Goal: Task Accomplishment & Management: Use online tool/utility

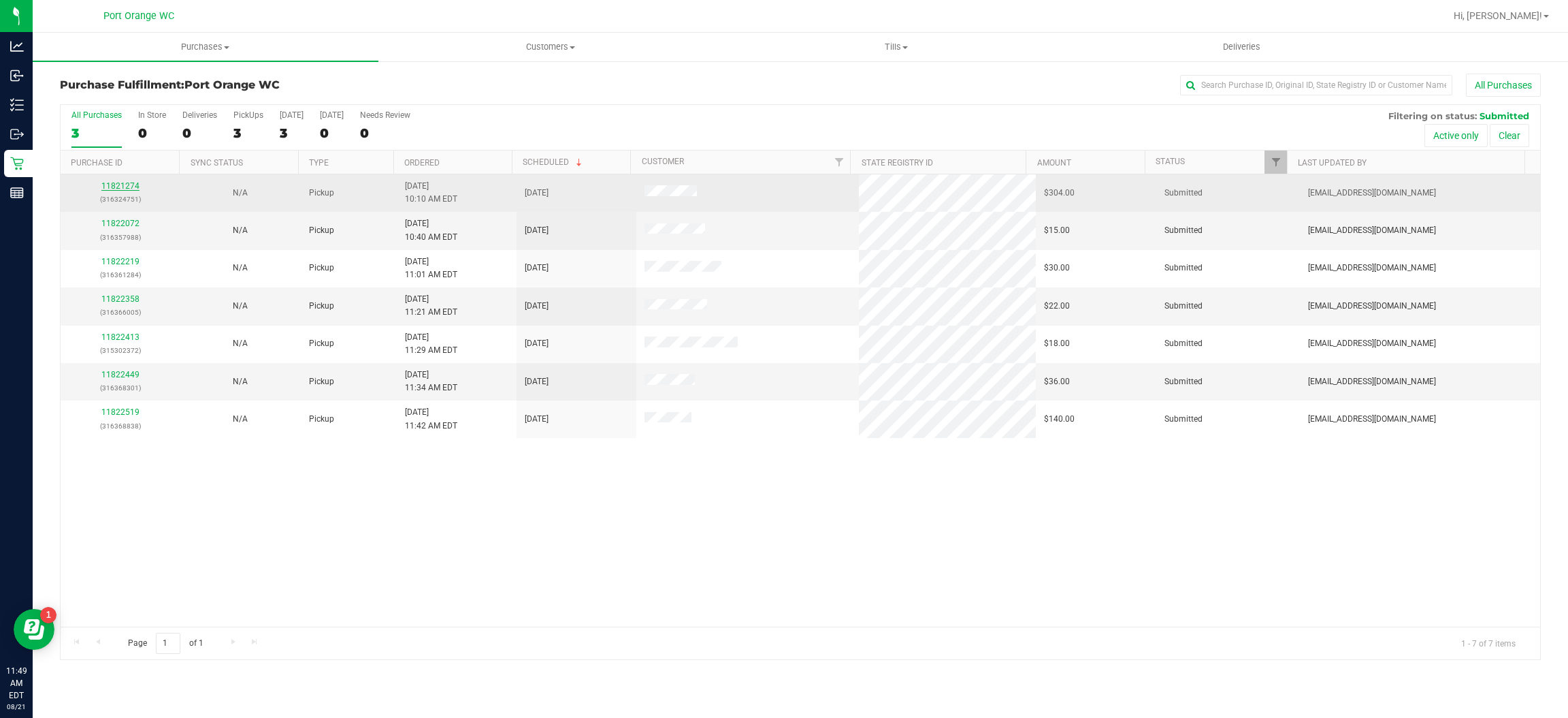
click at [118, 190] on link "11821274" at bounding box center [120, 186] width 38 height 10
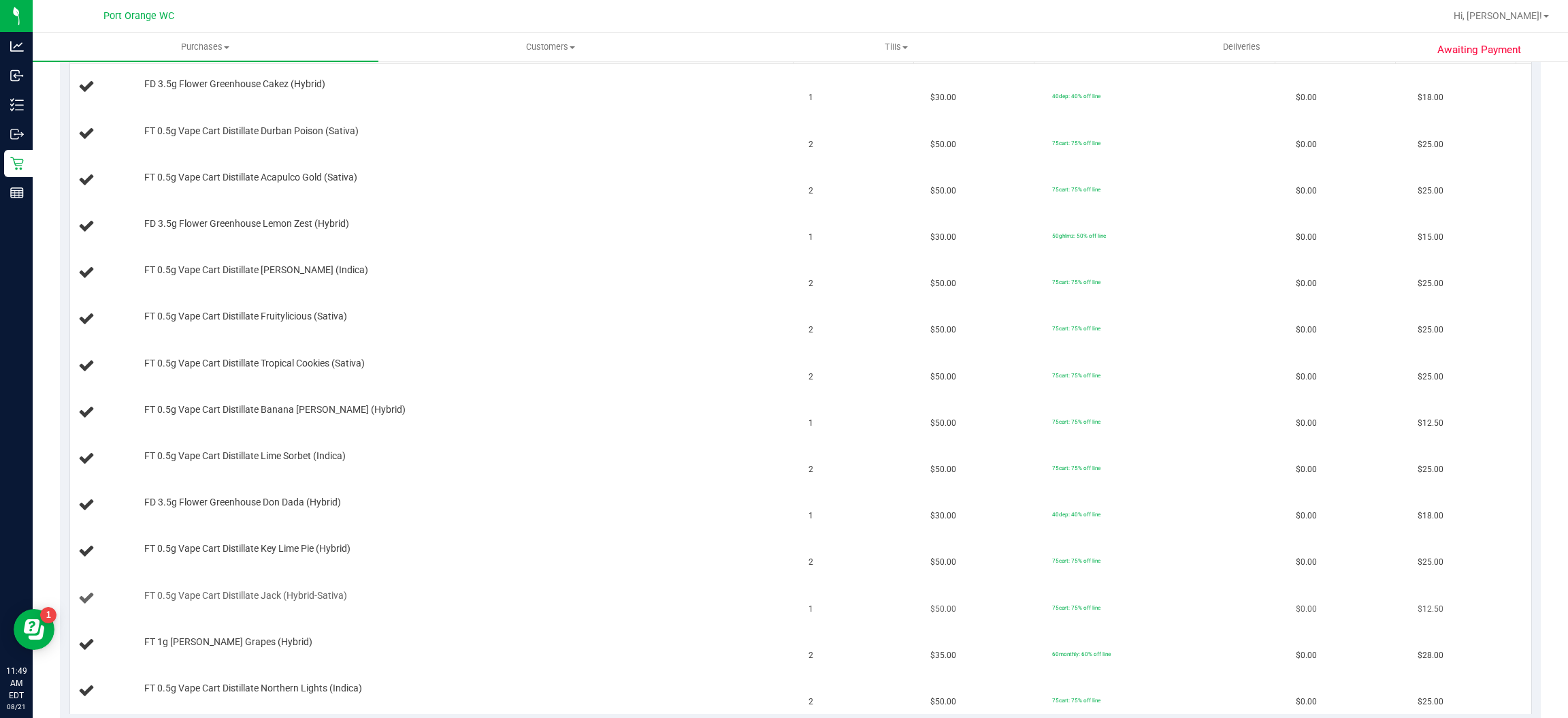
scroll to position [408, 0]
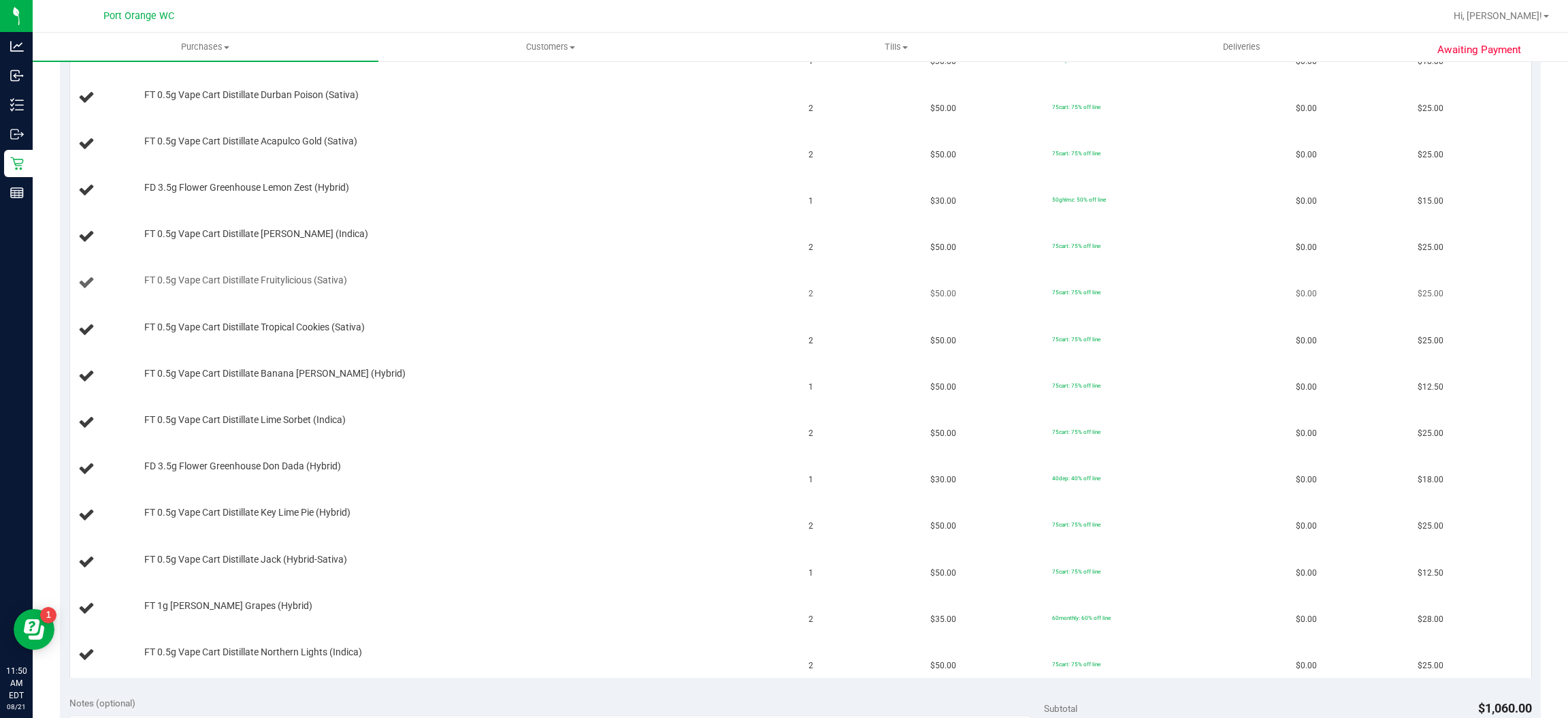
click at [585, 262] on td "FT 0.5g Vape Cart Distillate Fruitylicious (Sativa)" at bounding box center [436, 283] width 731 height 46
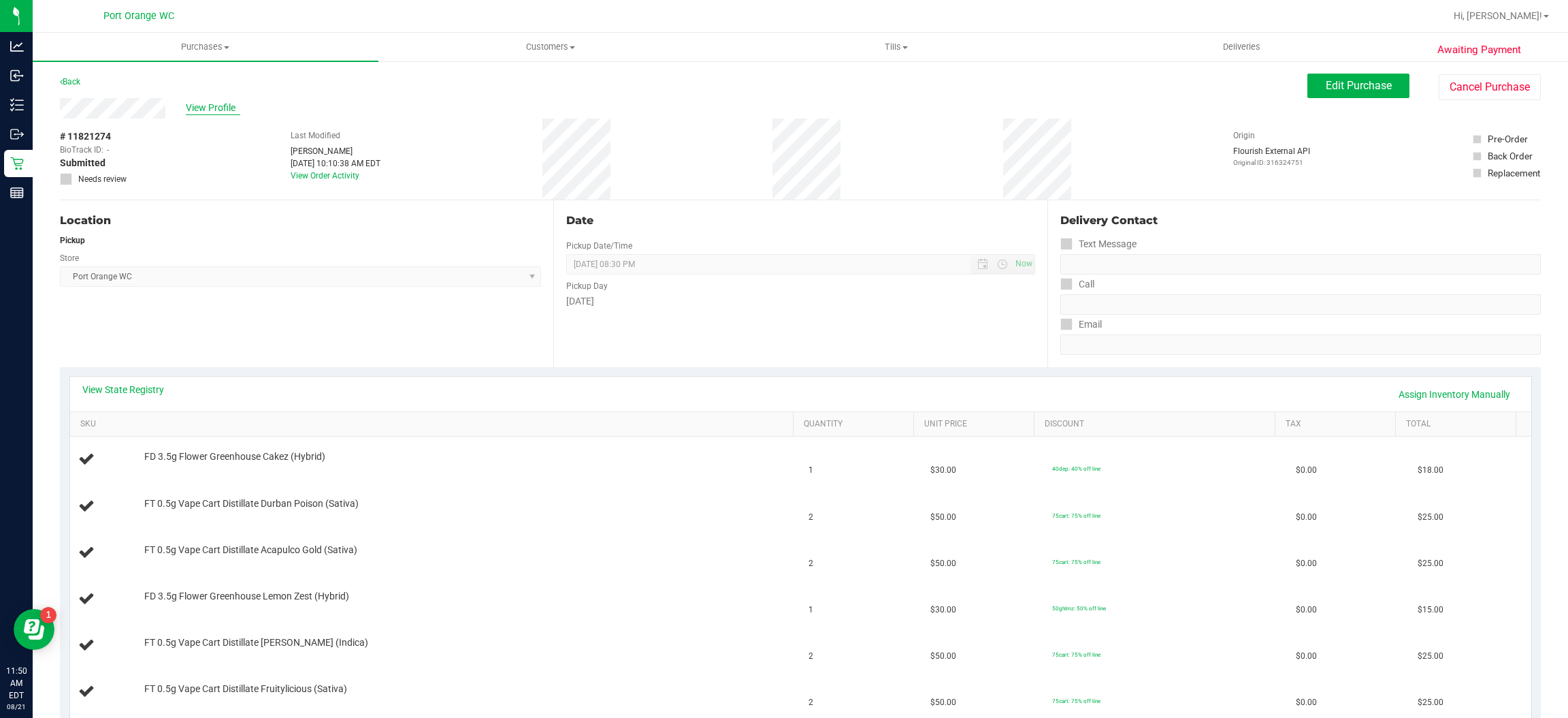
click at [226, 105] on span "View Profile" at bounding box center [213, 107] width 55 height 14
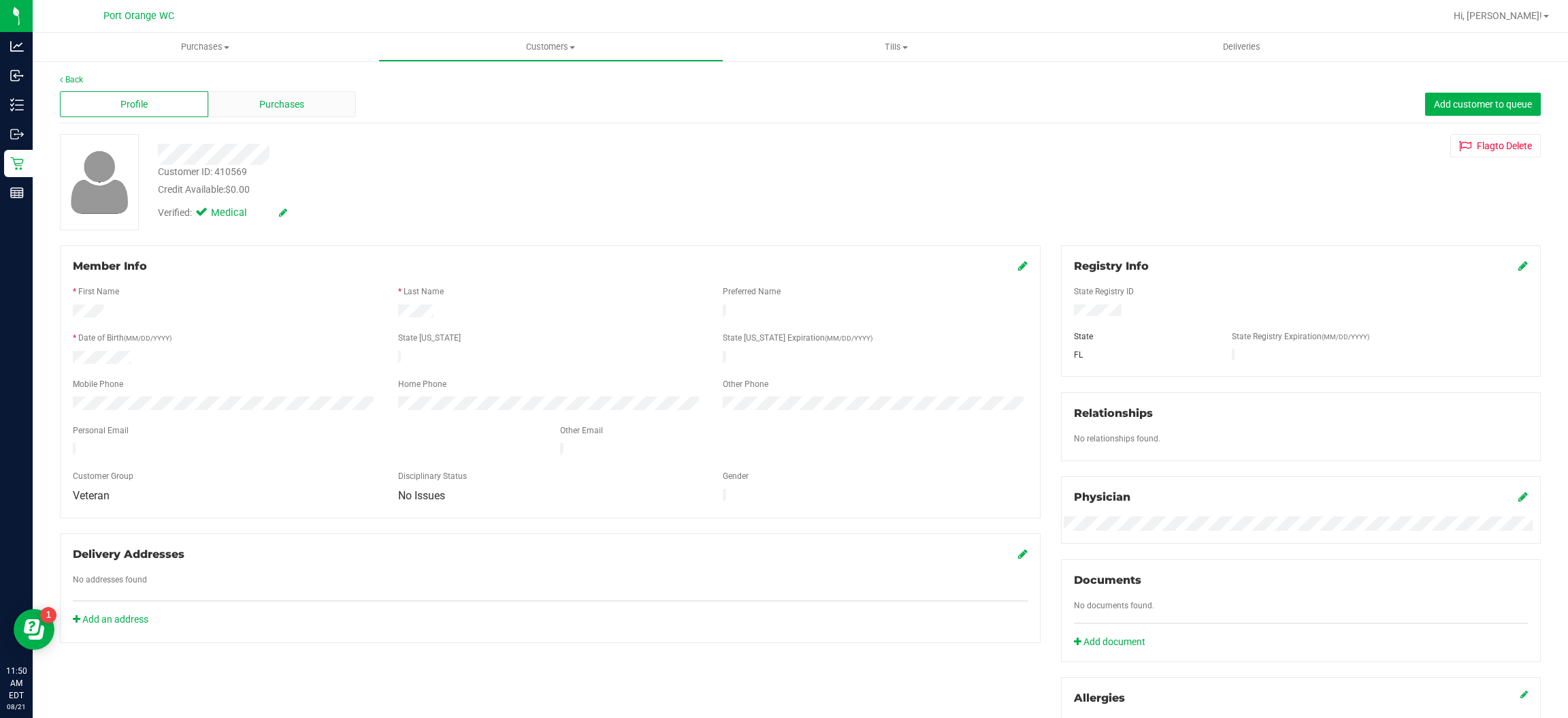
click at [275, 108] on span "Purchases" at bounding box center [282, 104] width 45 height 14
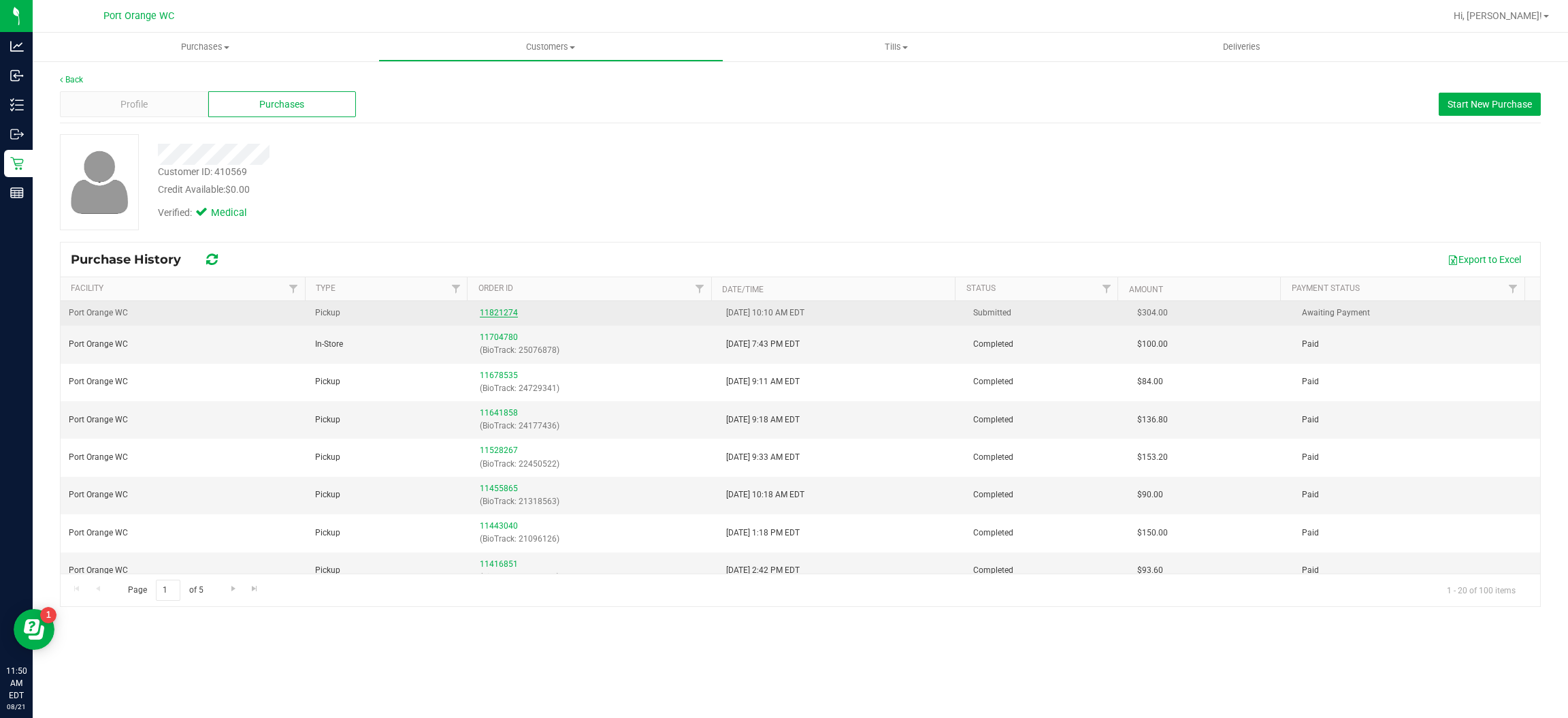
click at [496, 315] on link "11821274" at bounding box center [498, 313] width 38 height 10
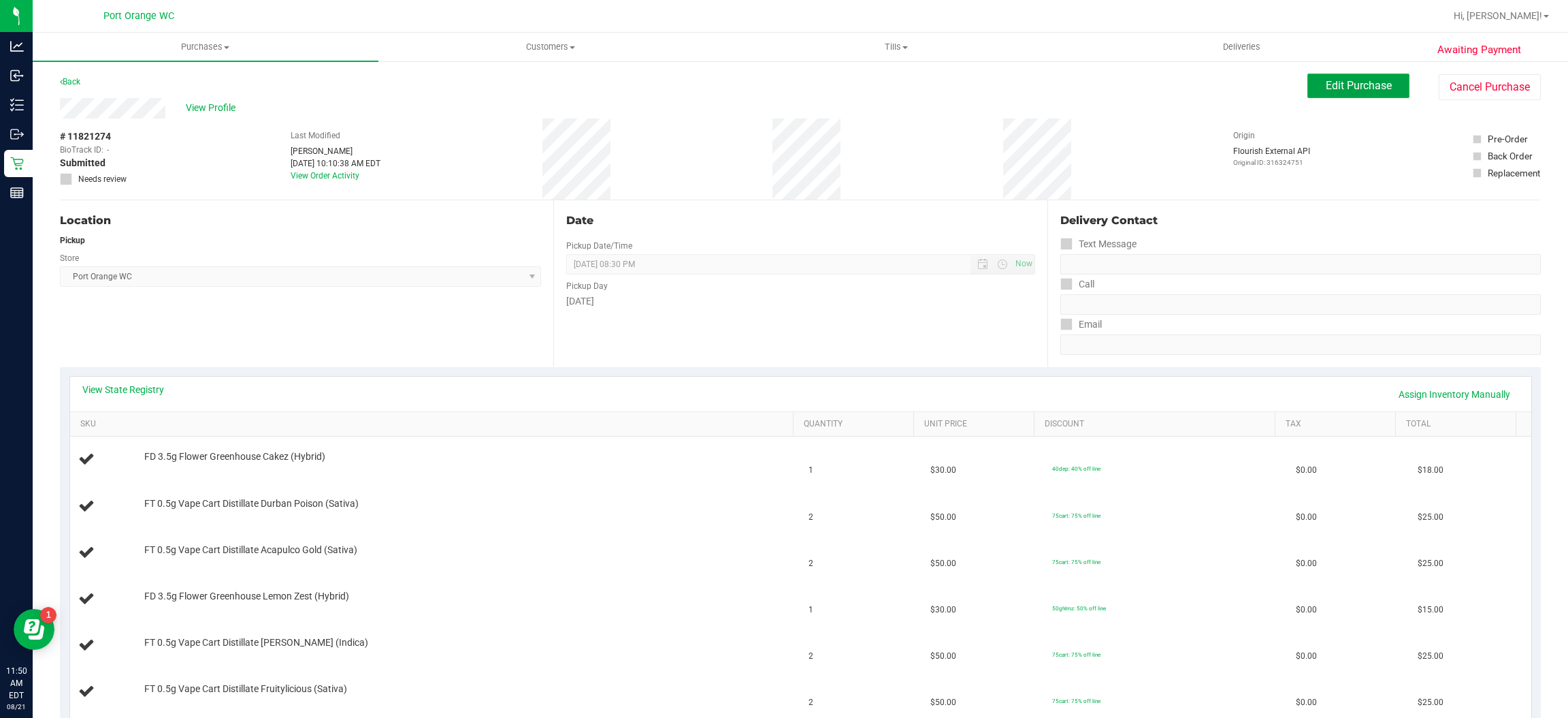
click at [1346, 78] on button "Edit Purchase" at bounding box center [1358, 85] width 102 height 25
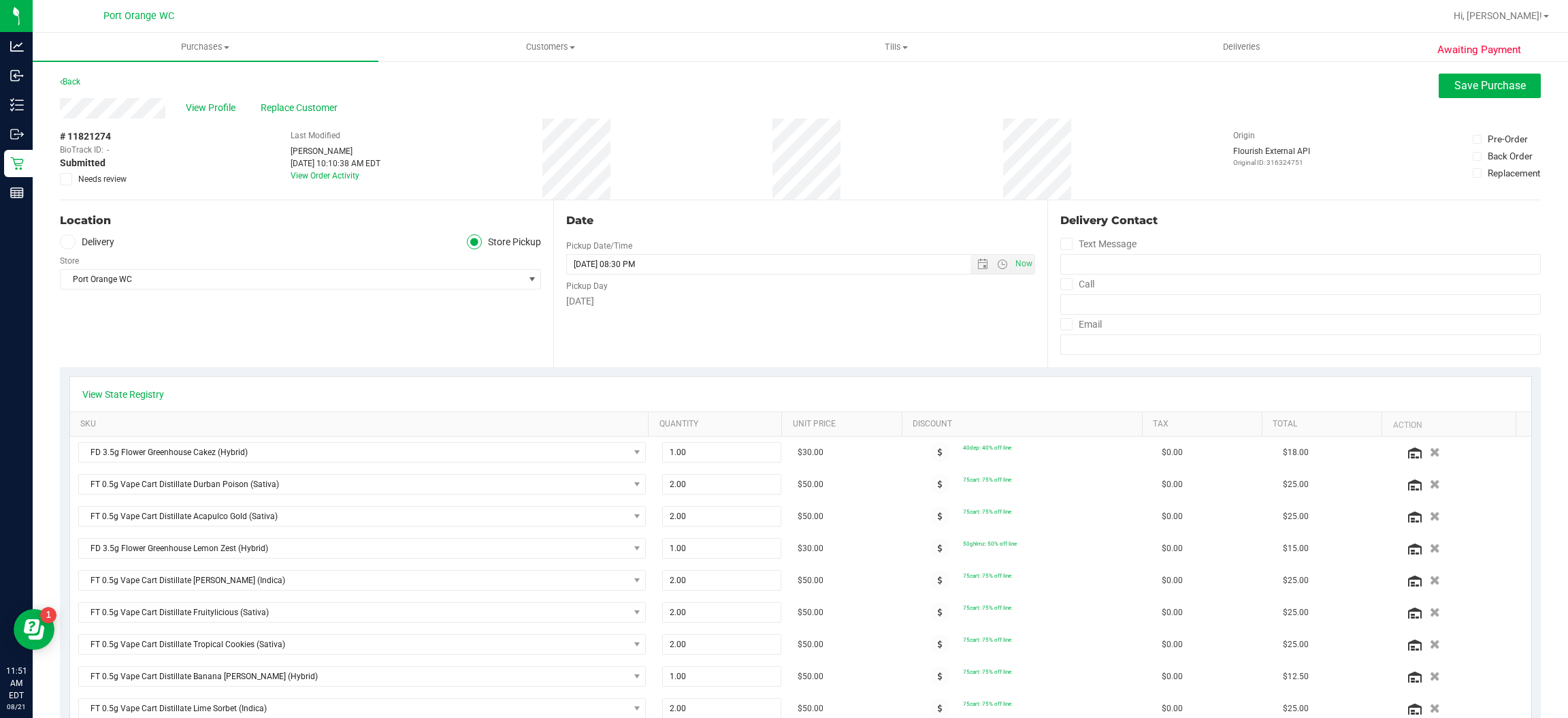
click at [81, 173] on span "Needs review" at bounding box center [102, 179] width 49 height 12
click at [0, 0] on input "Needs review" at bounding box center [0, 0] width 0 height 0
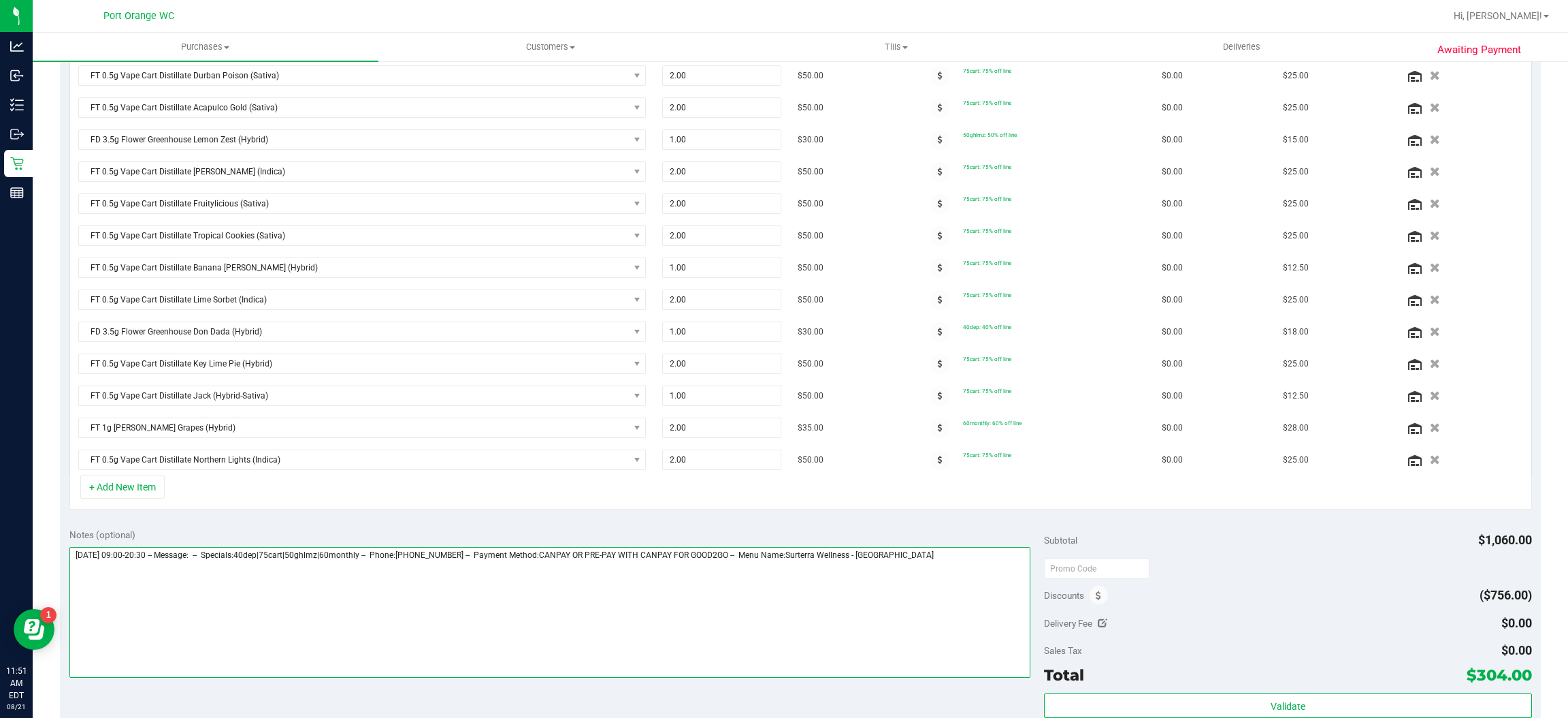
click at [847, 669] on textarea at bounding box center [551, 612] width 962 height 130
click at [953, 600] on textarea at bounding box center [551, 612] width 962 height 130
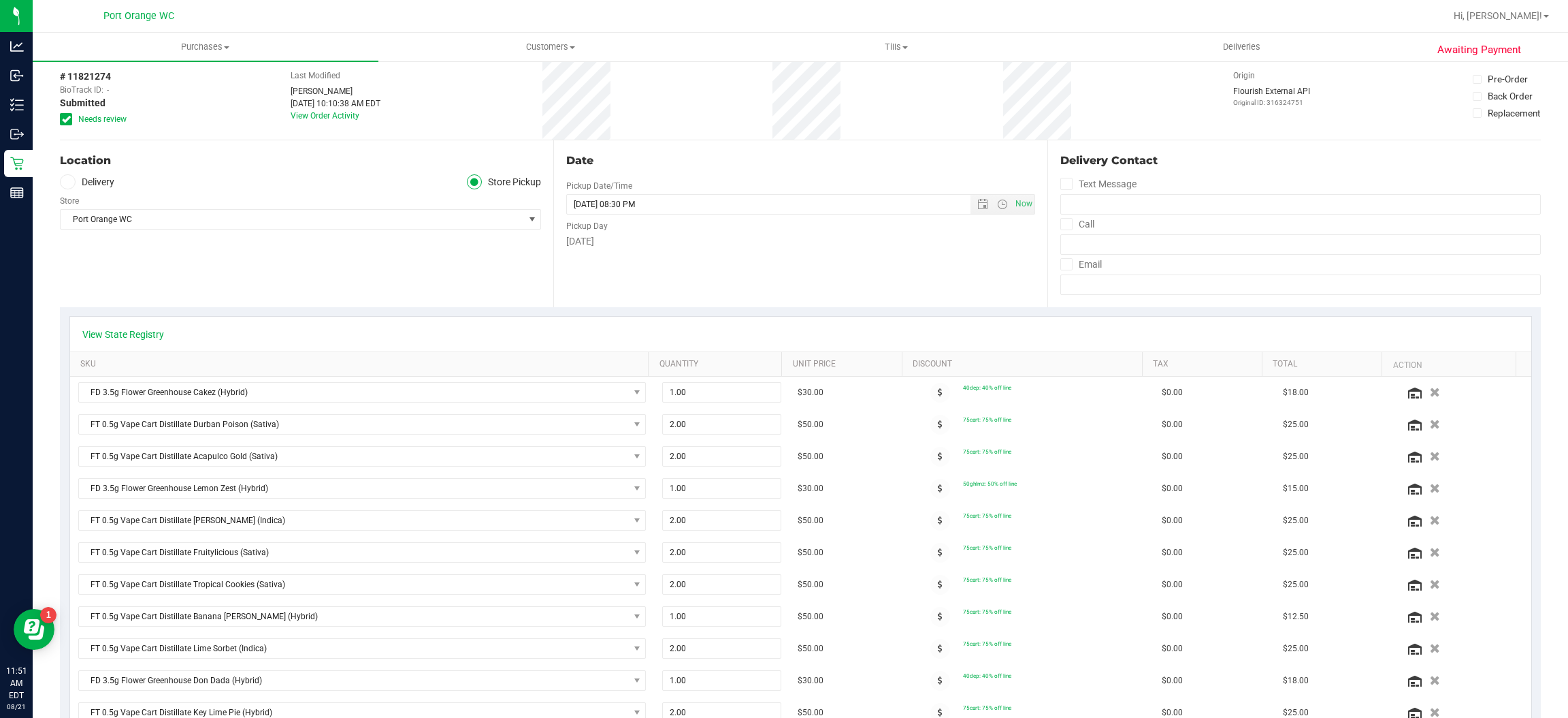
scroll to position [0, 0]
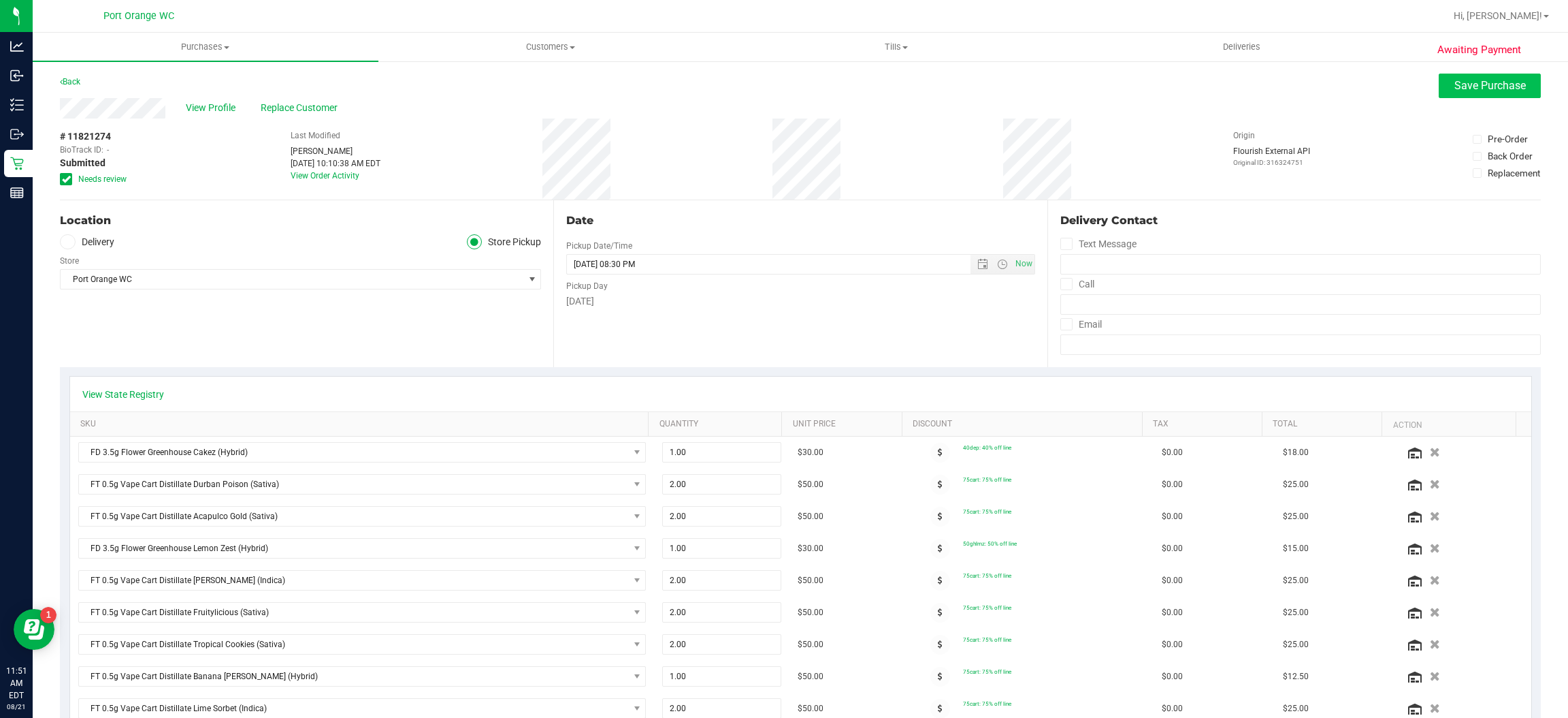
type textarea "[DATE] 09:00-20:30 -- Message: -- Specials:40dep|75cart|50ghlmz|60monthly -- Ph…"
click at [1438, 83] on button "Save Purchase" at bounding box center [1489, 85] width 102 height 25
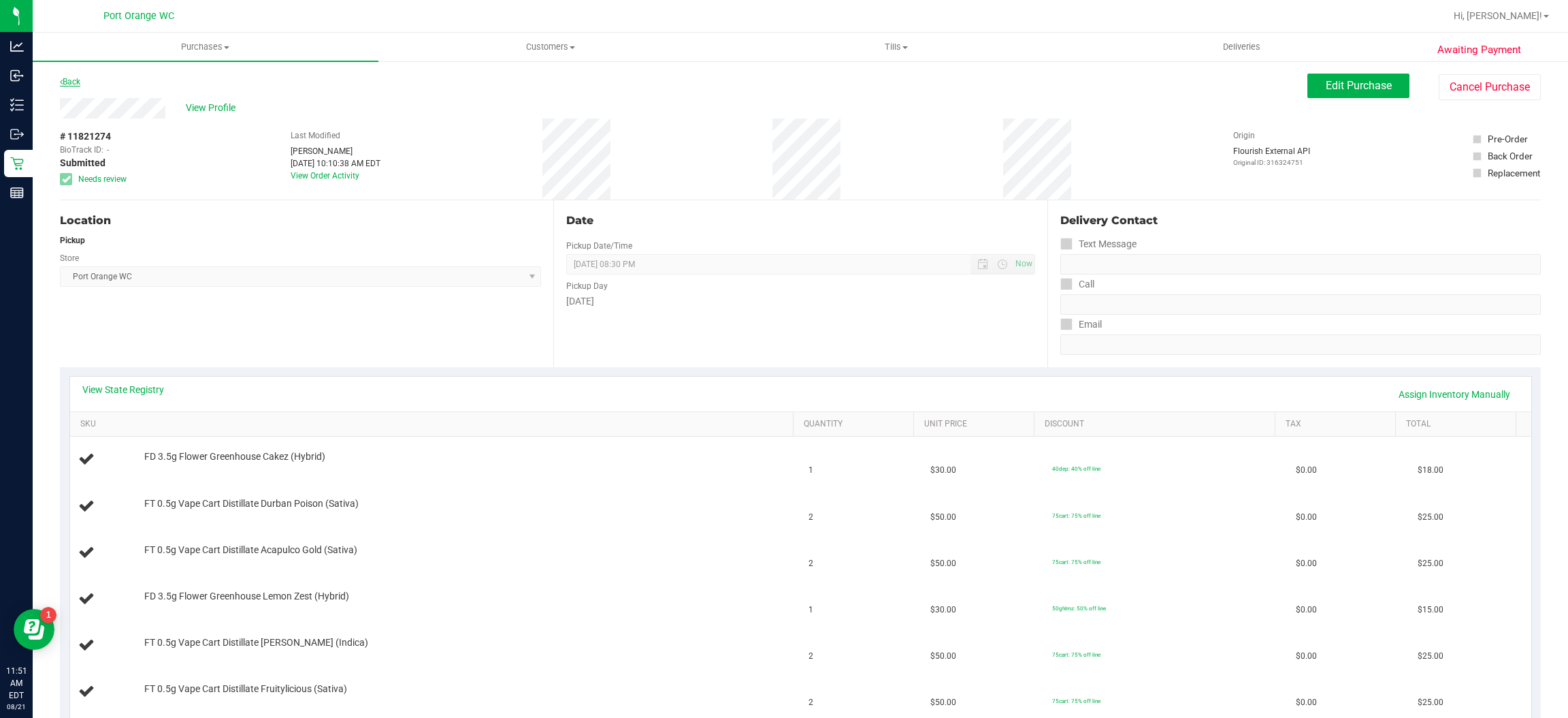
click at [75, 81] on link "Back" at bounding box center [70, 82] width 20 height 10
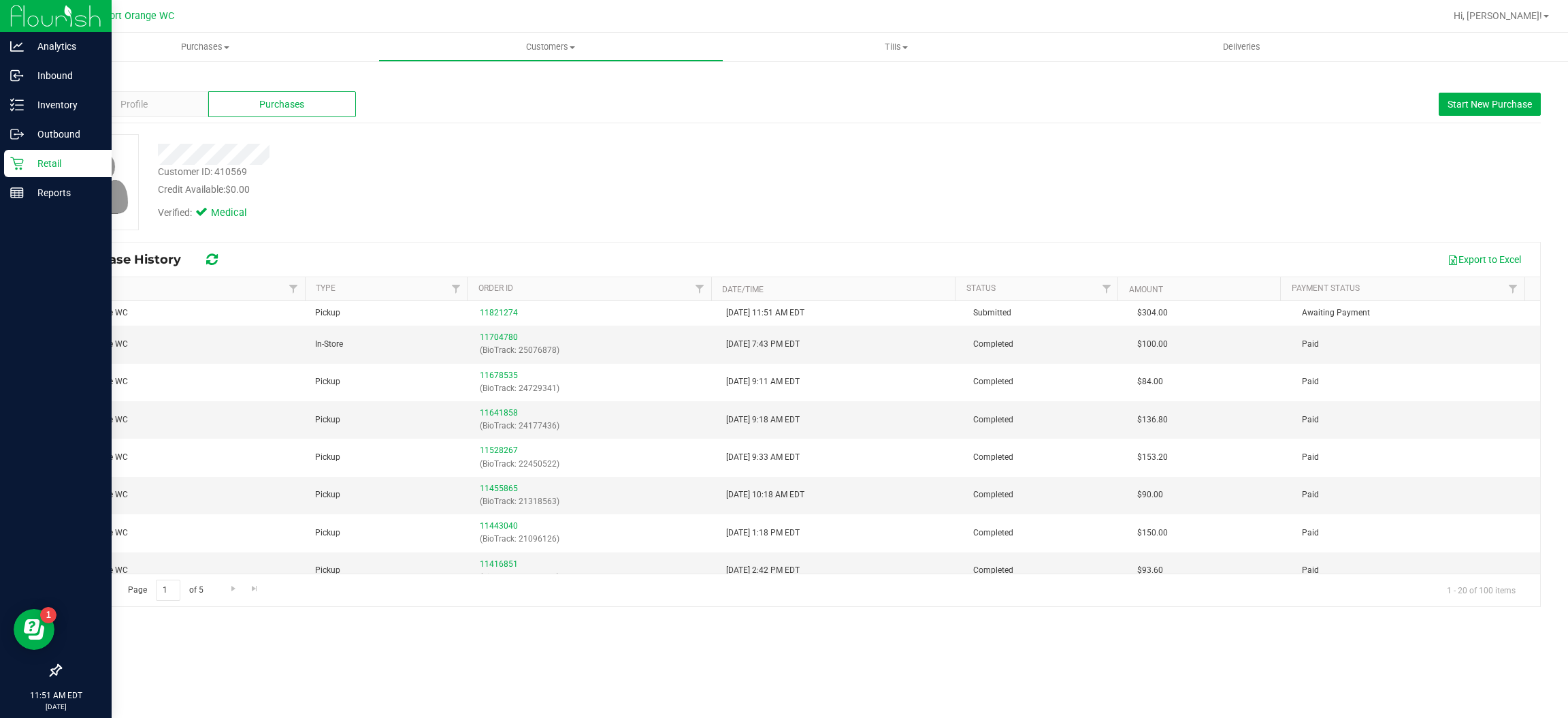
click at [11, 175] on div "Retail" at bounding box center [58, 163] width 108 height 27
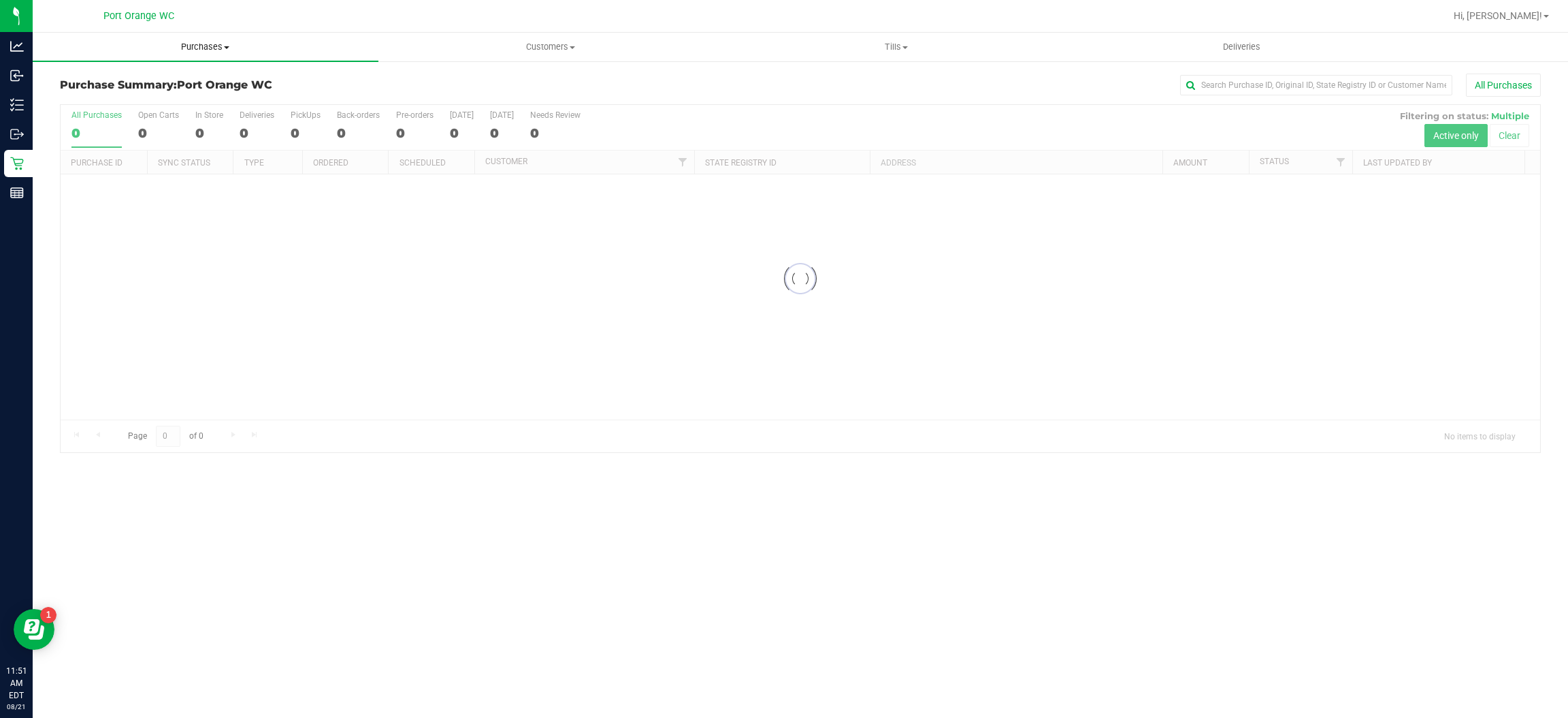
click at [198, 52] on span "Purchases" at bounding box center [205, 47] width 345 height 12
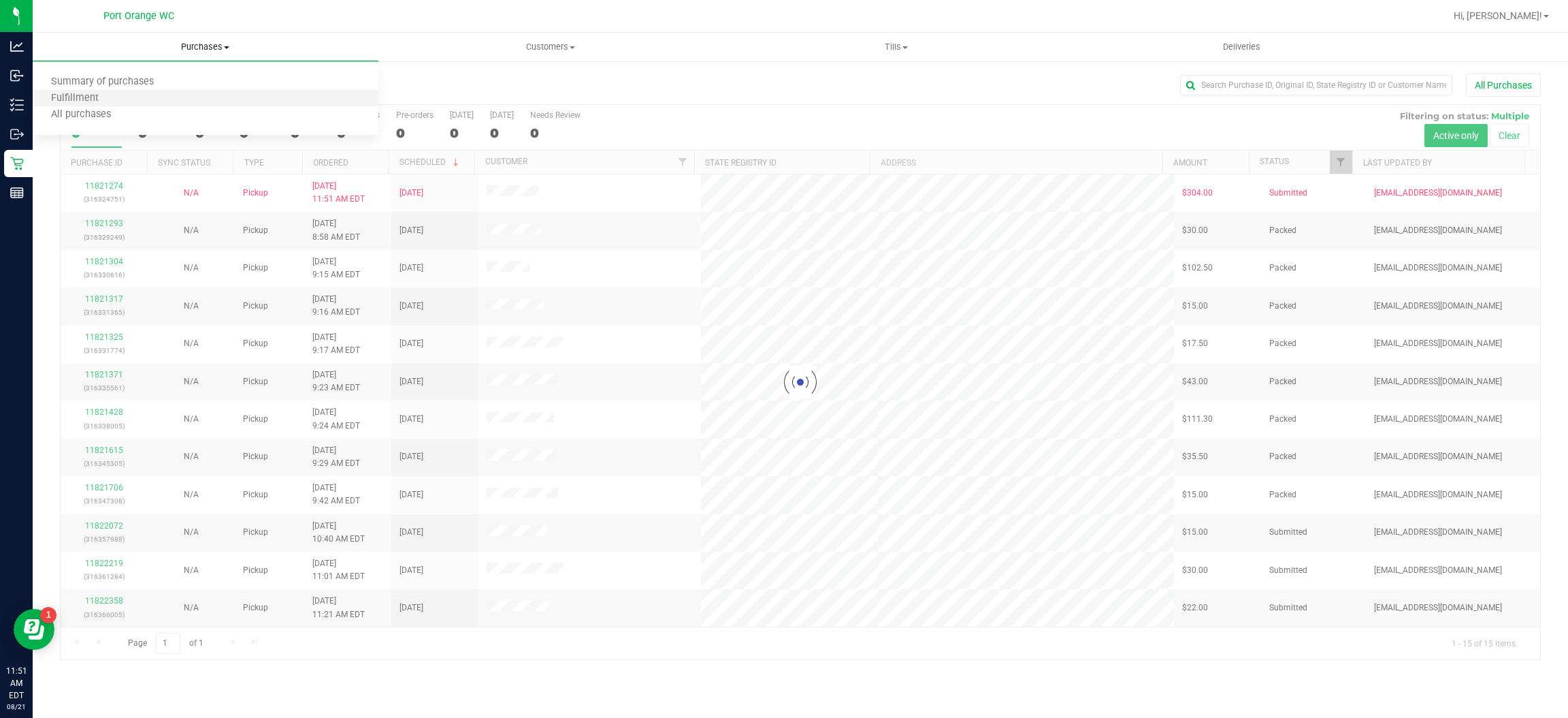
click at [166, 98] on li "Fulfillment" at bounding box center [205, 99] width 345 height 16
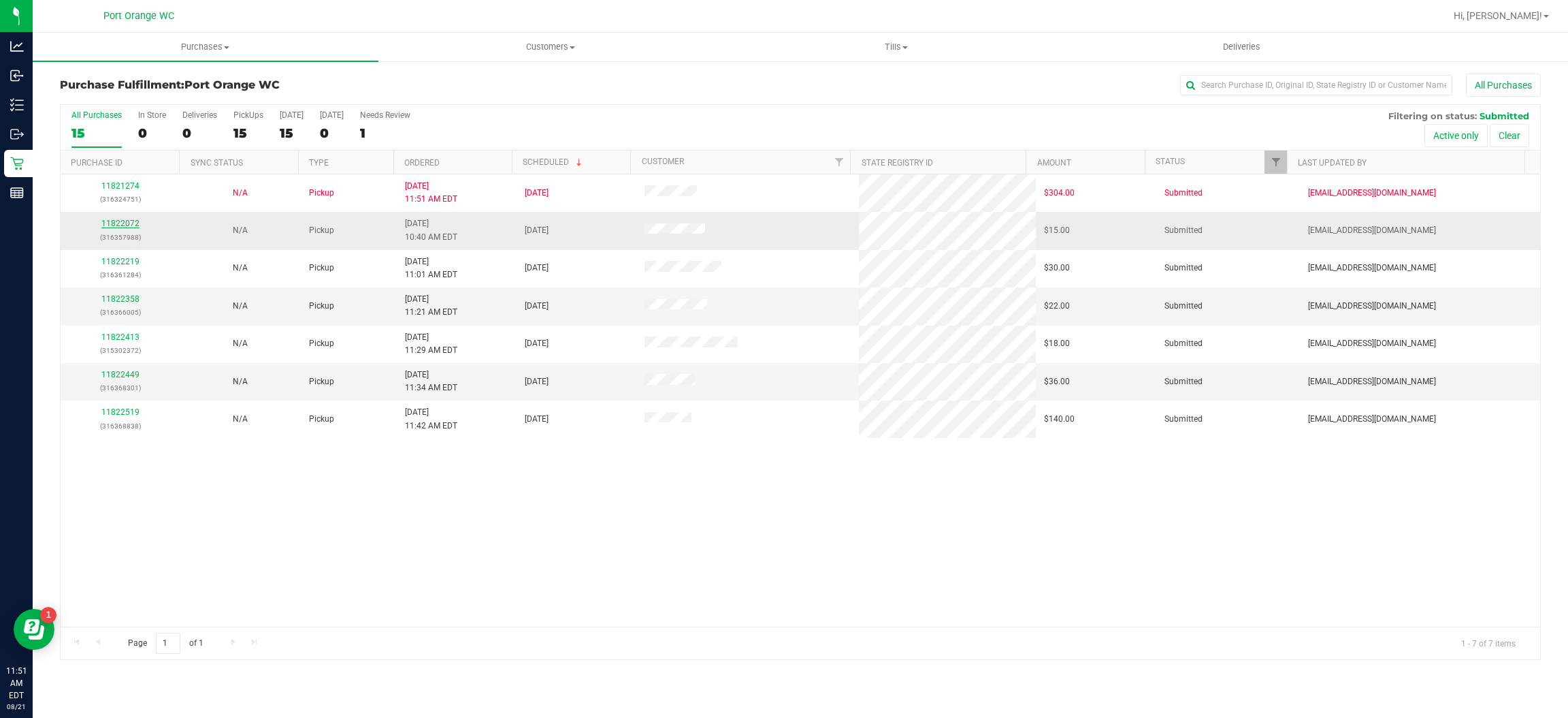
click at [119, 223] on link "11822072" at bounding box center [120, 223] width 38 height 10
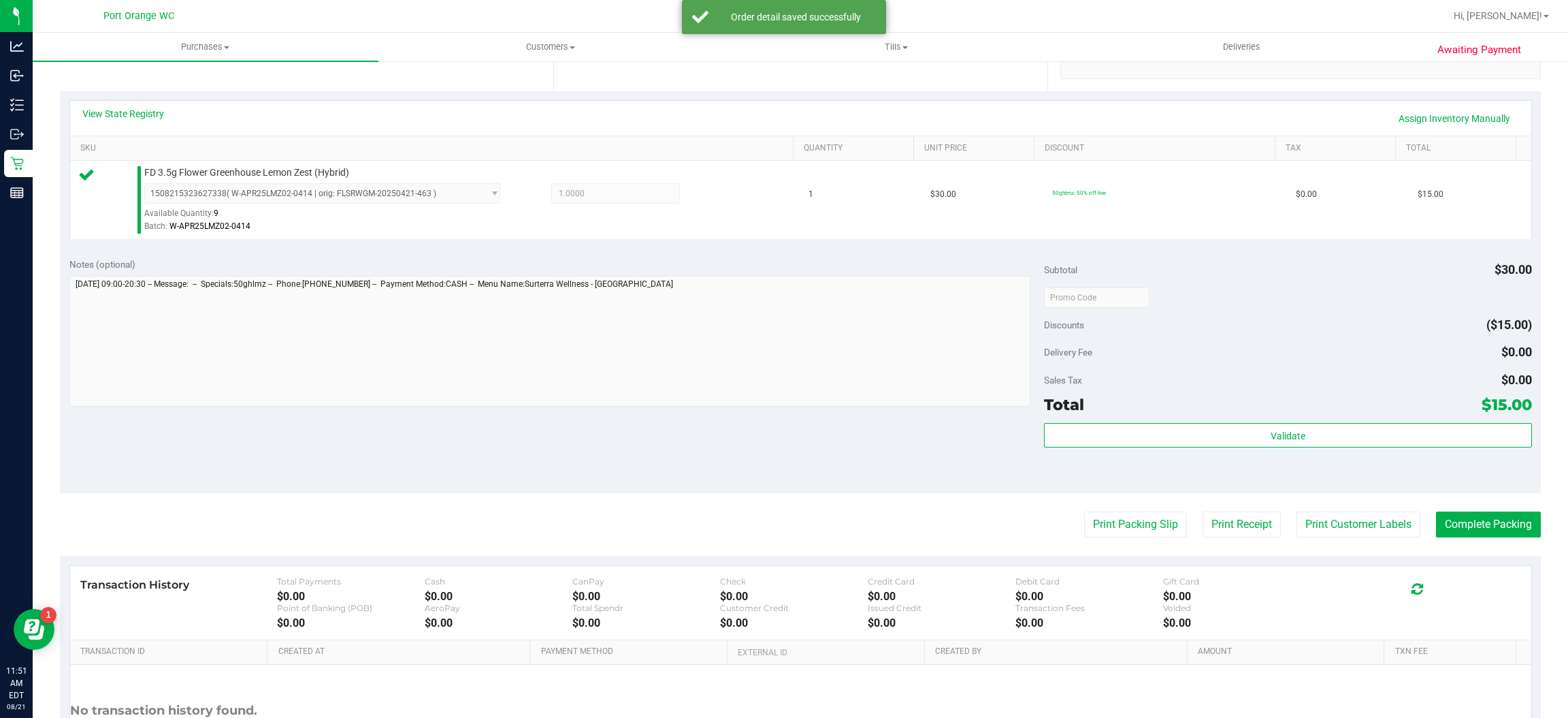
scroll to position [304, 0]
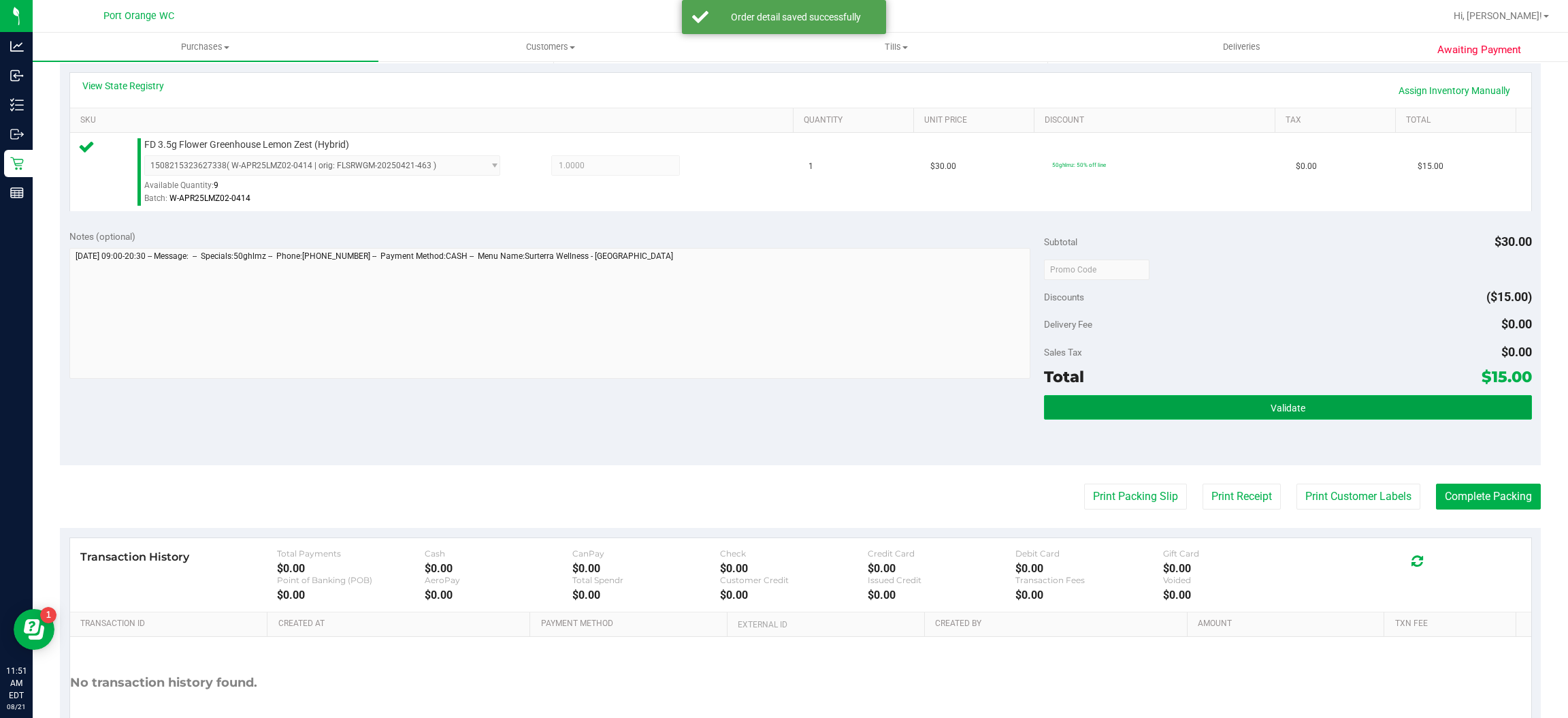
click at [1154, 395] on button "Validate" at bounding box center [1288, 407] width 487 height 25
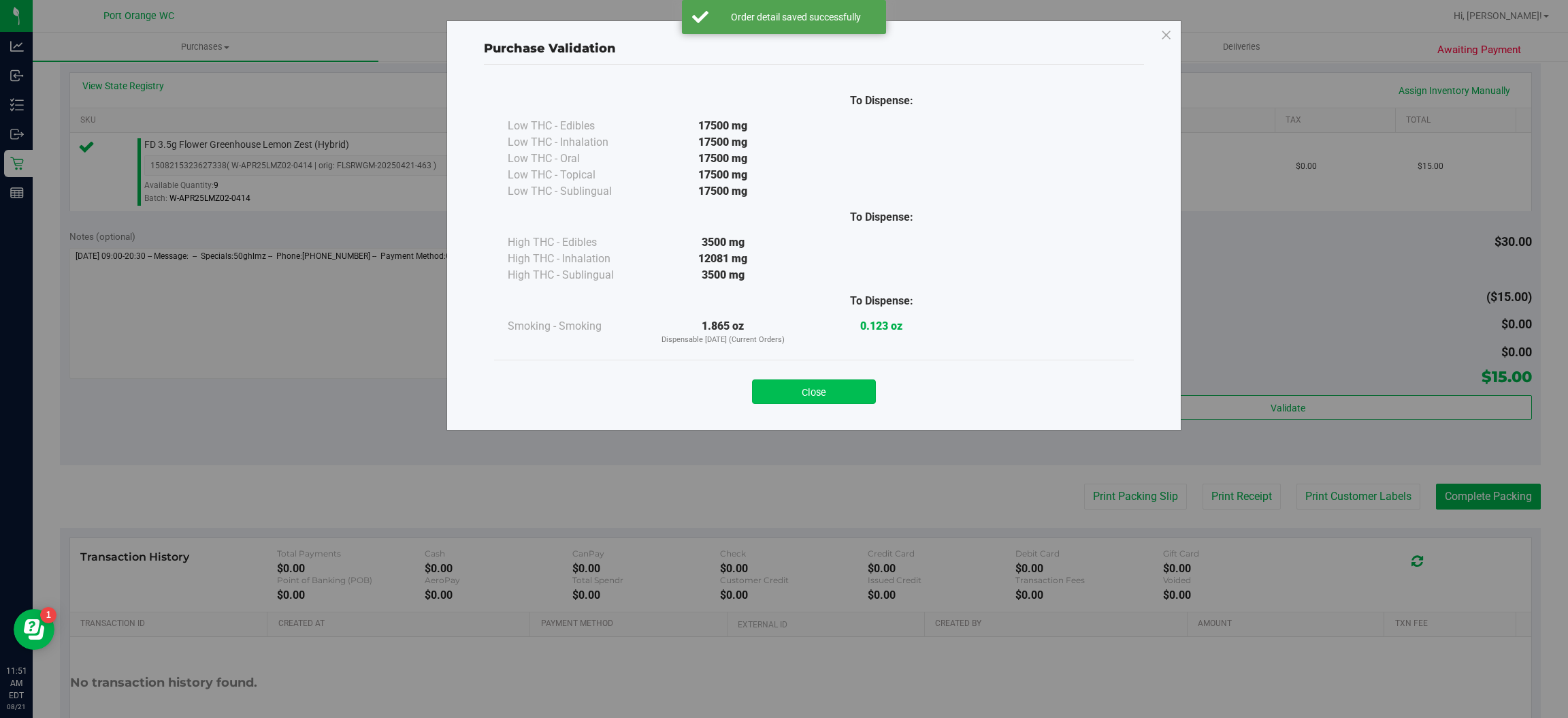
click at [814, 385] on button "Close" at bounding box center [814, 391] width 124 height 25
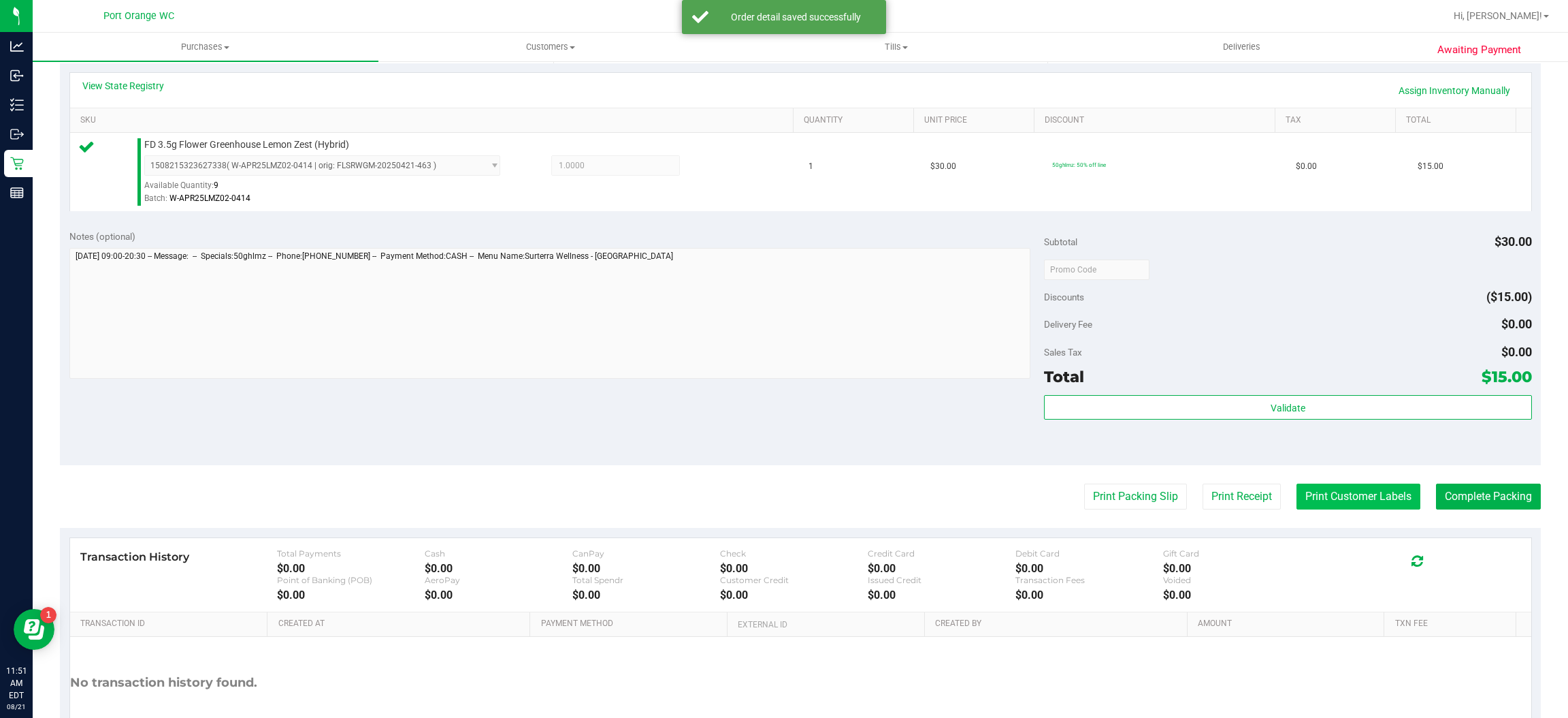
click at [1343, 501] on button "Print Customer Labels" at bounding box center [1358, 496] width 124 height 26
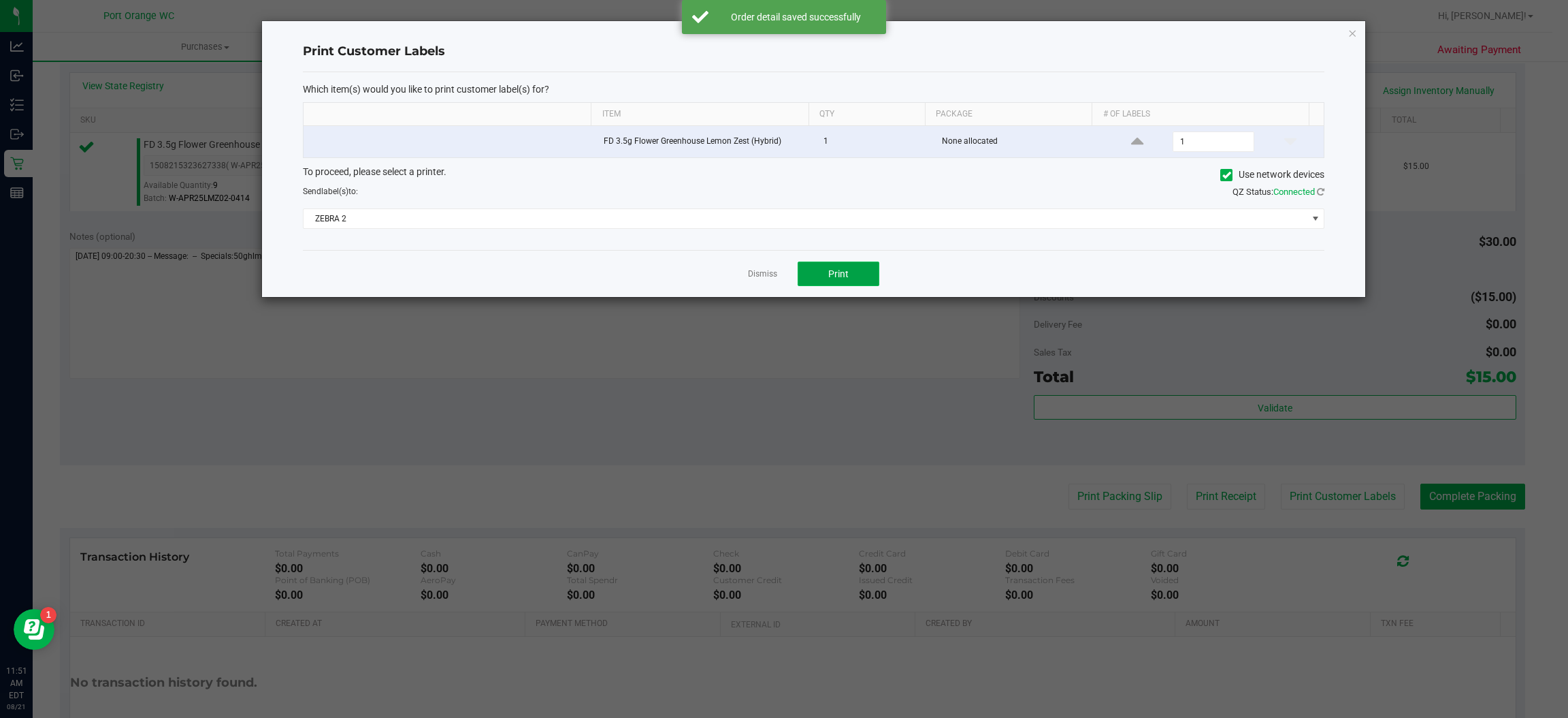
click at [848, 264] on button "Print" at bounding box center [838, 274] width 82 height 25
click at [750, 279] on link "Dismiss" at bounding box center [762, 274] width 29 height 11
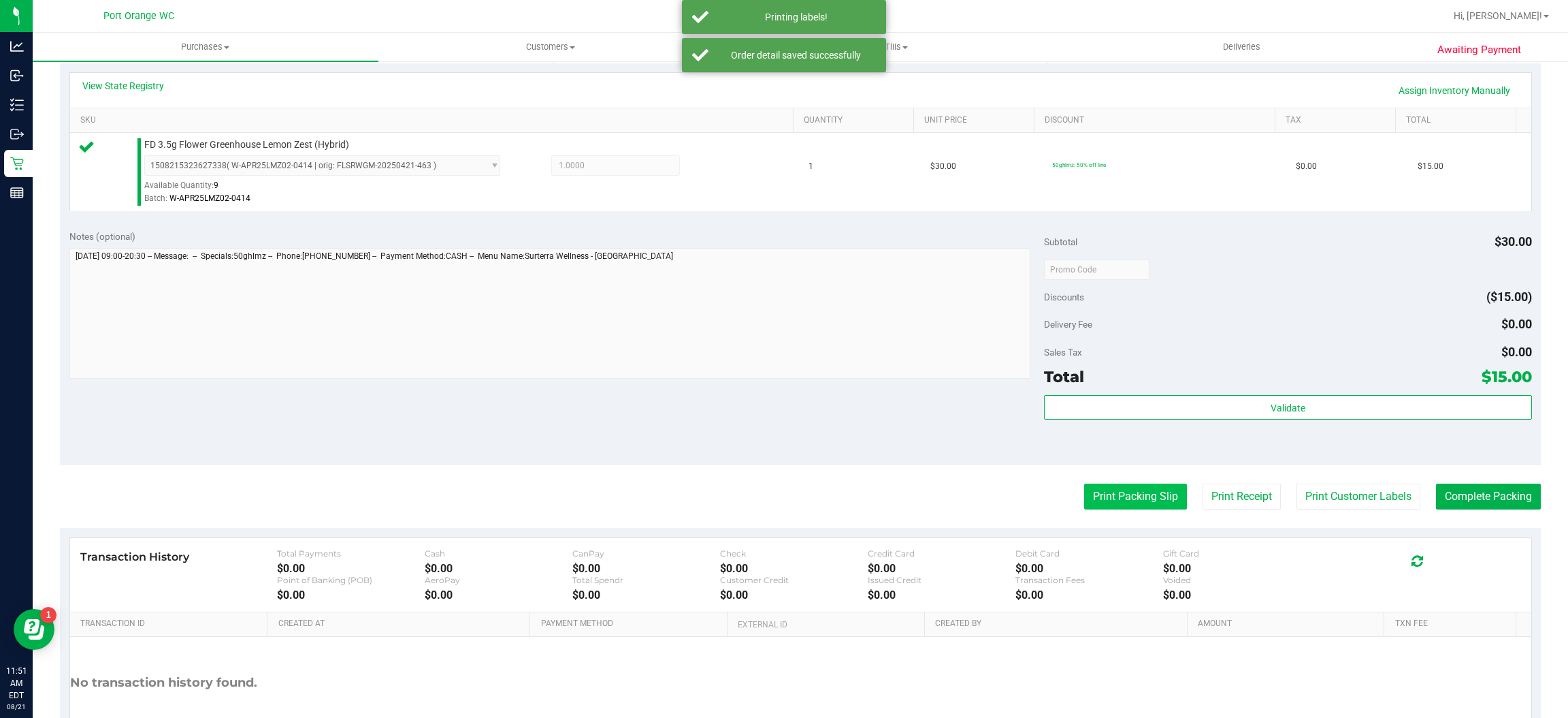
click at [1130, 502] on button "Print Packing Slip" at bounding box center [1135, 496] width 103 height 26
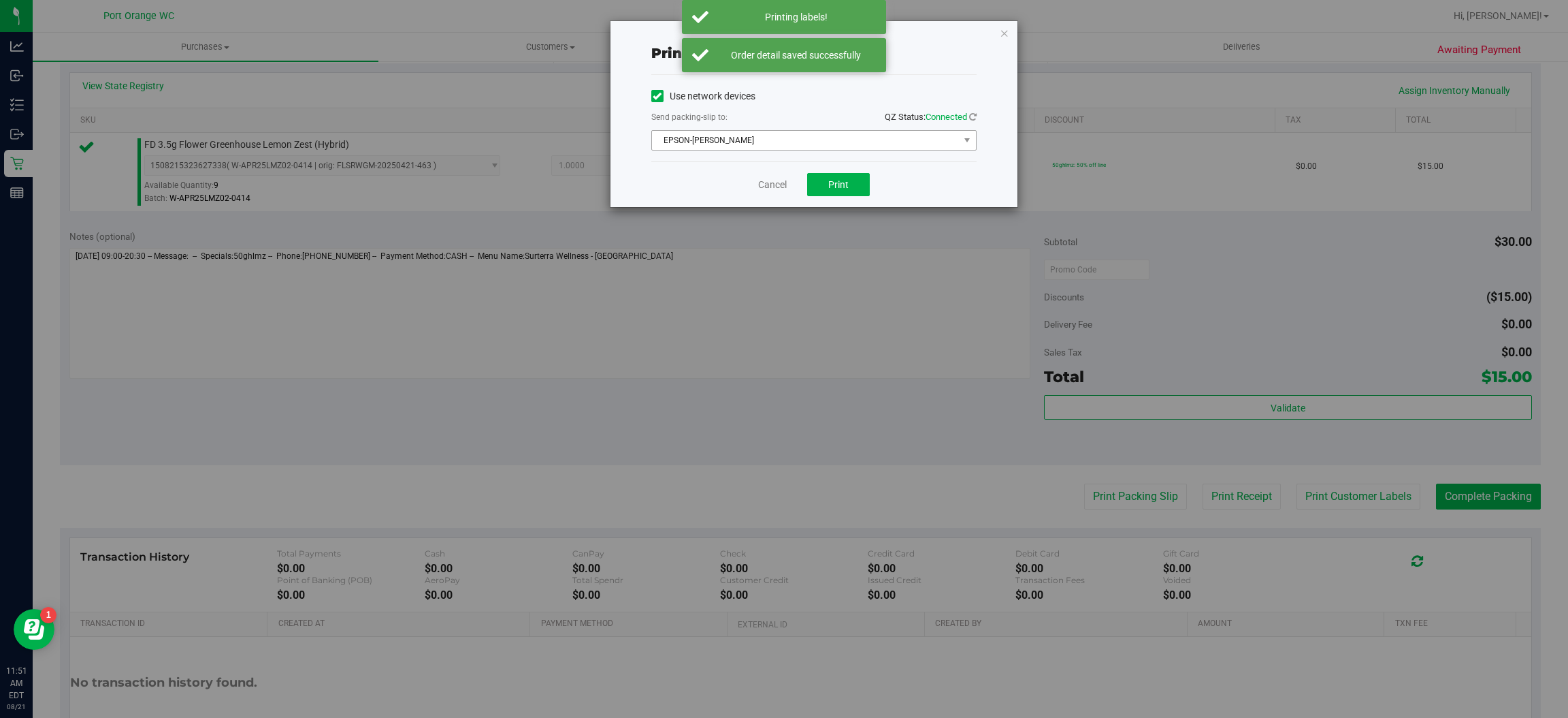
click at [756, 133] on span "EPSON-[PERSON_NAME]" at bounding box center [805, 139] width 307 height 19
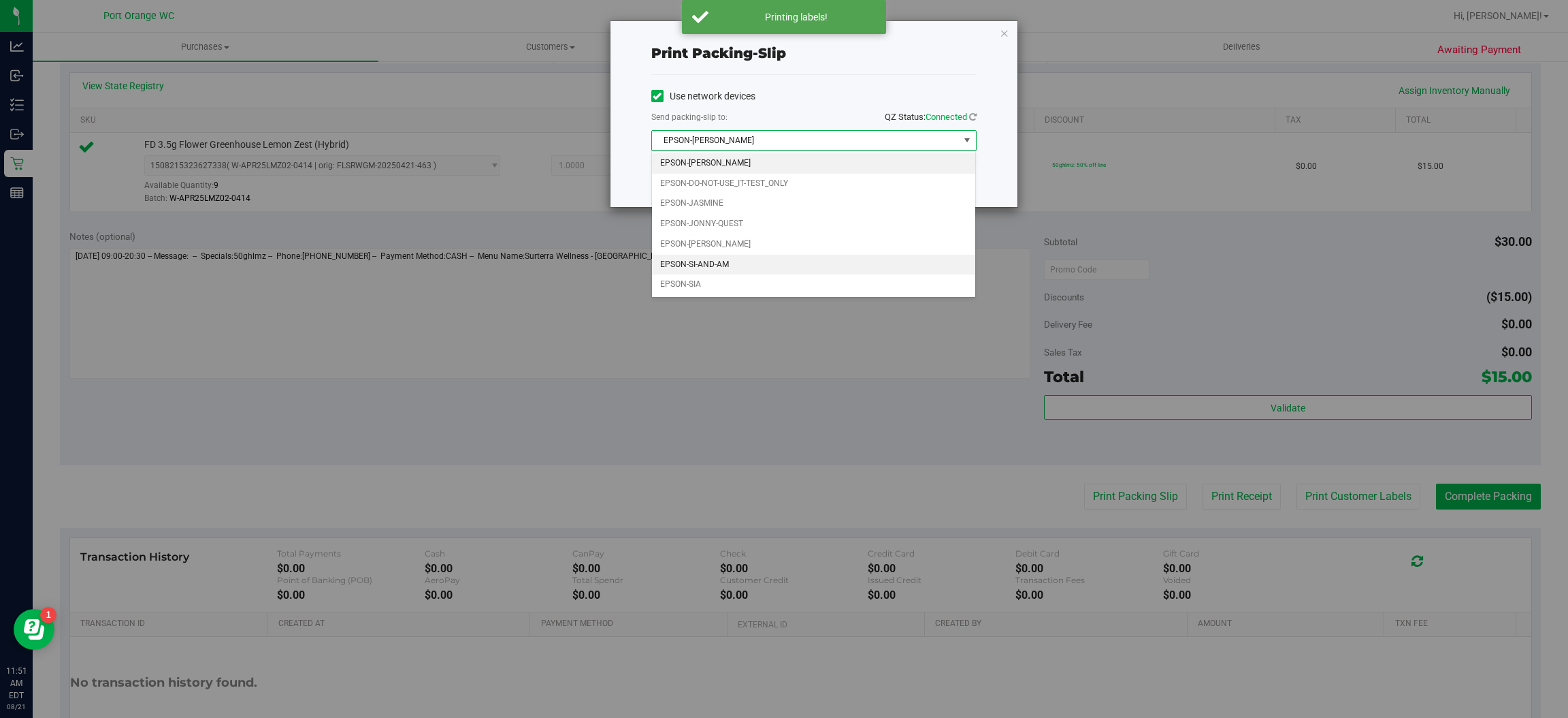
click at [685, 261] on li "EPSON-SI-AND-AM" at bounding box center [814, 265] width 324 height 20
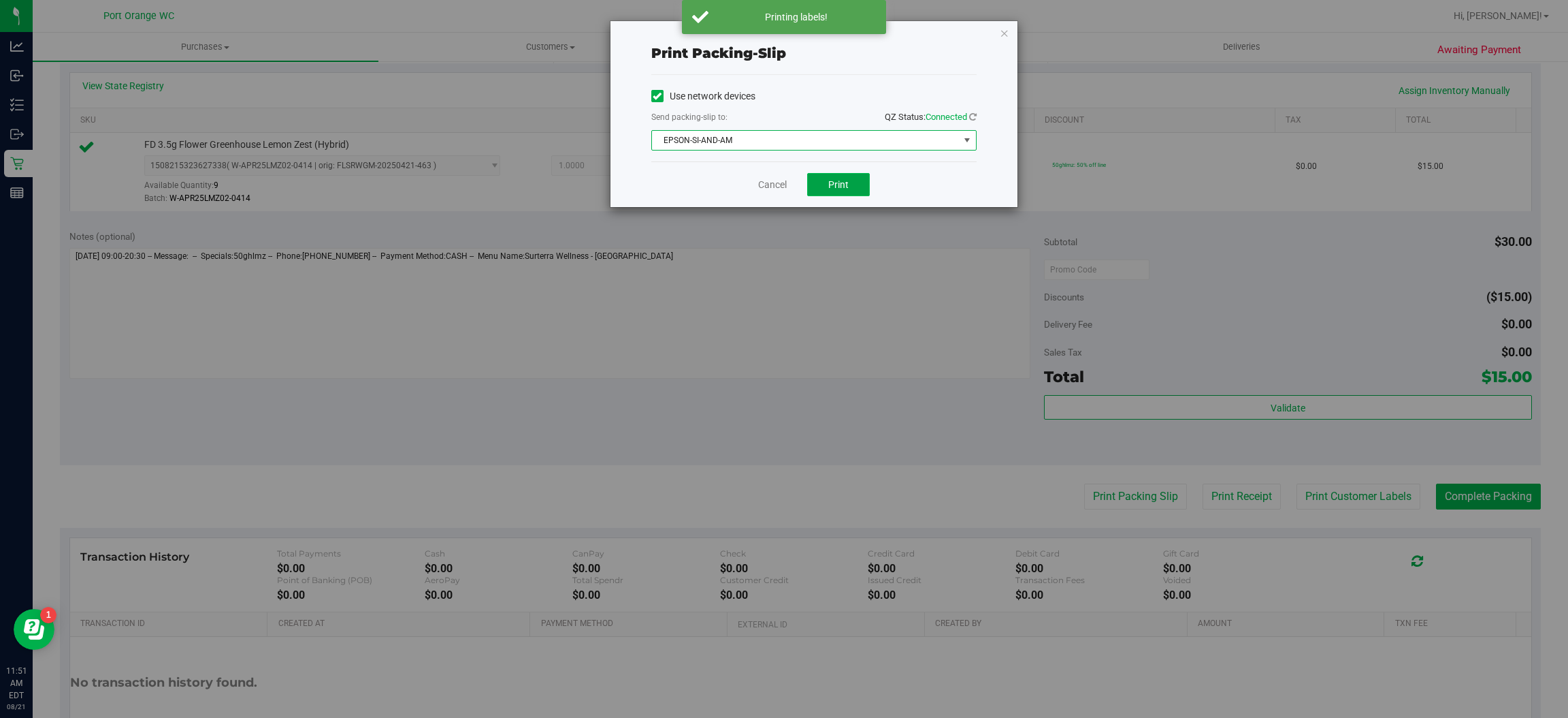
click at [849, 195] on button "Print" at bounding box center [838, 184] width 63 height 23
click at [714, 141] on span "EPSON-SI-AND-AM" at bounding box center [805, 139] width 307 height 19
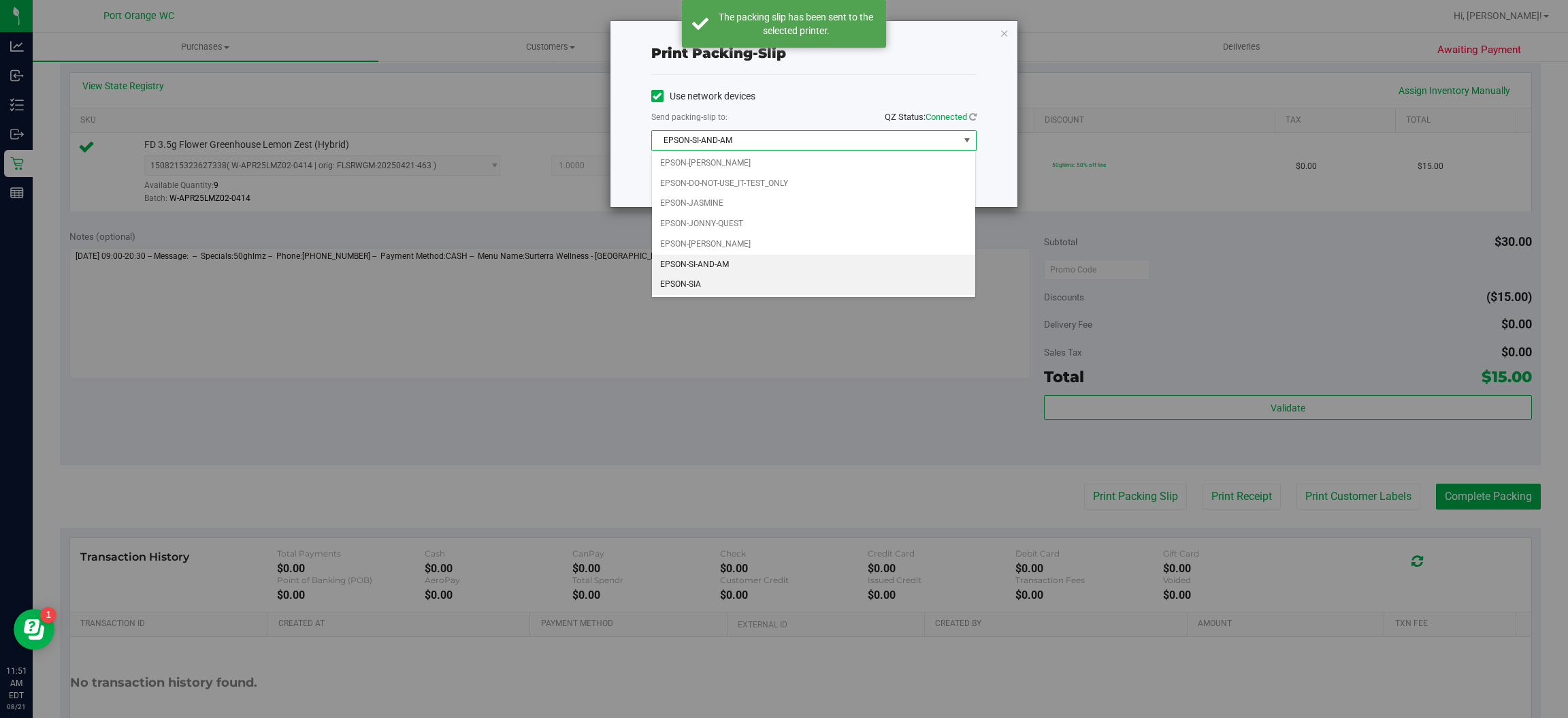
click at [696, 287] on li "EPSON-SIA" at bounding box center [814, 284] width 324 height 20
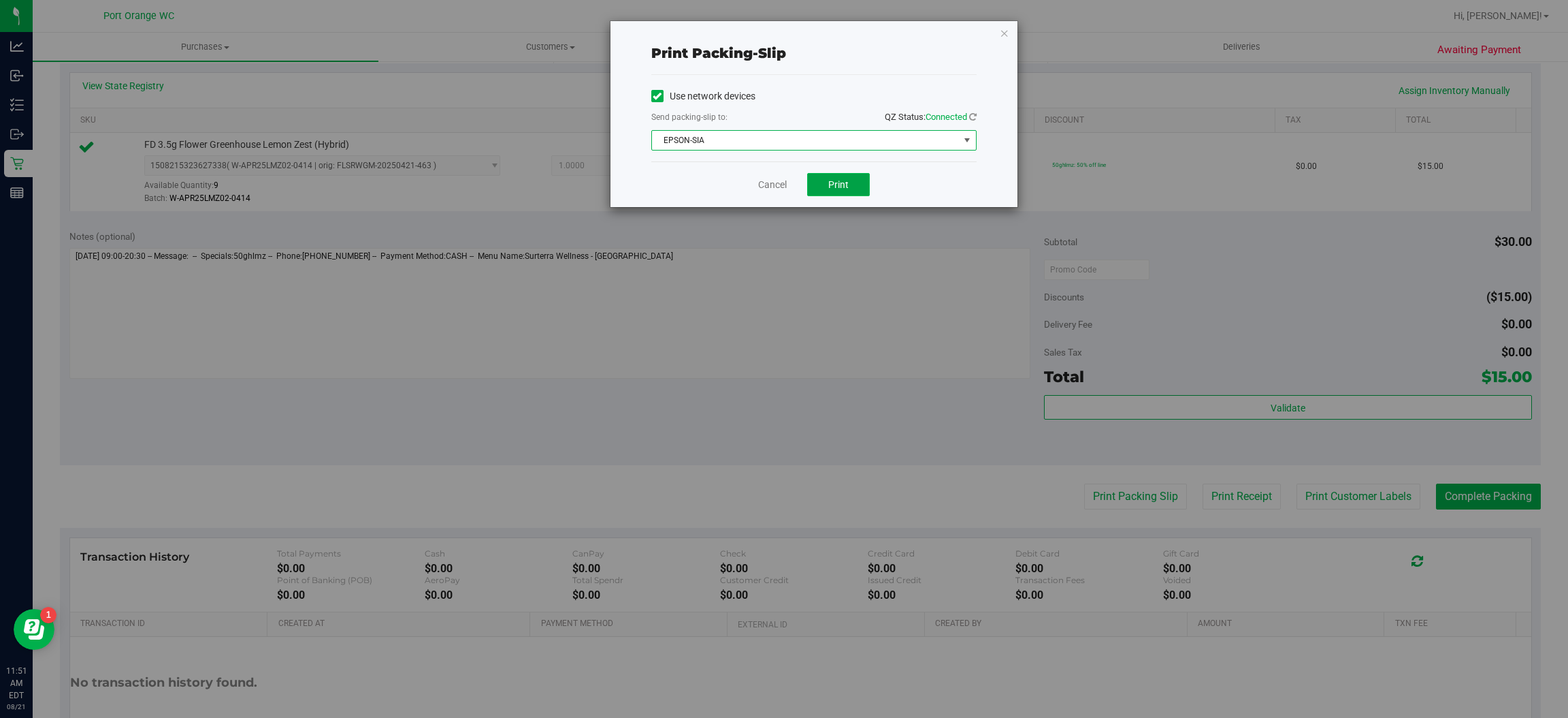
click at [853, 190] on button "Print" at bounding box center [838, 184] width 63 height 23
click at [772, 187] on link "Cancel" at bounding box center [772, 184] width 28 height 14
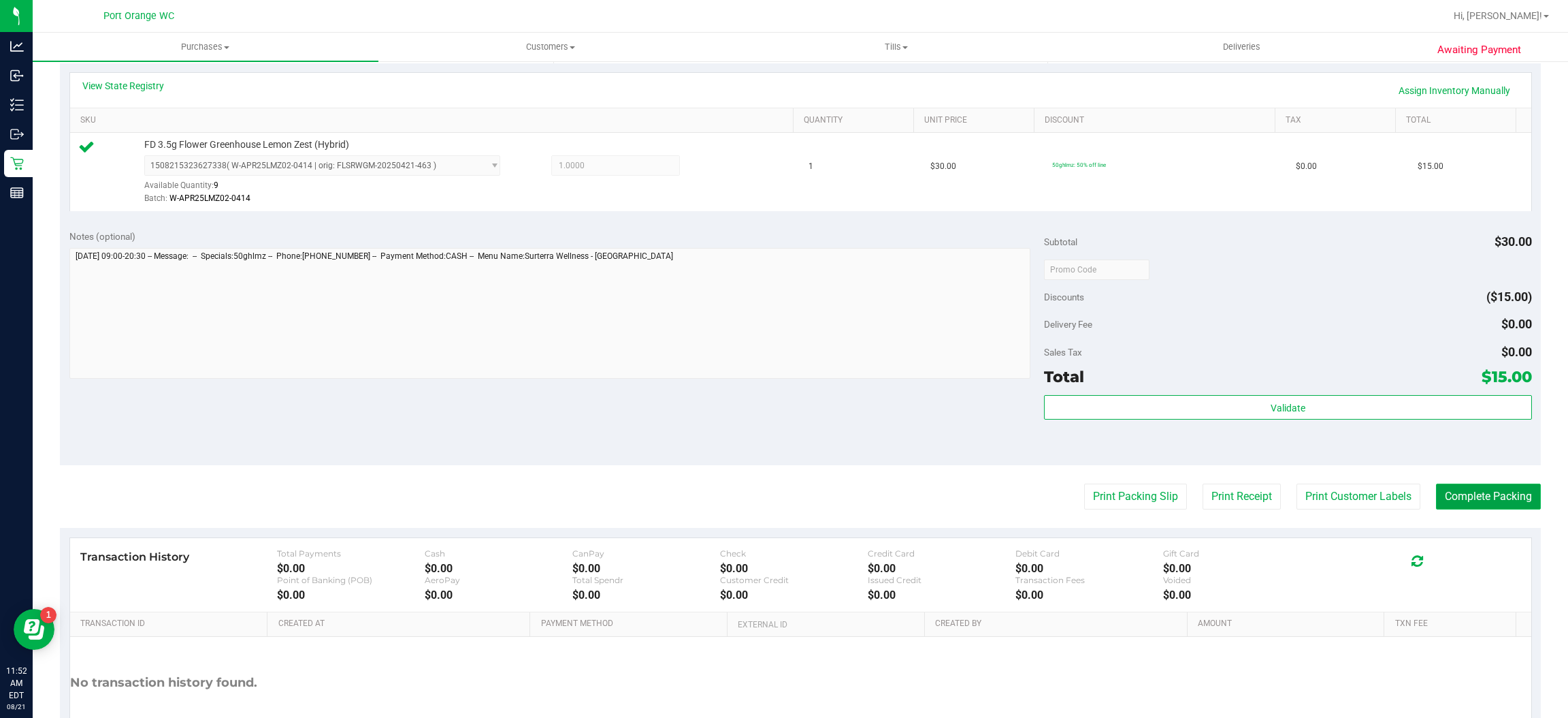
click at [1488, 507] on button "Complete Packing" at bounding box center [1489, 496] width 105 height 26
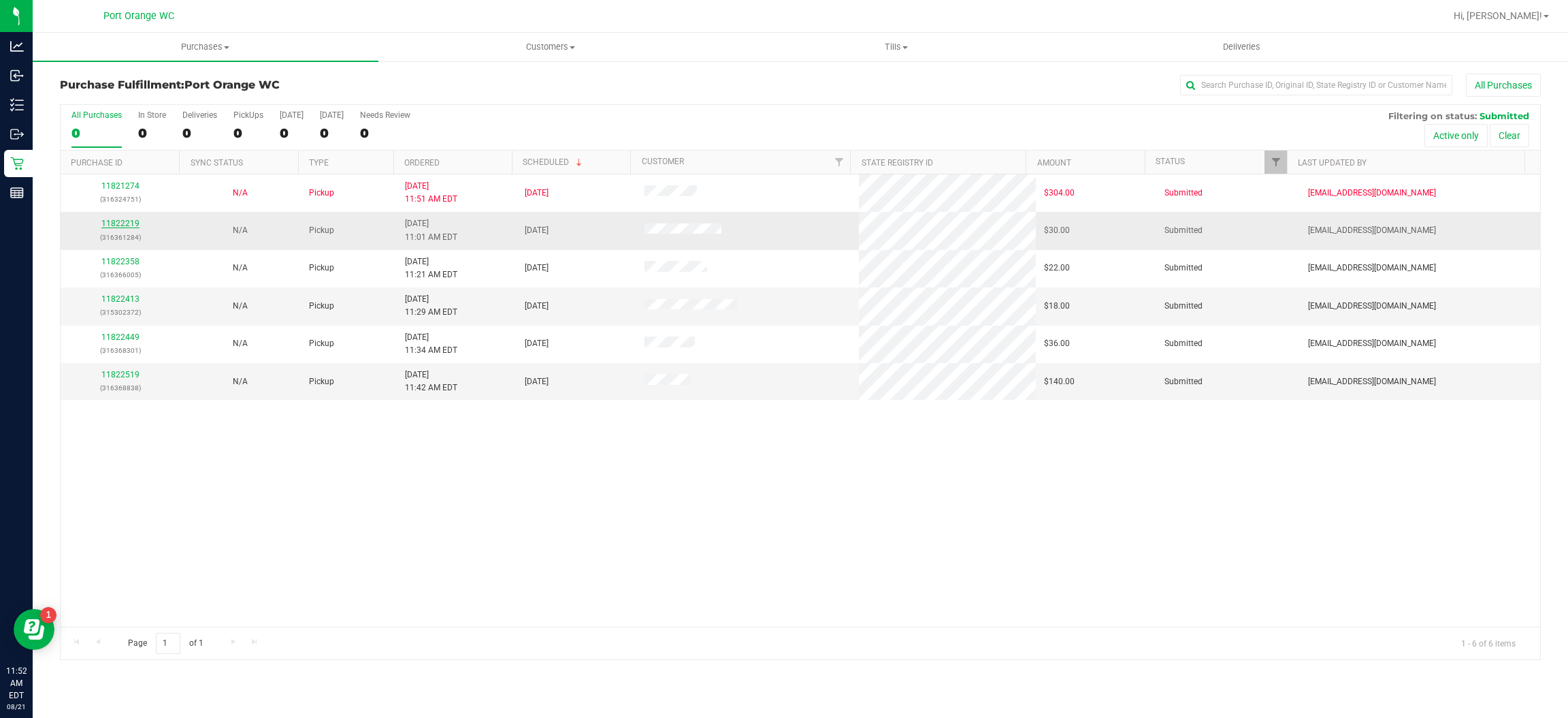
click at [109, 225] on link "11822219" at bounding box center [120, 223] width 38 height 10
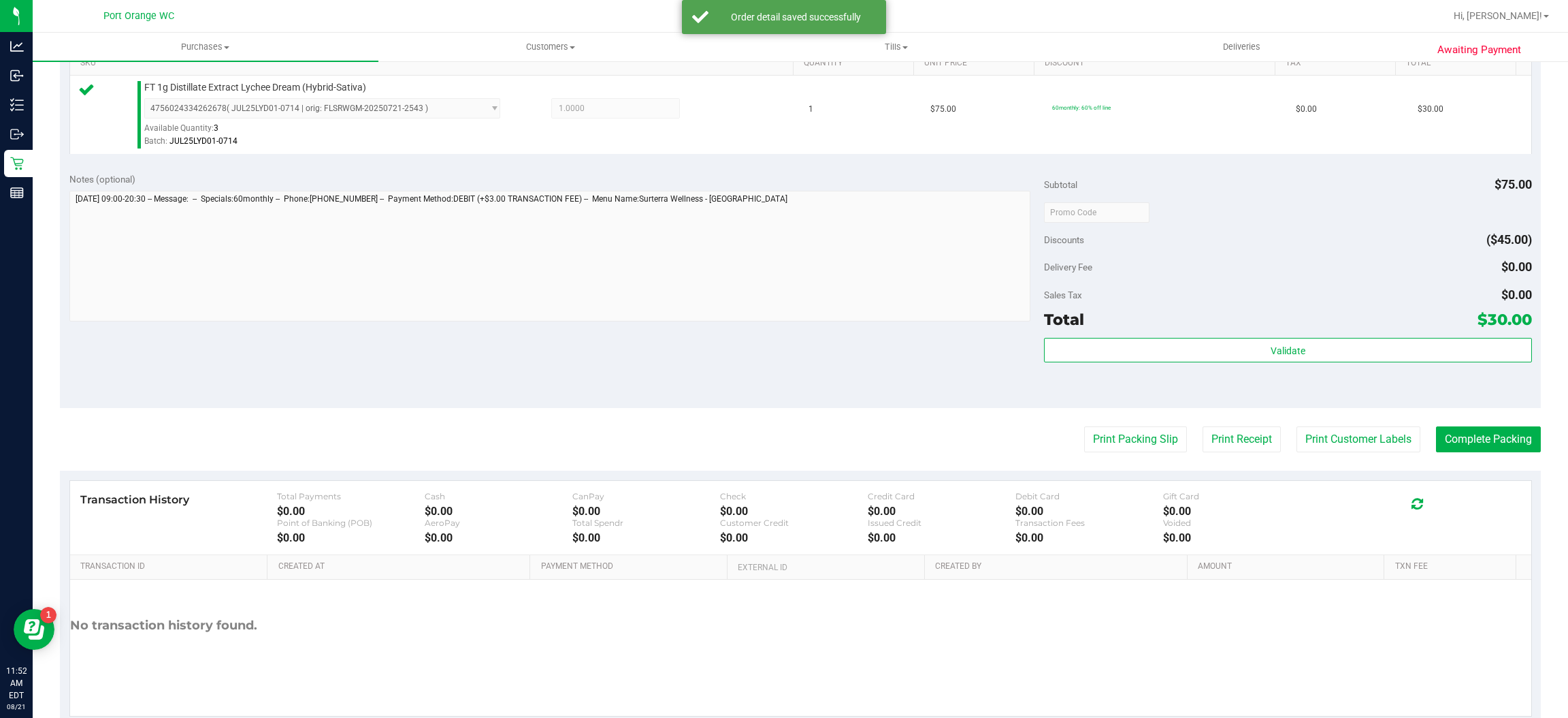
scroll to position [362, 0]
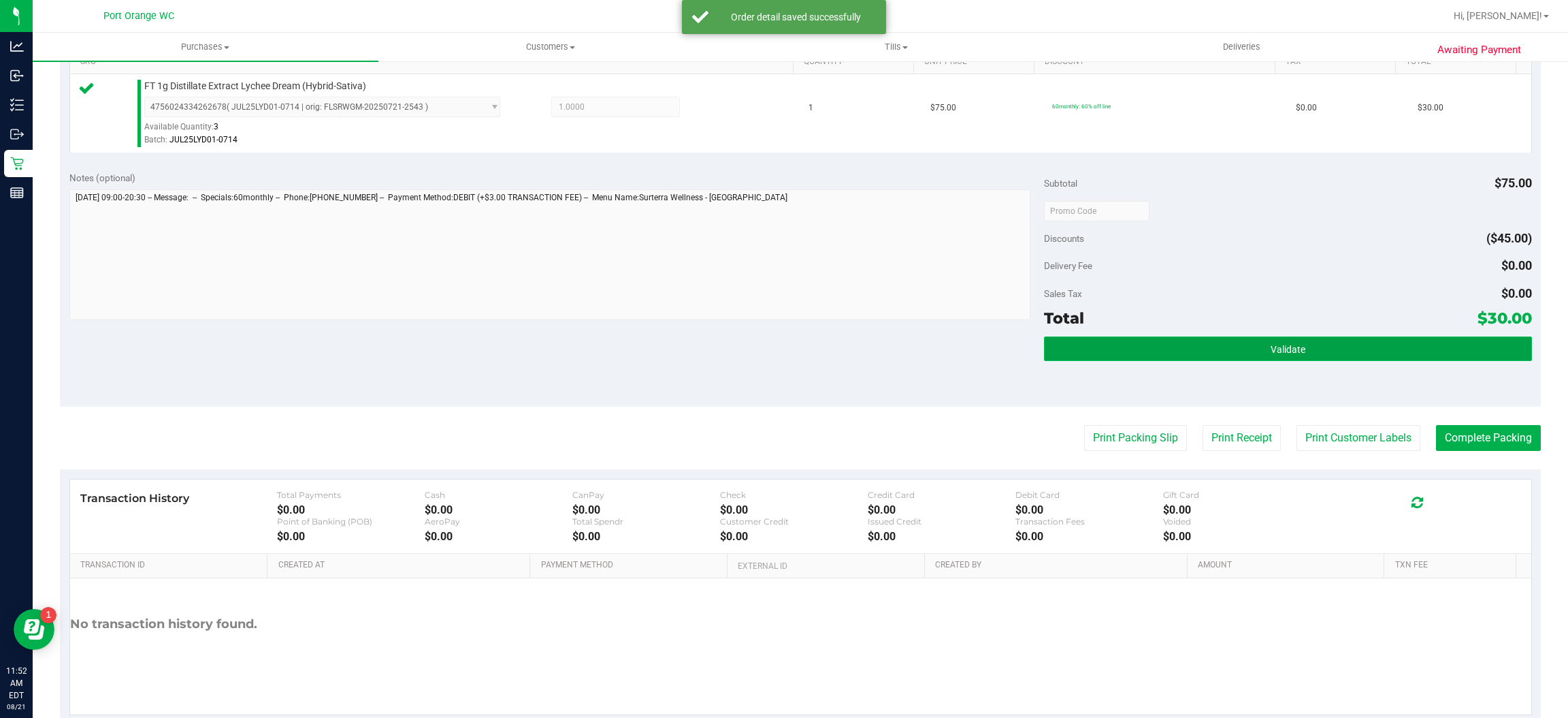
click at [1301, 351] on button "Validate" at bounding box center [1288, 349] width 487 height 25
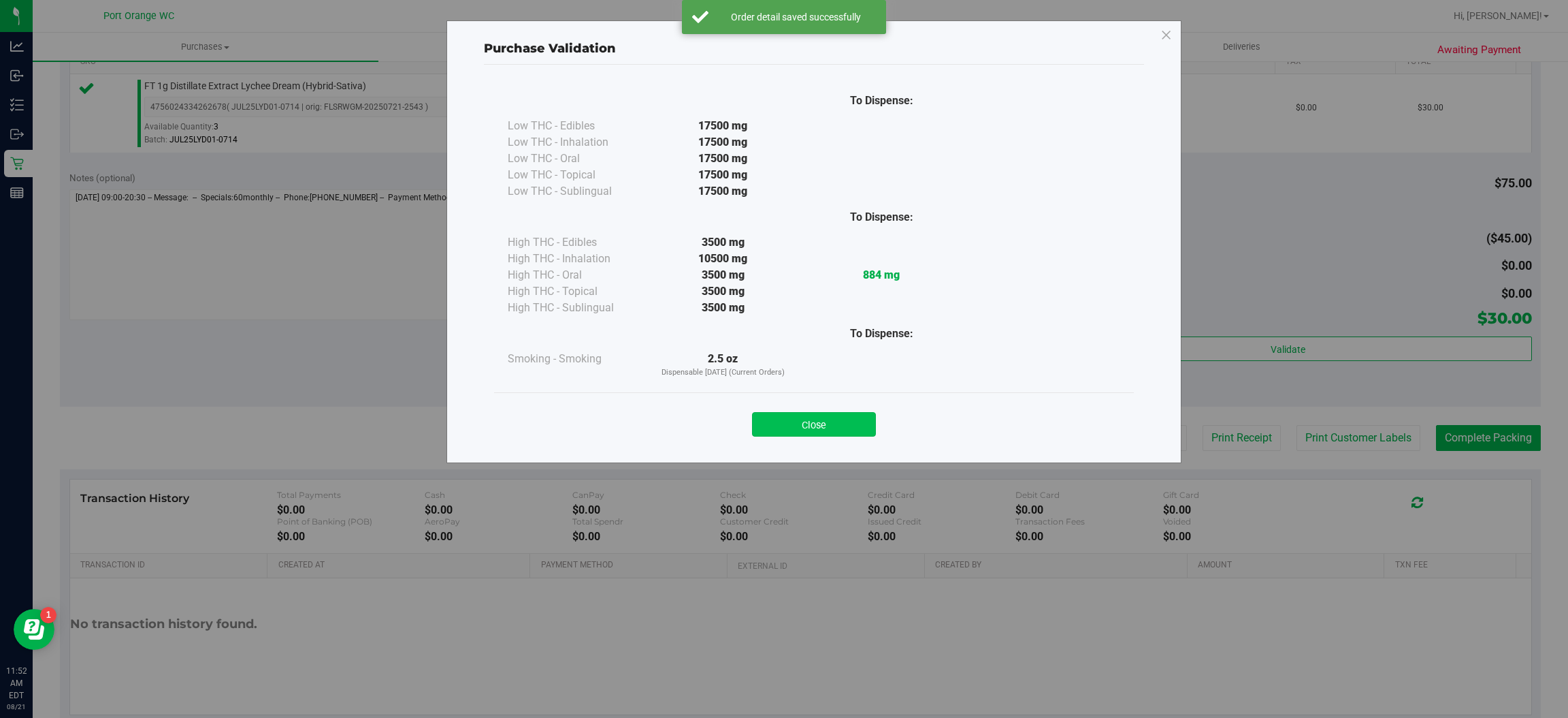
click at [856, 414] on button "Close" at bounding box center [814, 424] width 124 height 25
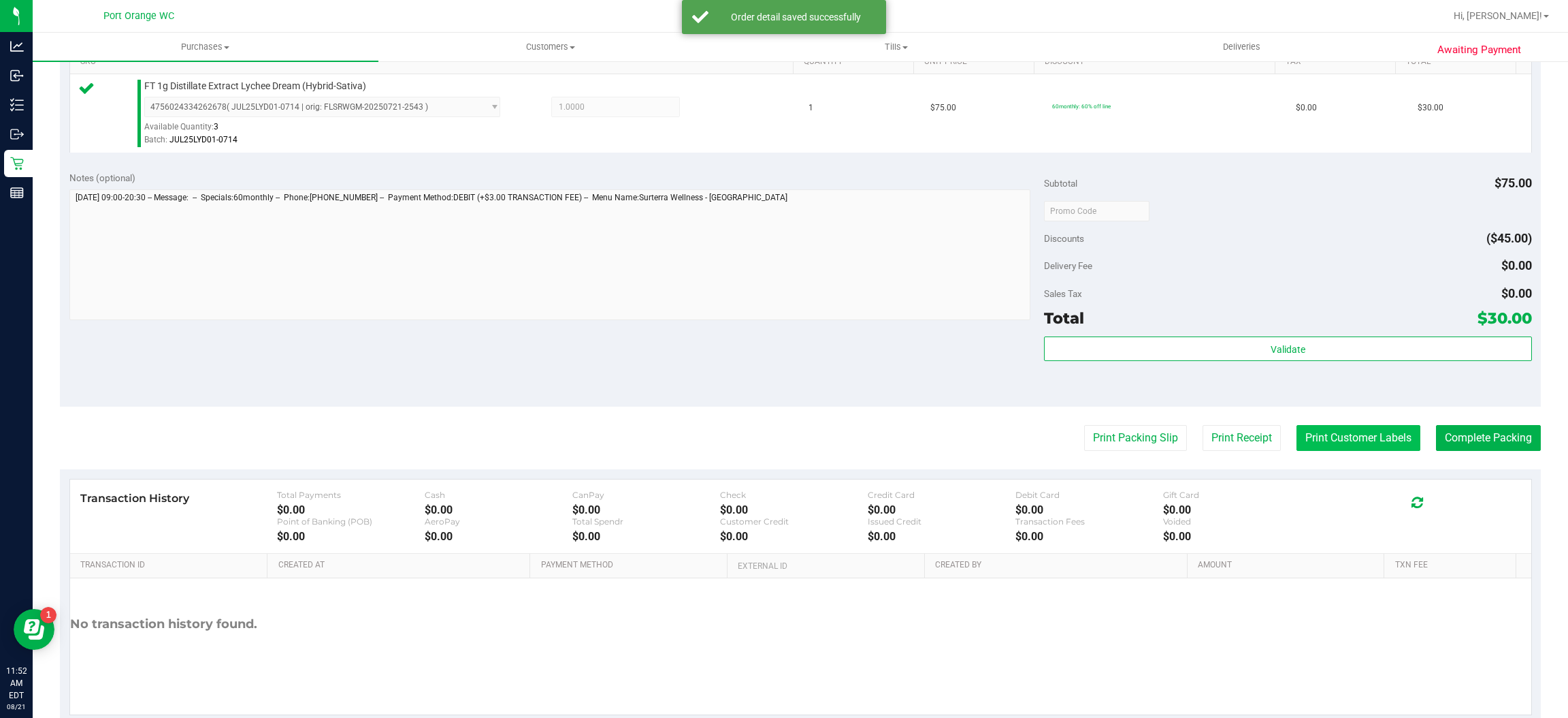
click at [1348, 441] on button "Print Customer Labels" at bounding box center [1358, 438] width 124 height 26
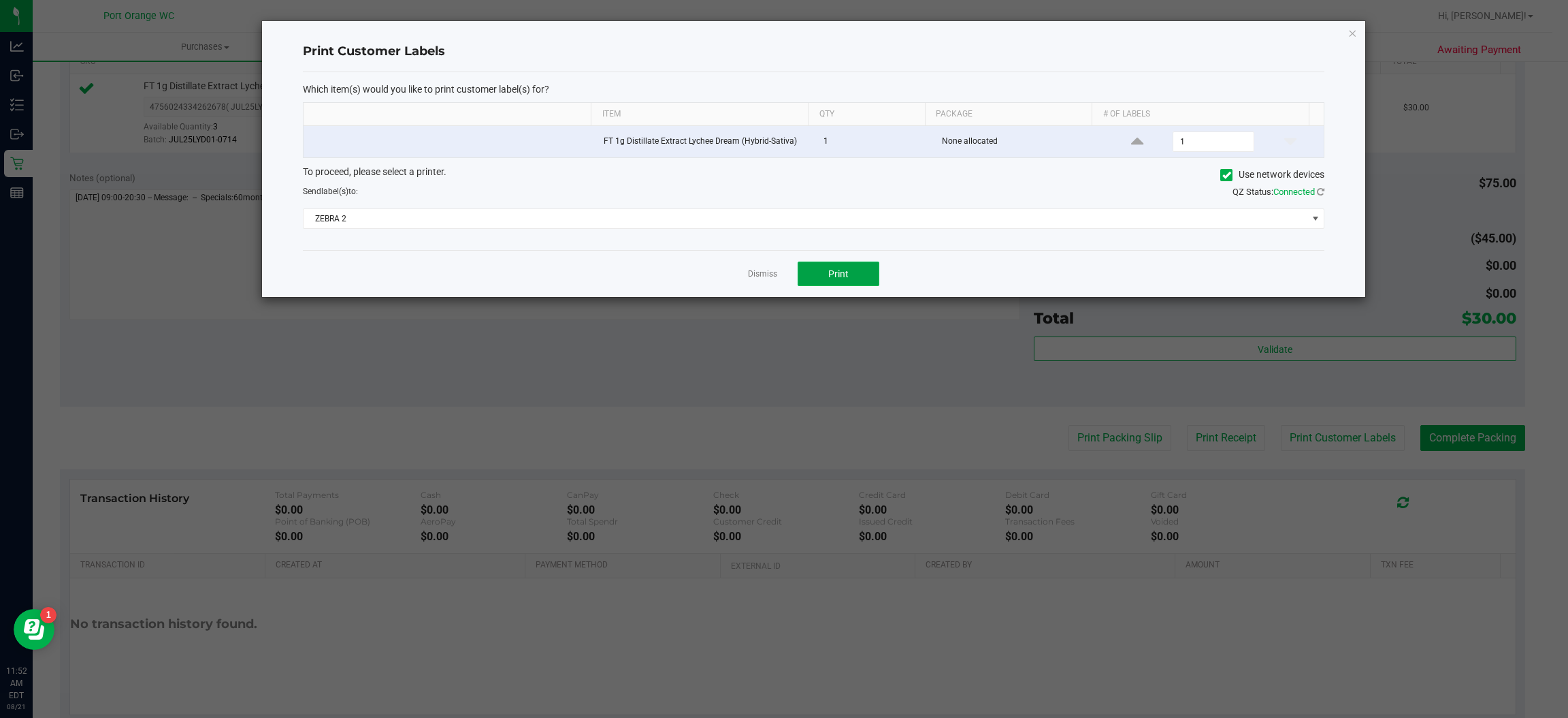
click at [851, 284] on button "Print" at bounding box center [838, 274] width 82 height 25
click at [748, 271] on link "Dismiss" at bounding box center [762, 274] width 29 height 11
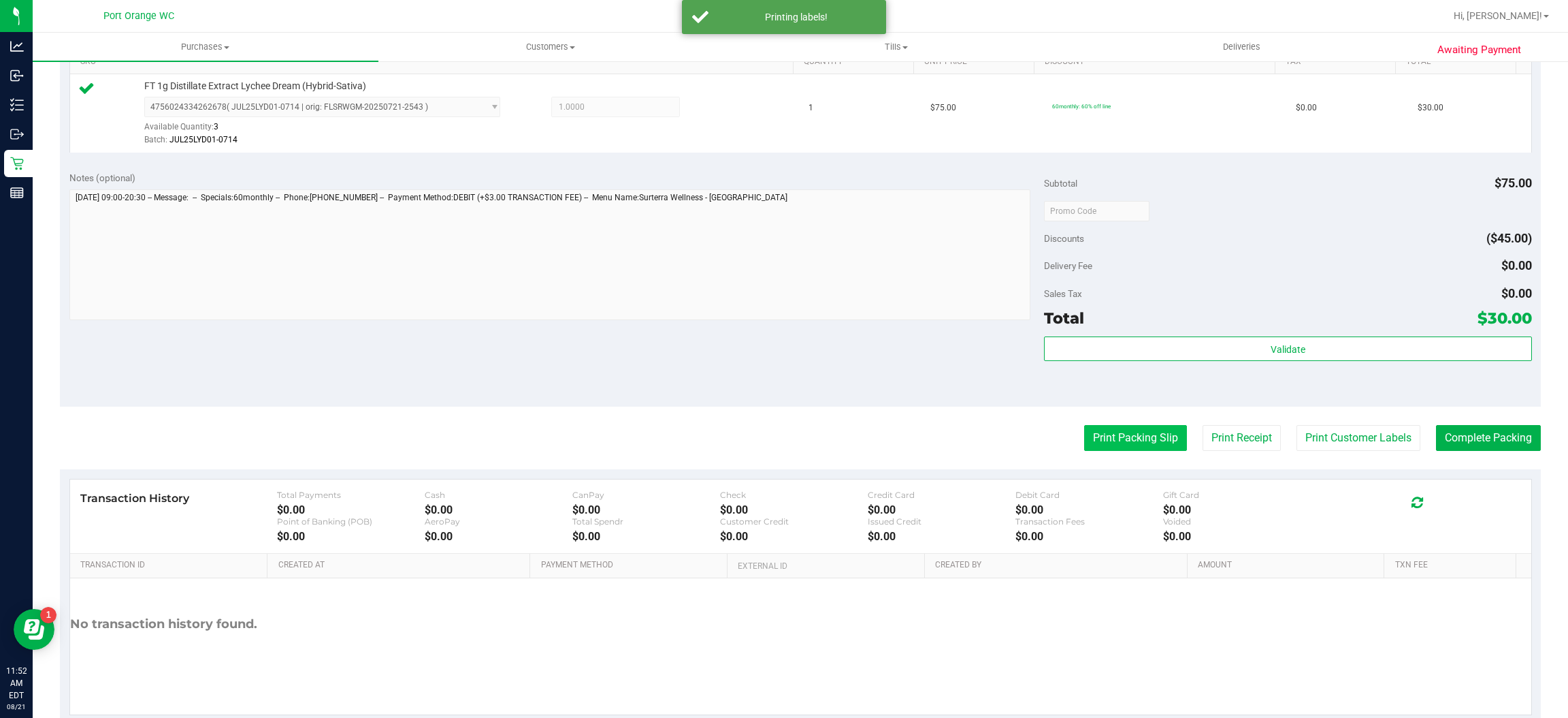
click at [1100, 444] on button "Print Packing Slip" at bounding box center [1135, 438] width 103 height 26
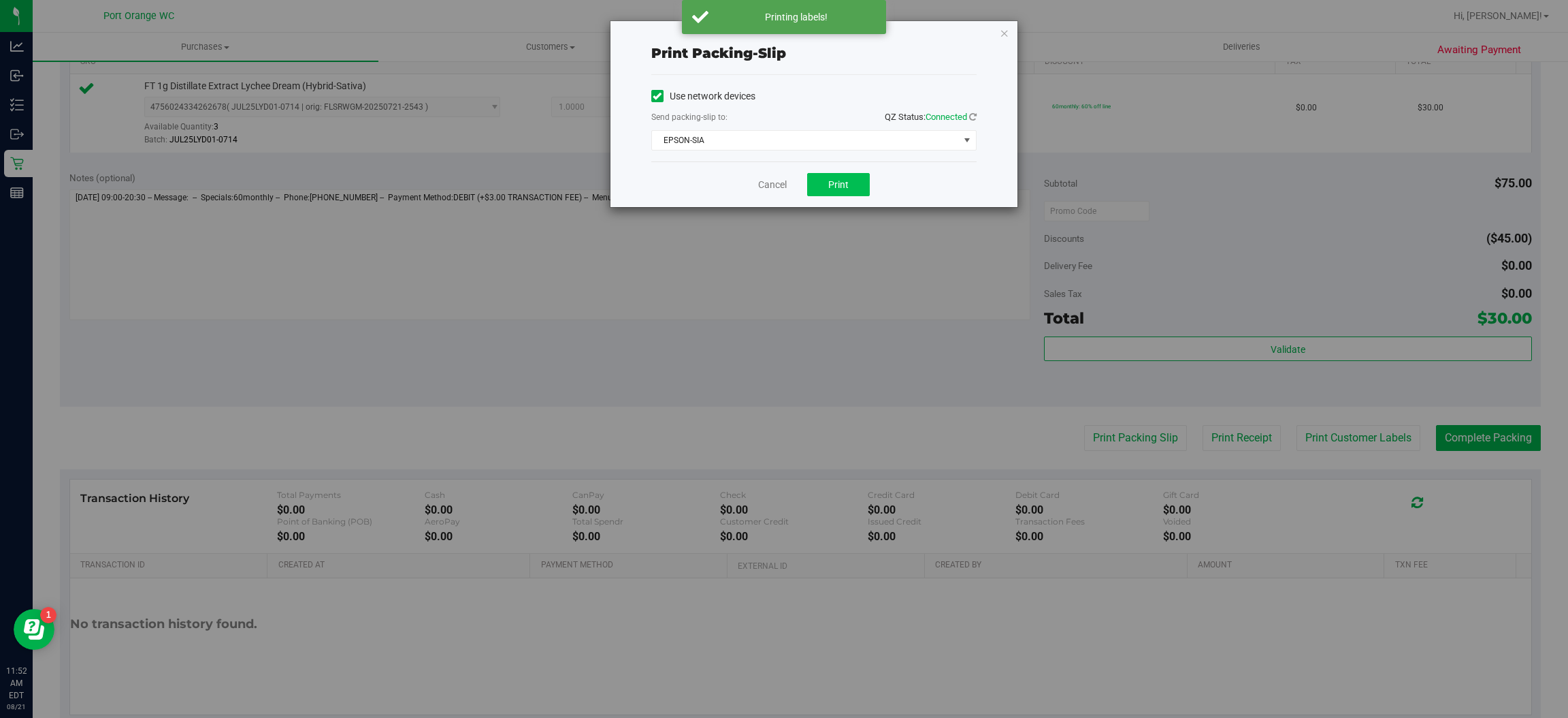
click at [832, 179] on span "Print" at bounding box center [838, 184] width 20 height 11
click at [766, 189] on link "Cancel" at bounding box center [772, 184] width 28 height 14
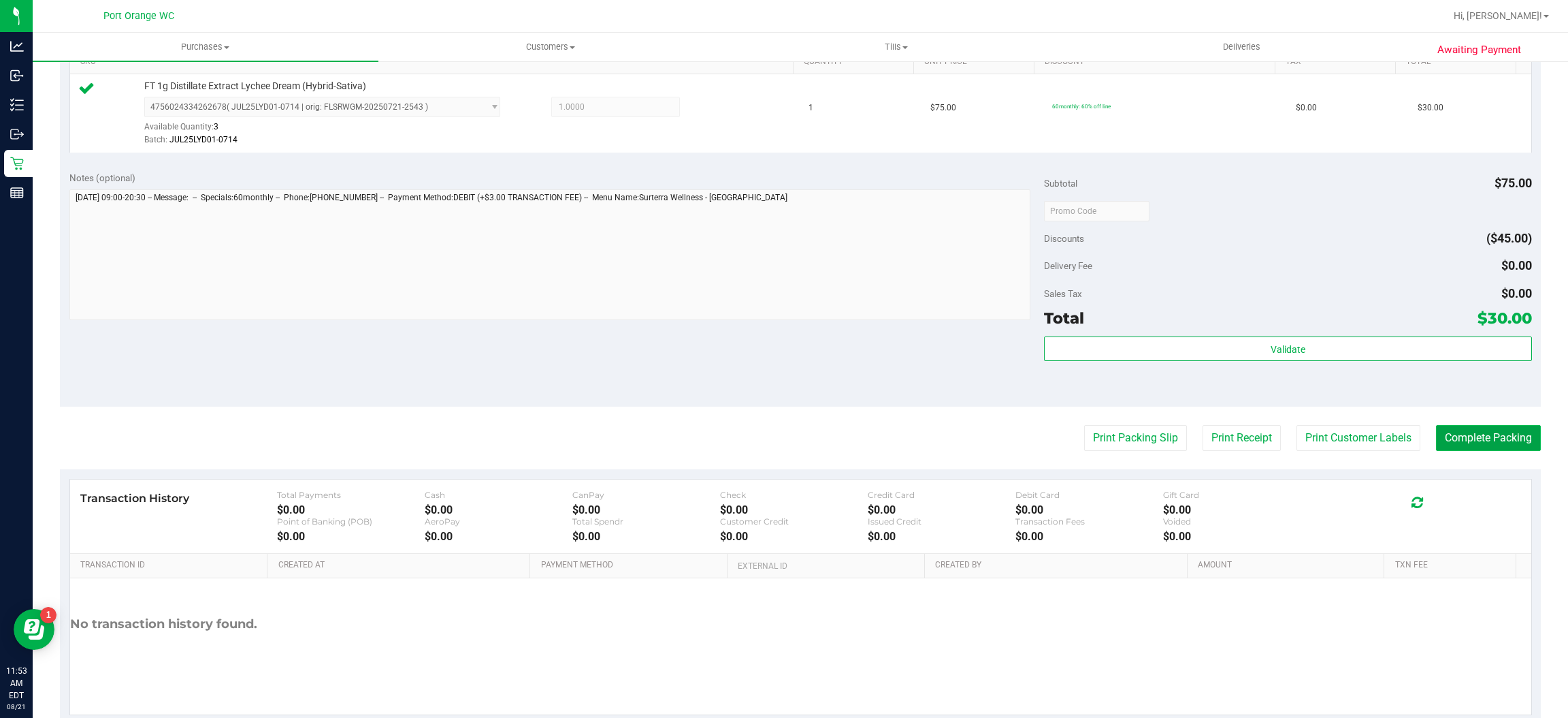
click at [1445, 429] on button "Complete Packing" at bounding box center [1489, 438] width 105 height 26
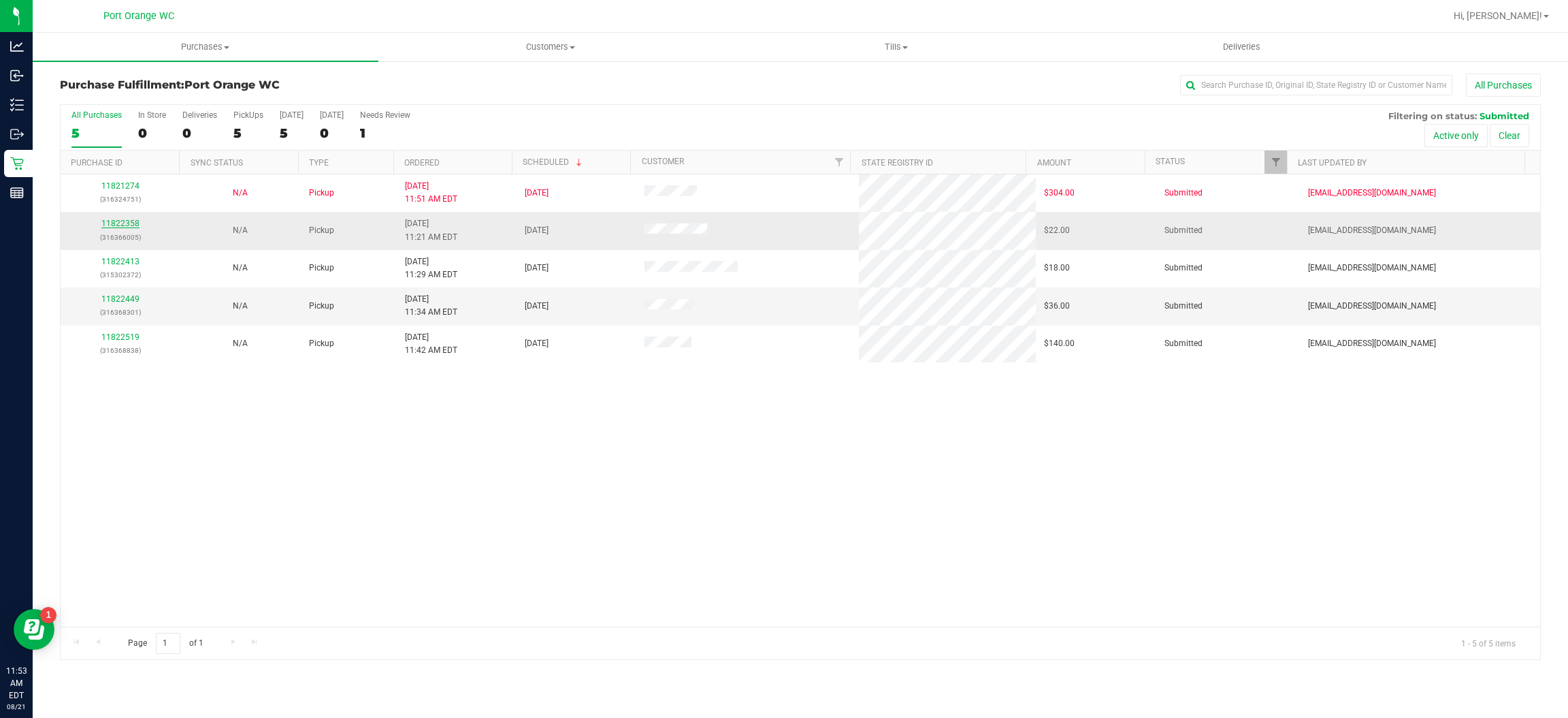
click at [128, 226] on link "11822358" at bounding box center [120, 223] width 38 height 10
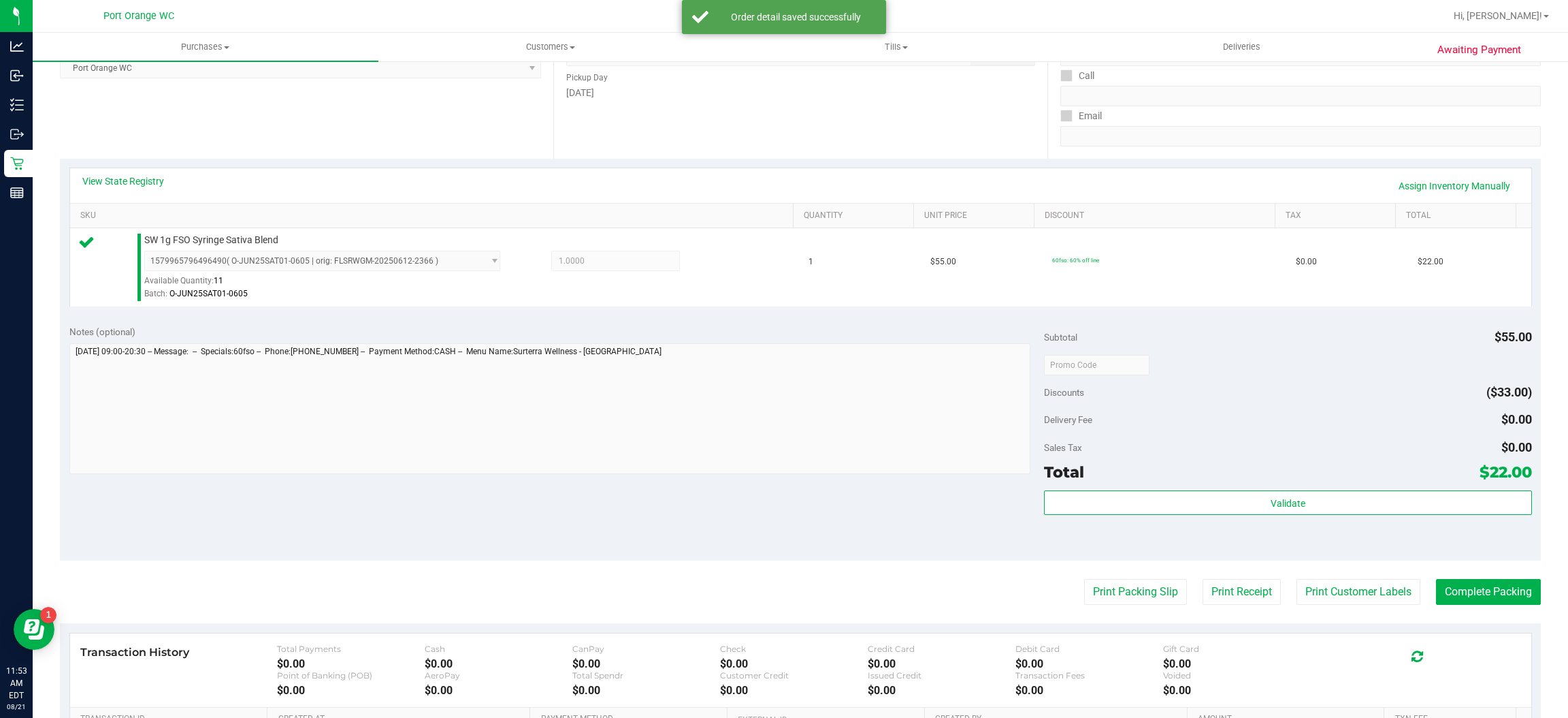
scroll to position [277, 0]
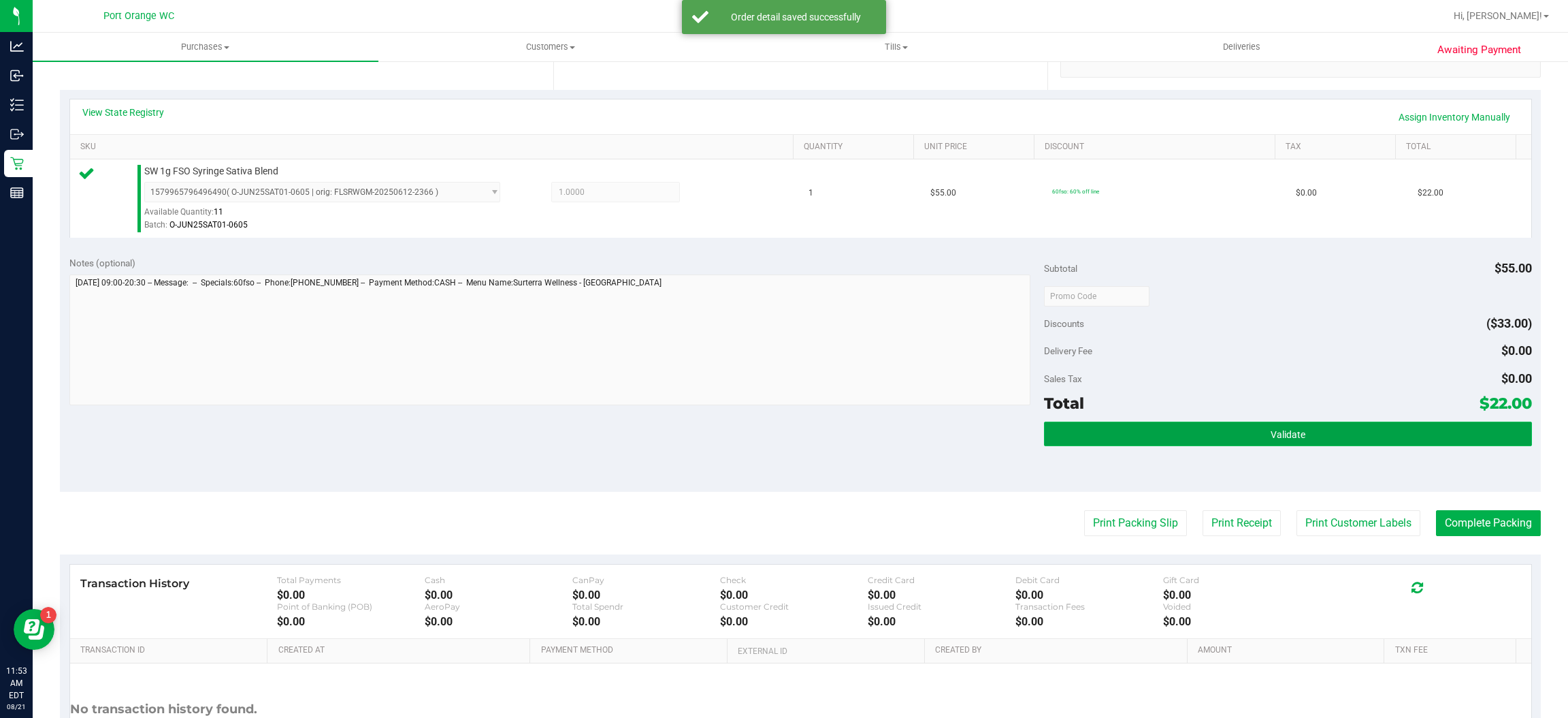
click at [1187, 442] on button "Validate" at bounding box center [1288, 433] width 487 height 25
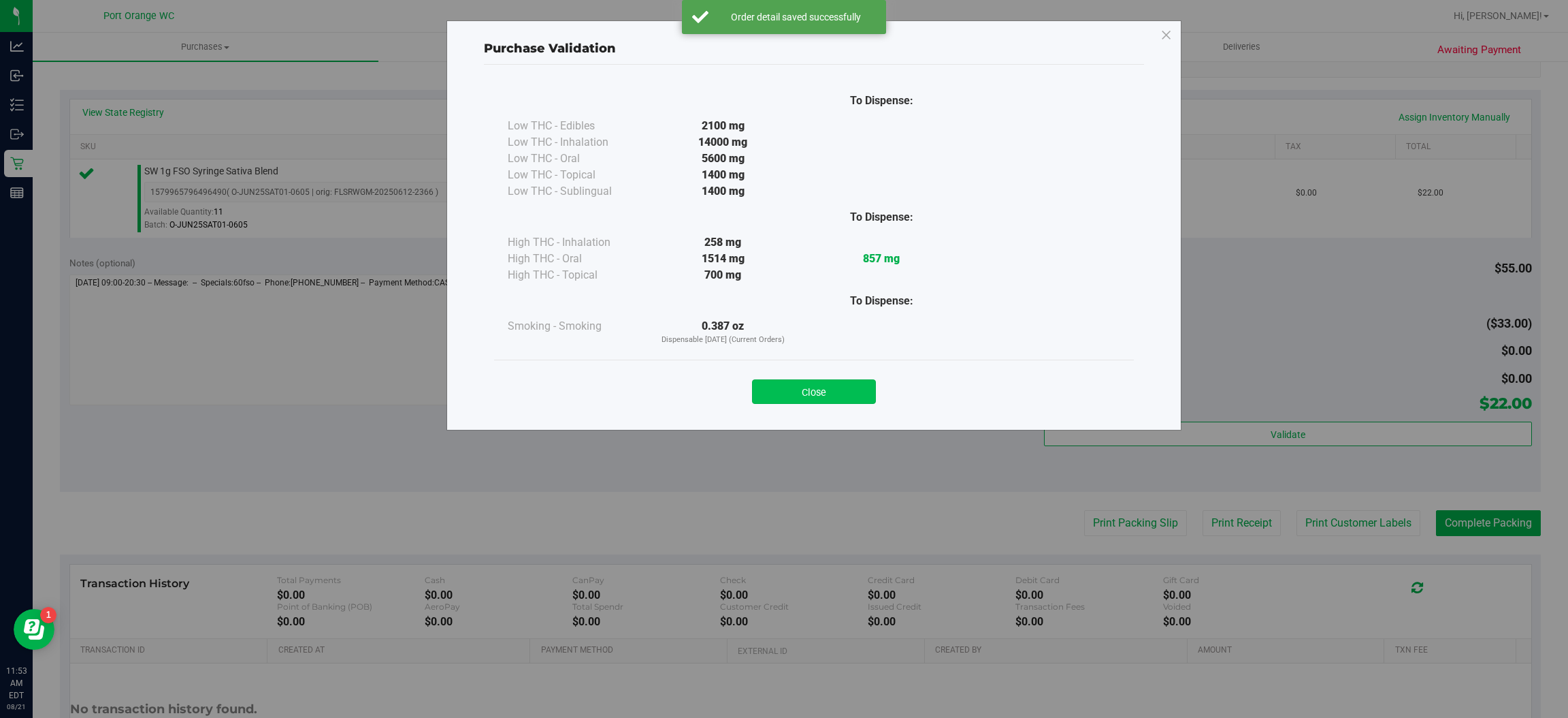
click at [799, 399] on button "Close" at bounding box center [814, 391] width 124 height 25
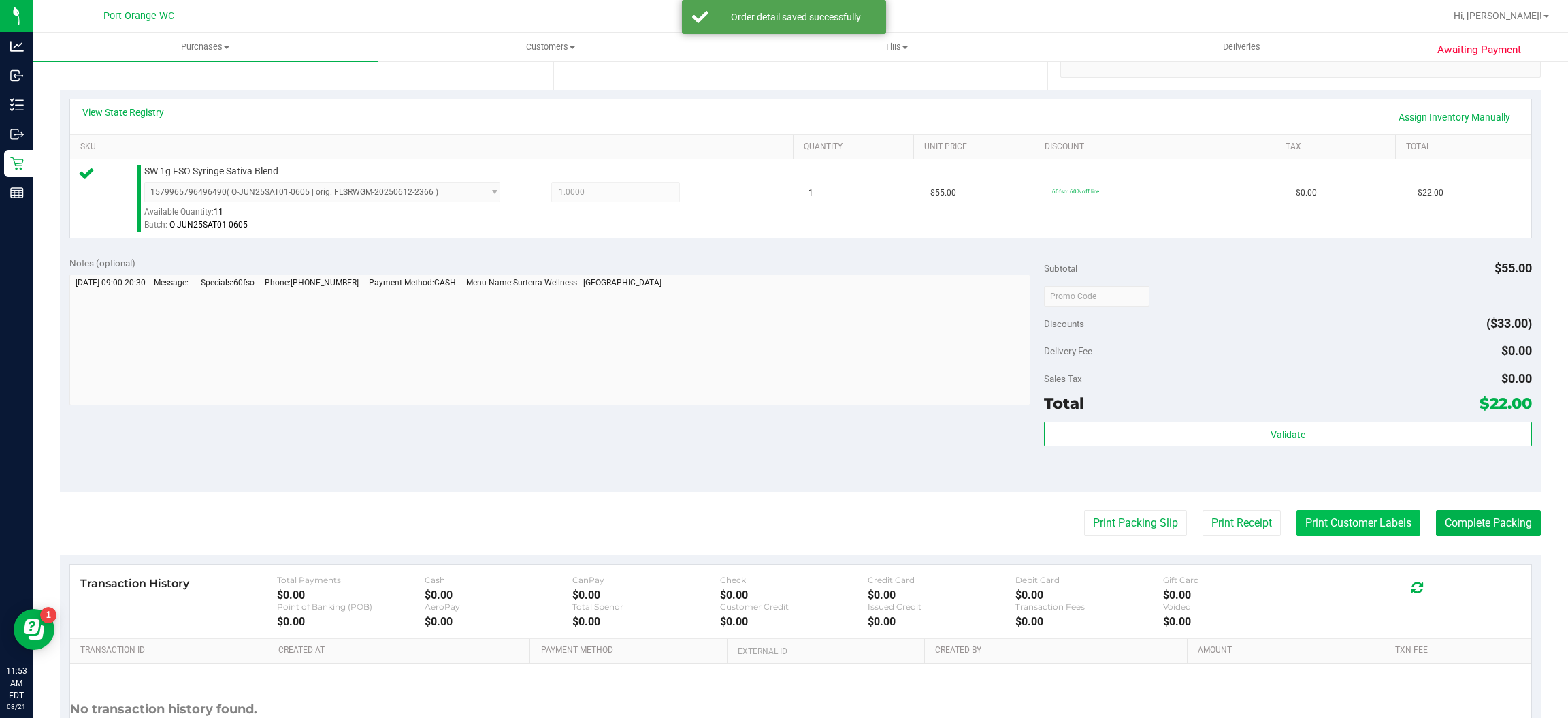
click at [1299, 530] on button "Print Customer Labels" at bounding box center [1358, 522] width 124 height 26
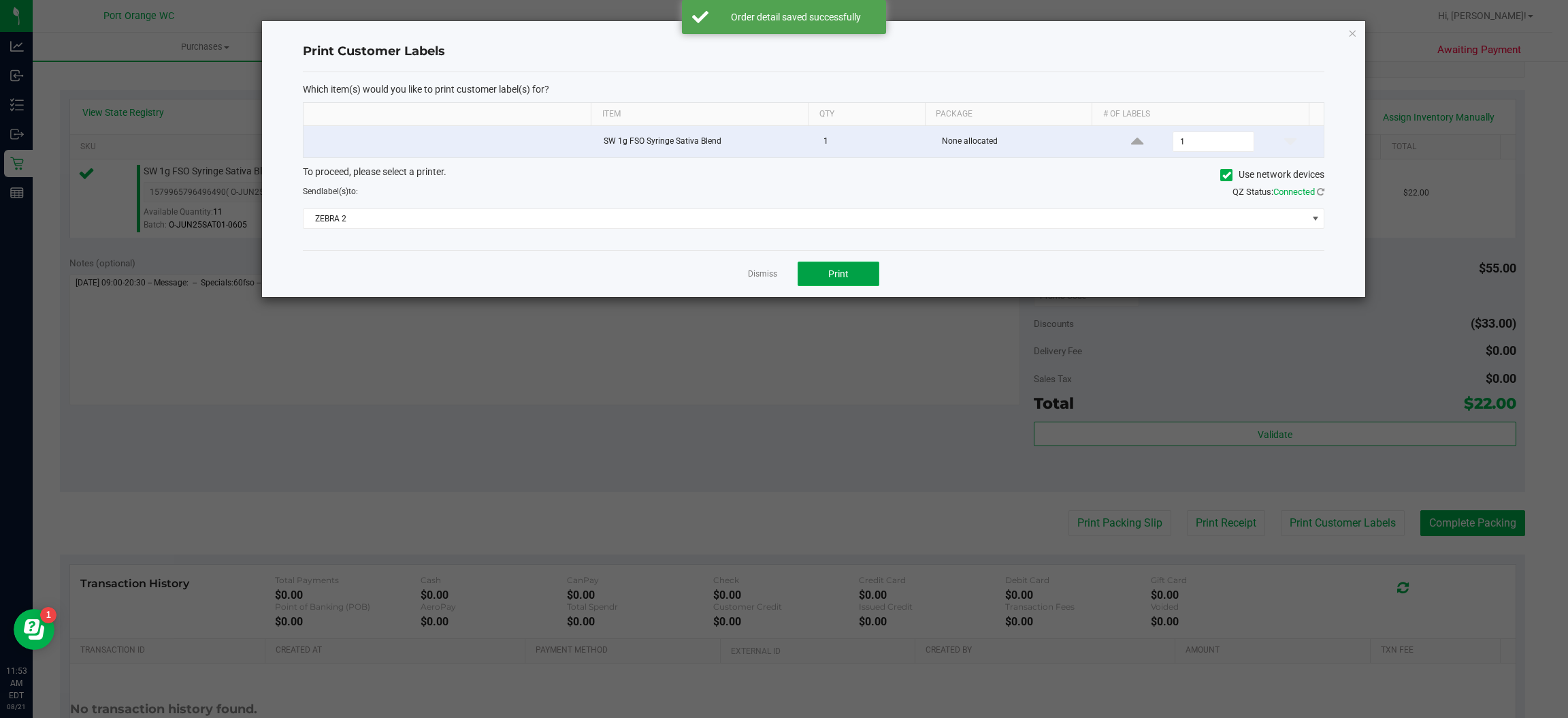
click at [838, 275] on span "Print" at bounding box center [838, 274] width 20 height 11
click at [754, 276] on link "Dismiss" at bounding box center [762, 274] width 29 height 11
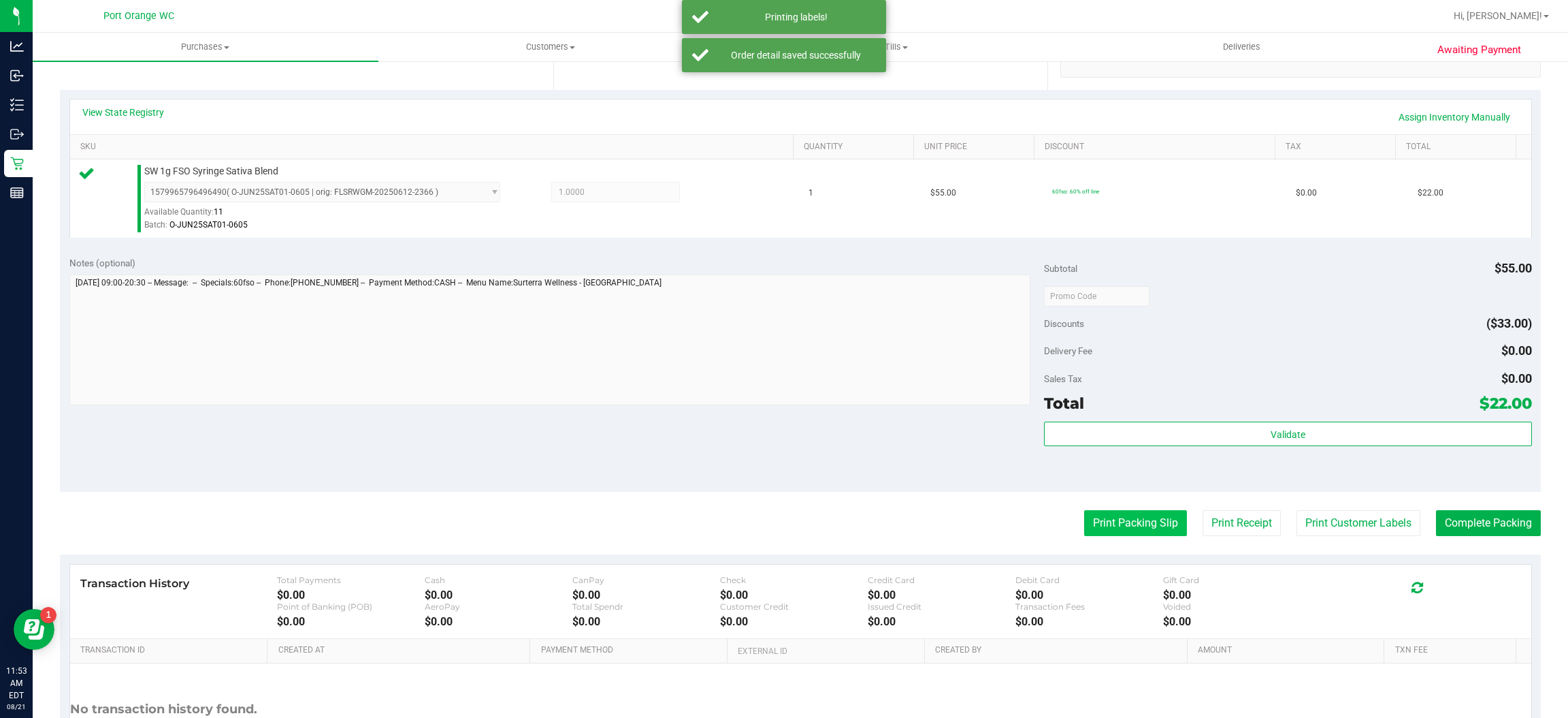
click at [1099, 522] on button "Print Packing Slip" at bounding box center [1135, 522] width 103 height 26
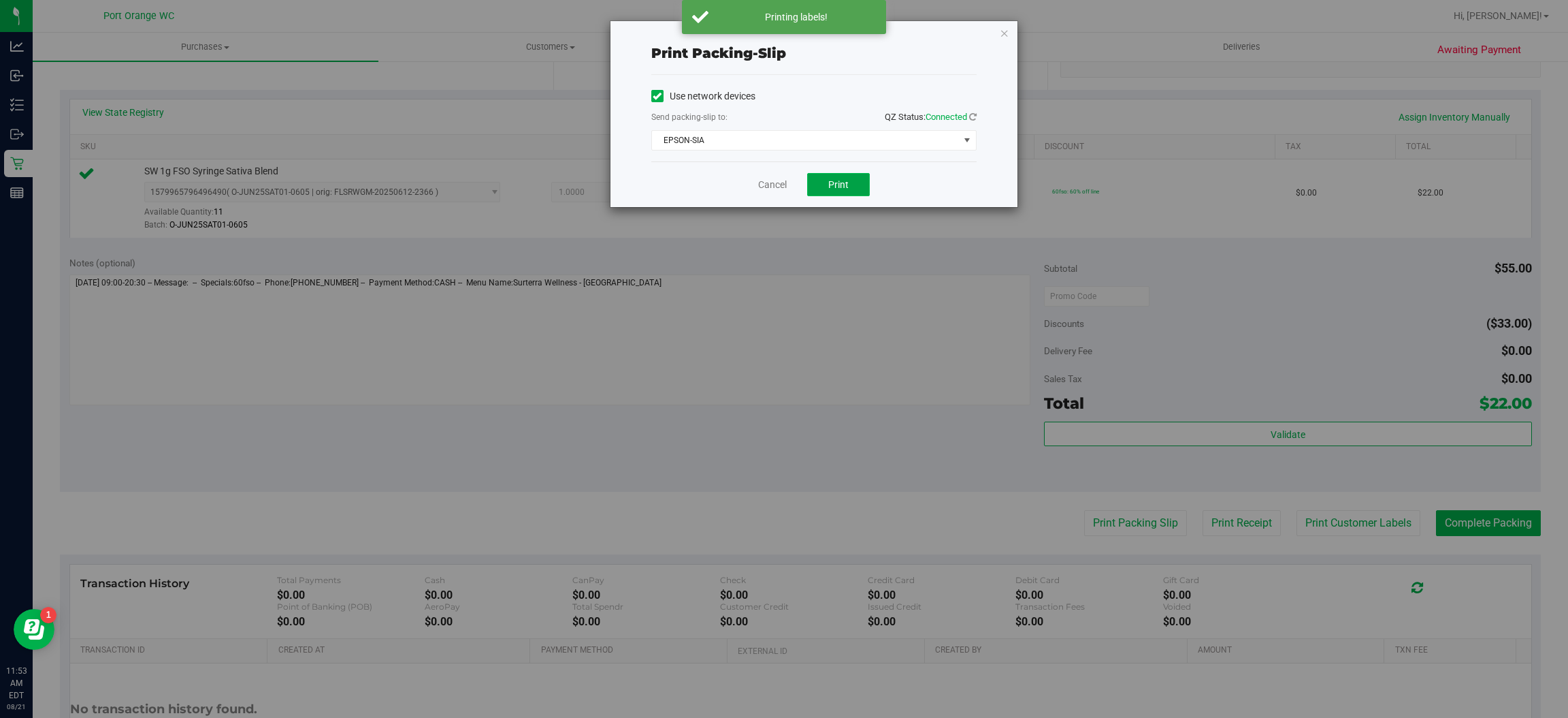
click at [838, 183] on span "Print" at bounding box center [838, 184] width 20 height 11
click at [790, 211] on div "Print packing-slip Use network devices Send packing-slip to: QZ Status: Connect…" at bounding box center [789, 359] width 1578 height 718
click at [761, 183] on link "Cancel" at bounding box center [772, 184] width 28 height 14
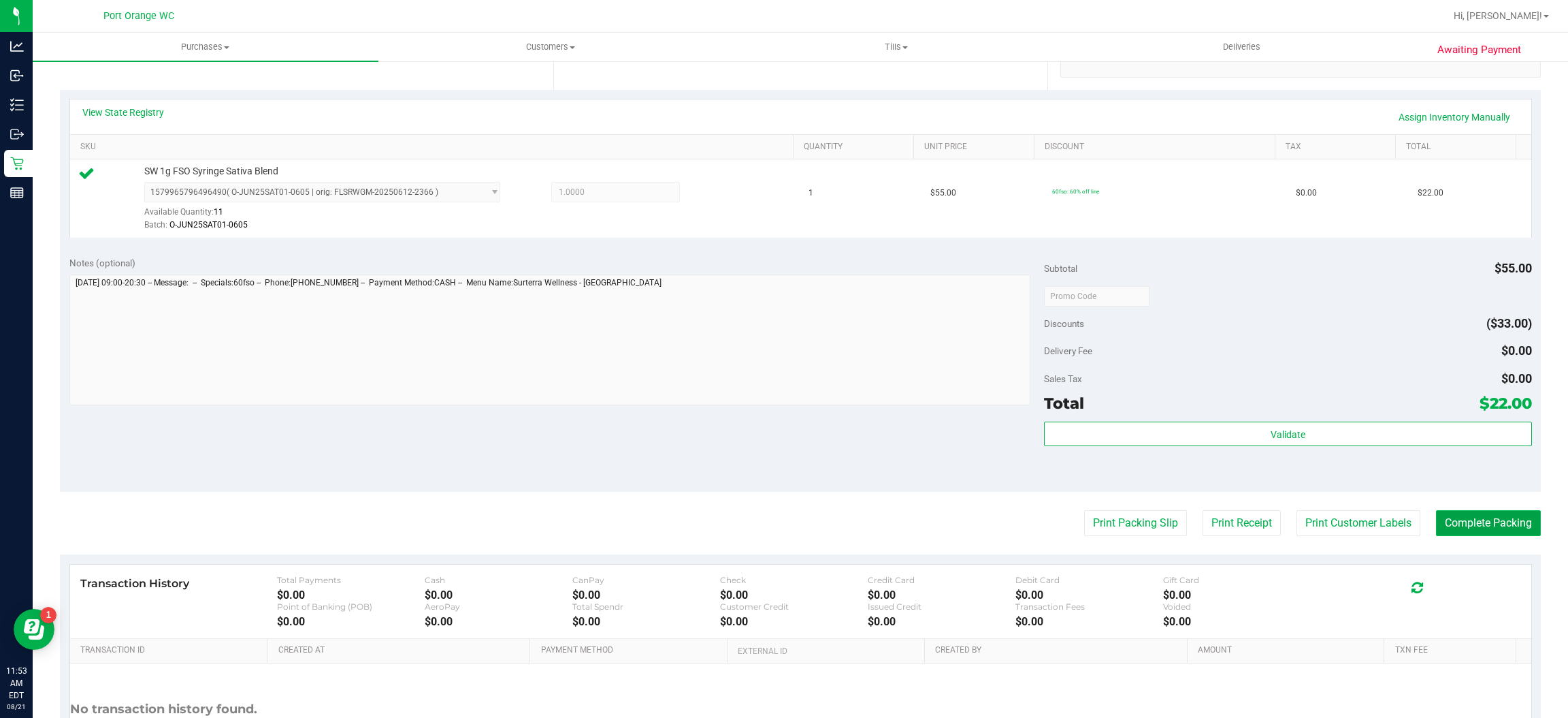
click at [1467, 522] on button "Complete Packing" at bounding box center [1489, 522] width 105 height 26
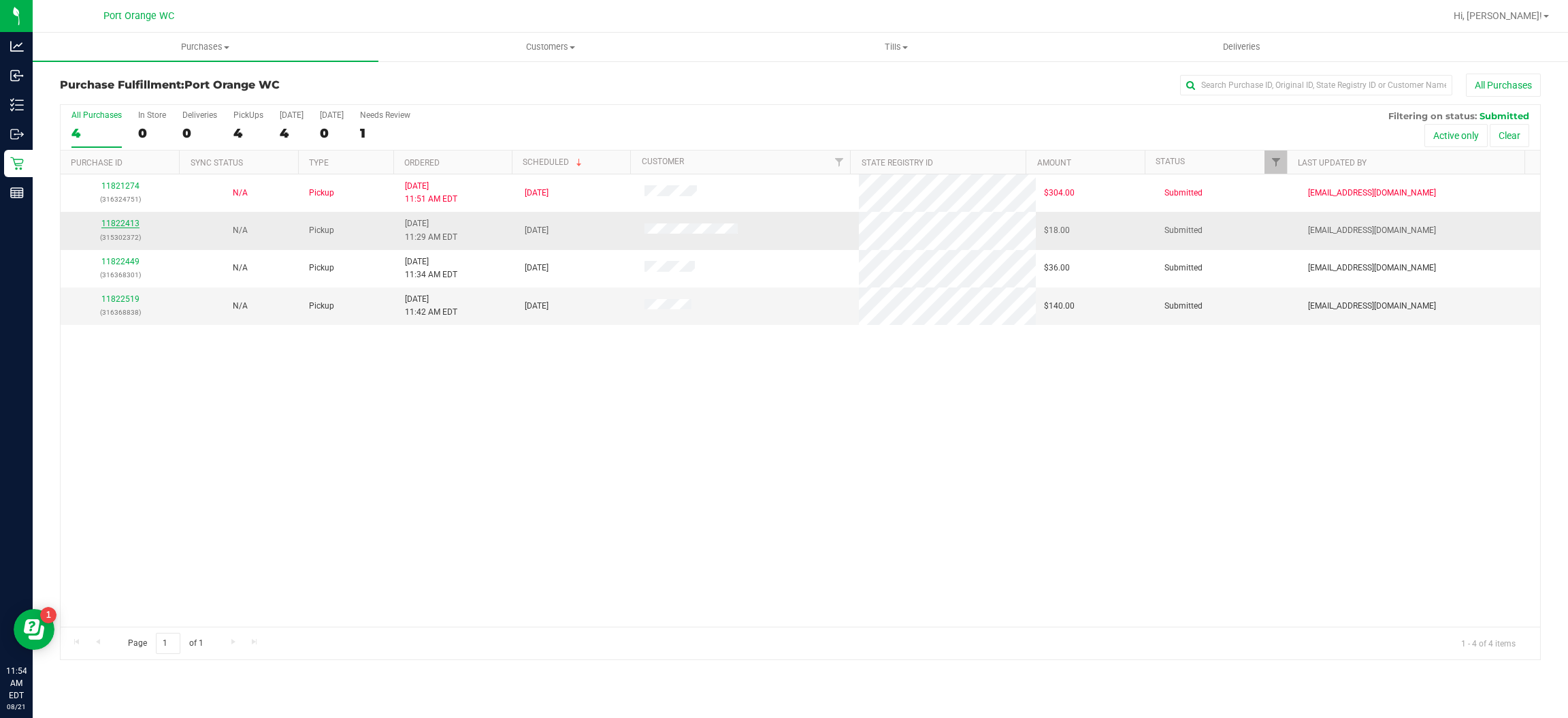
click at [125, 224] on link "11822413" at bounding box center [120, 223] width 38 height 10
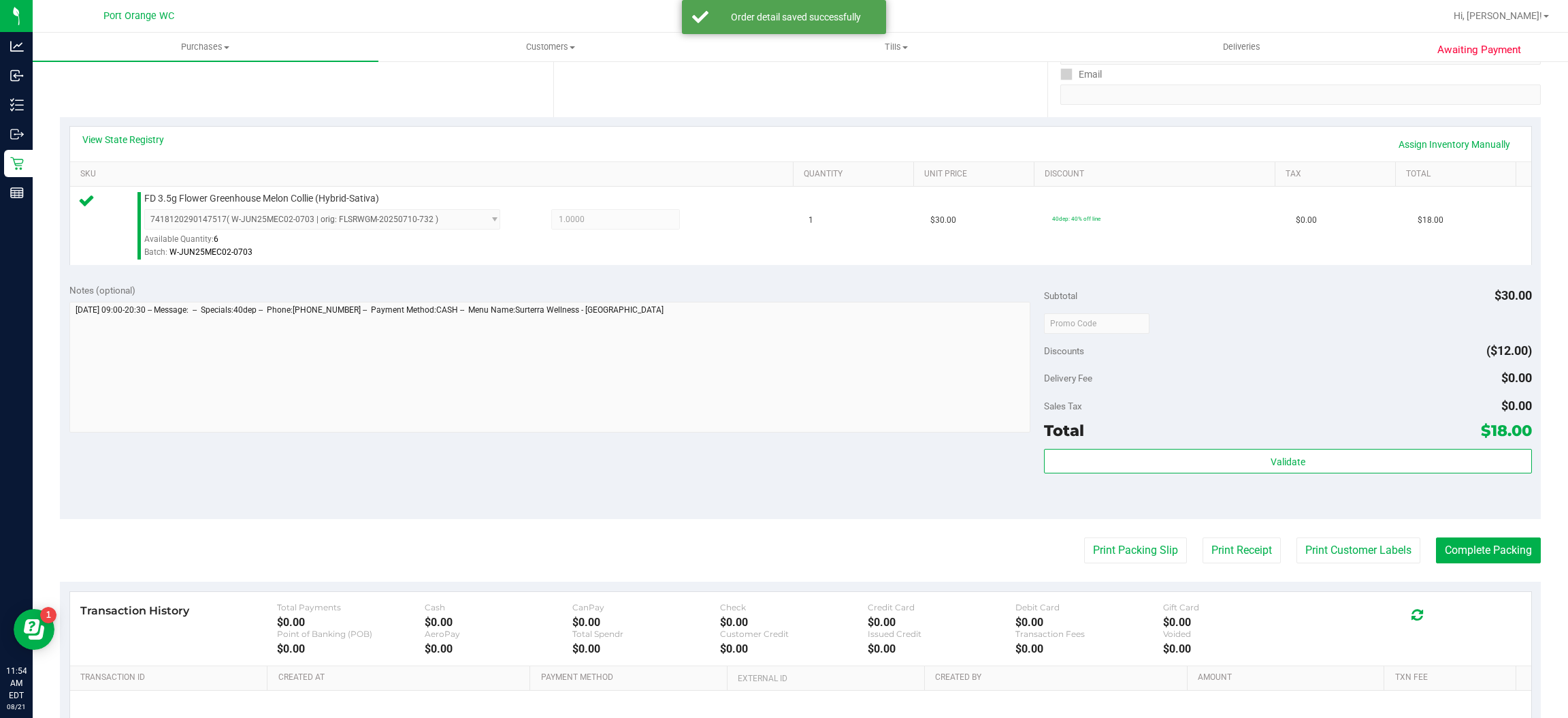
scroll to position [249, 0]
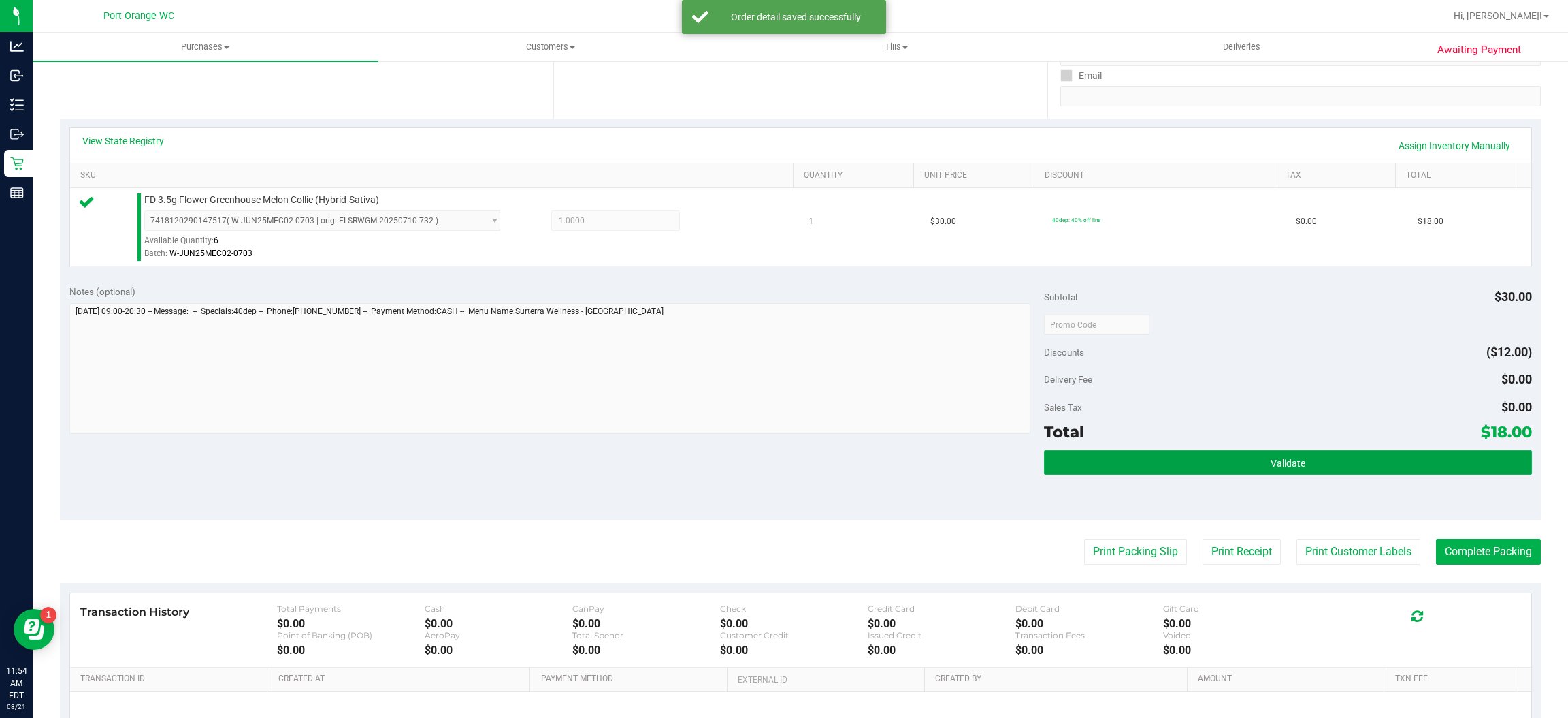
click at [1181, 468] on button "Validate" at bounding box center [1288, 462] width 487 height 25
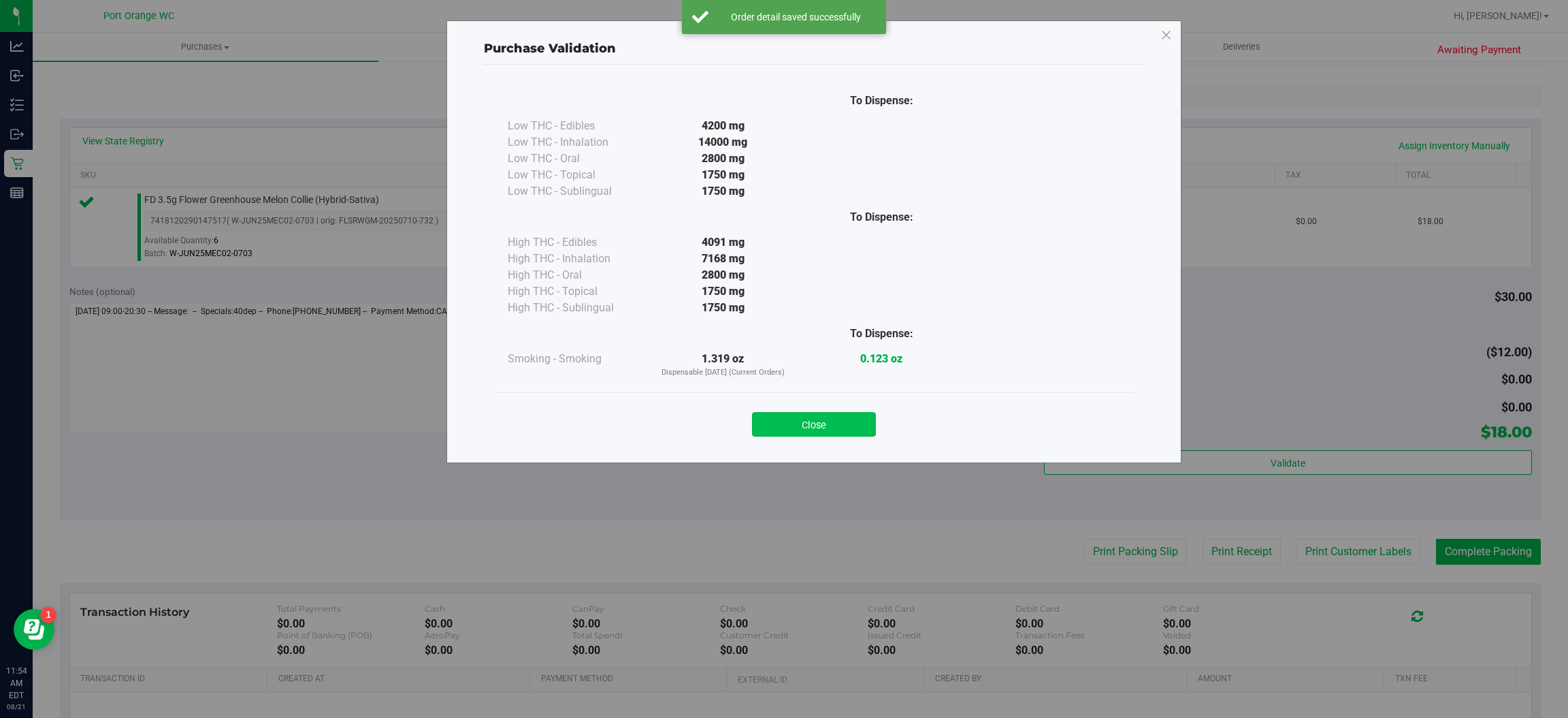
click at [844, 422] on button "Close" at bounding box center [814, 424] width 124 height 25
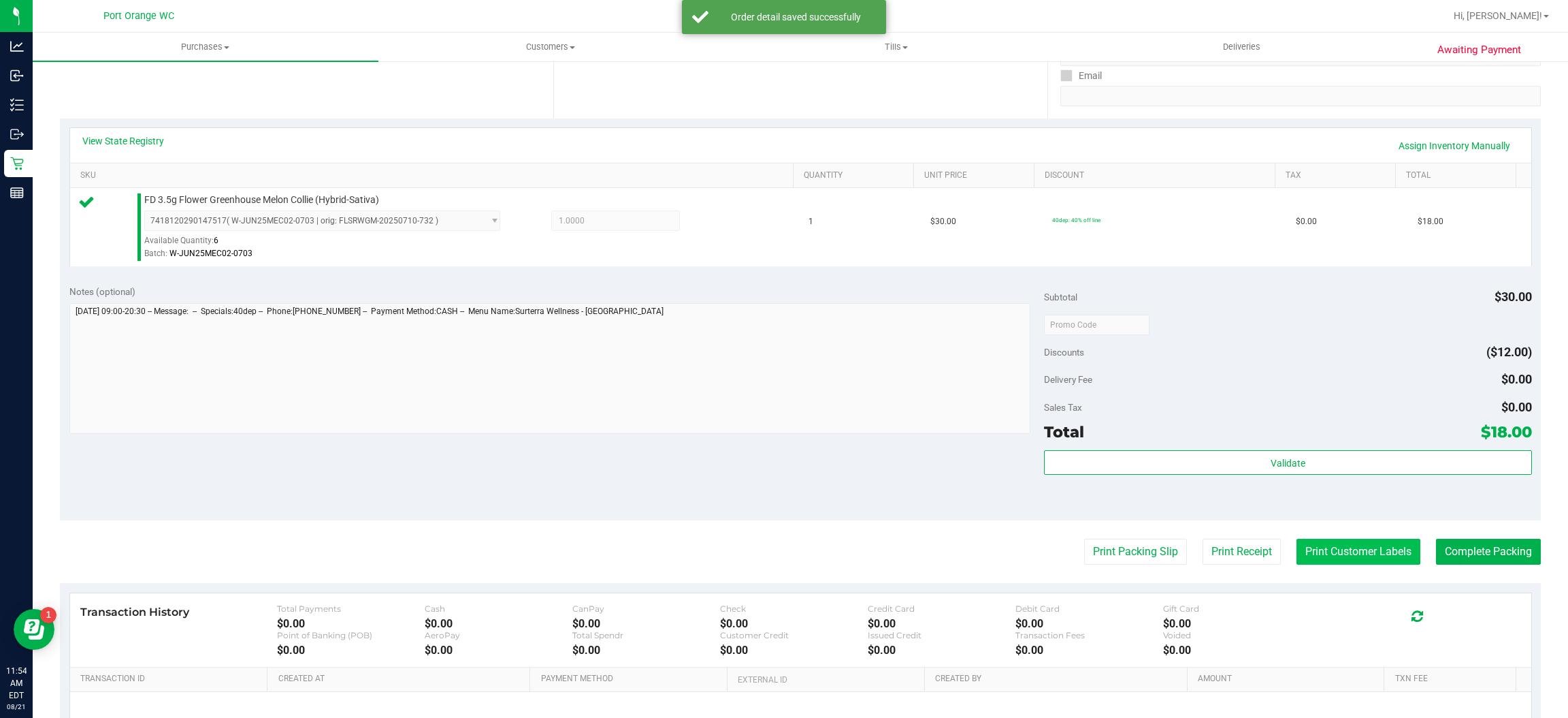
click at [1334, 546] on button "Print Customer Labels" at bounding box center [1358, 552] width 124 height 26
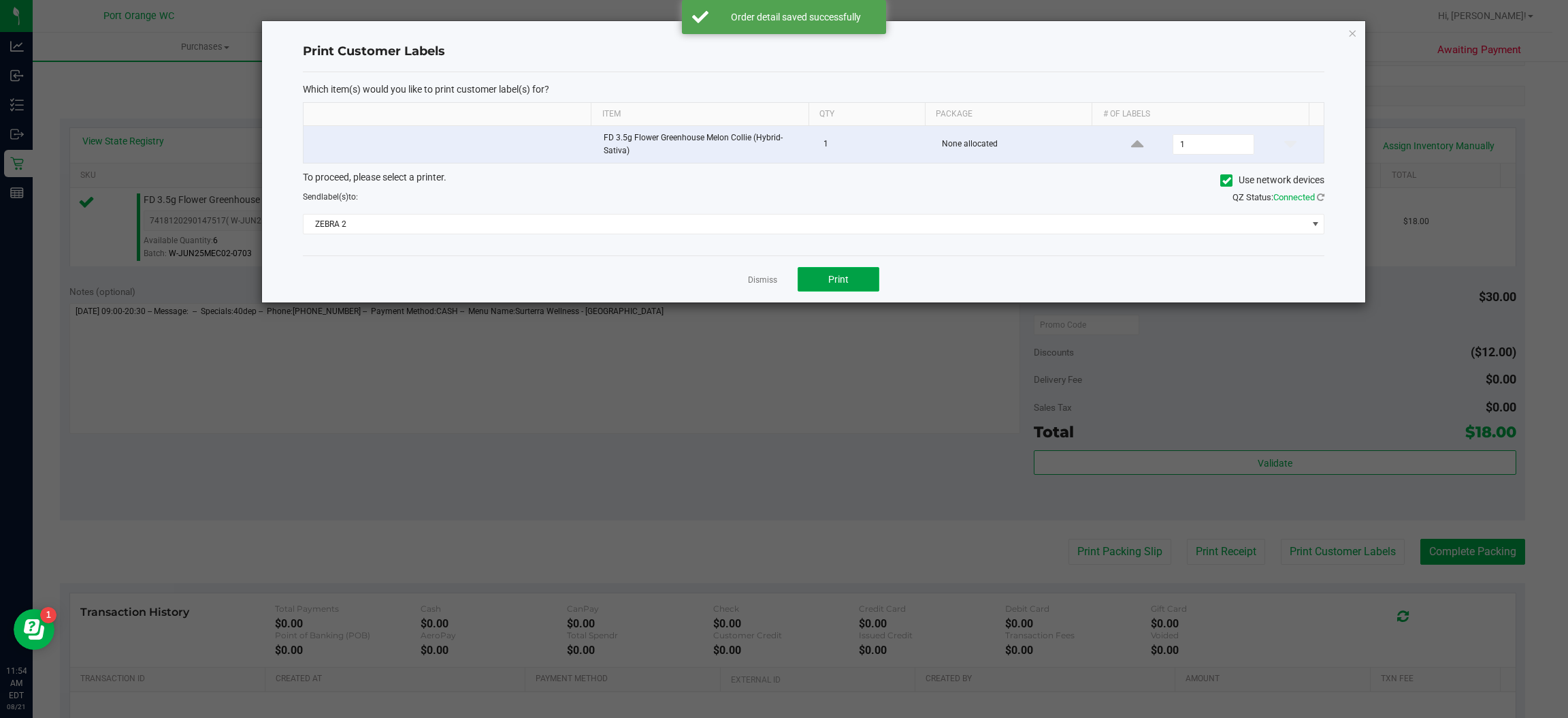
click at [838, 280] on span "Print" at bounding box center [838, 279] width 20 height 11
click at [750, 280] on link "Dismiss" at bounding box center [762, 280] width 29 height 11
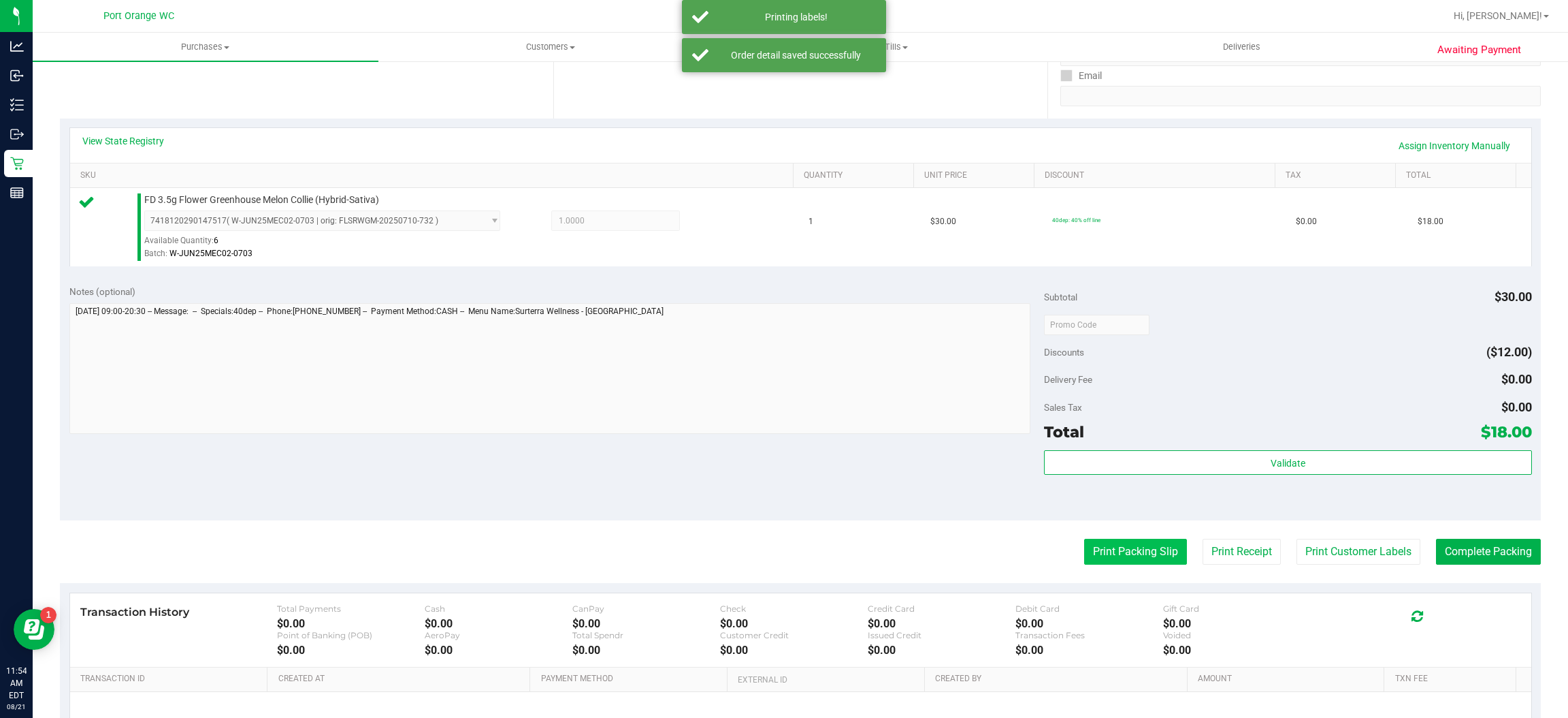
click at [1100, 546] on button "Print Packing Slip" at bounding box center [1135, 552] width 103 height 26
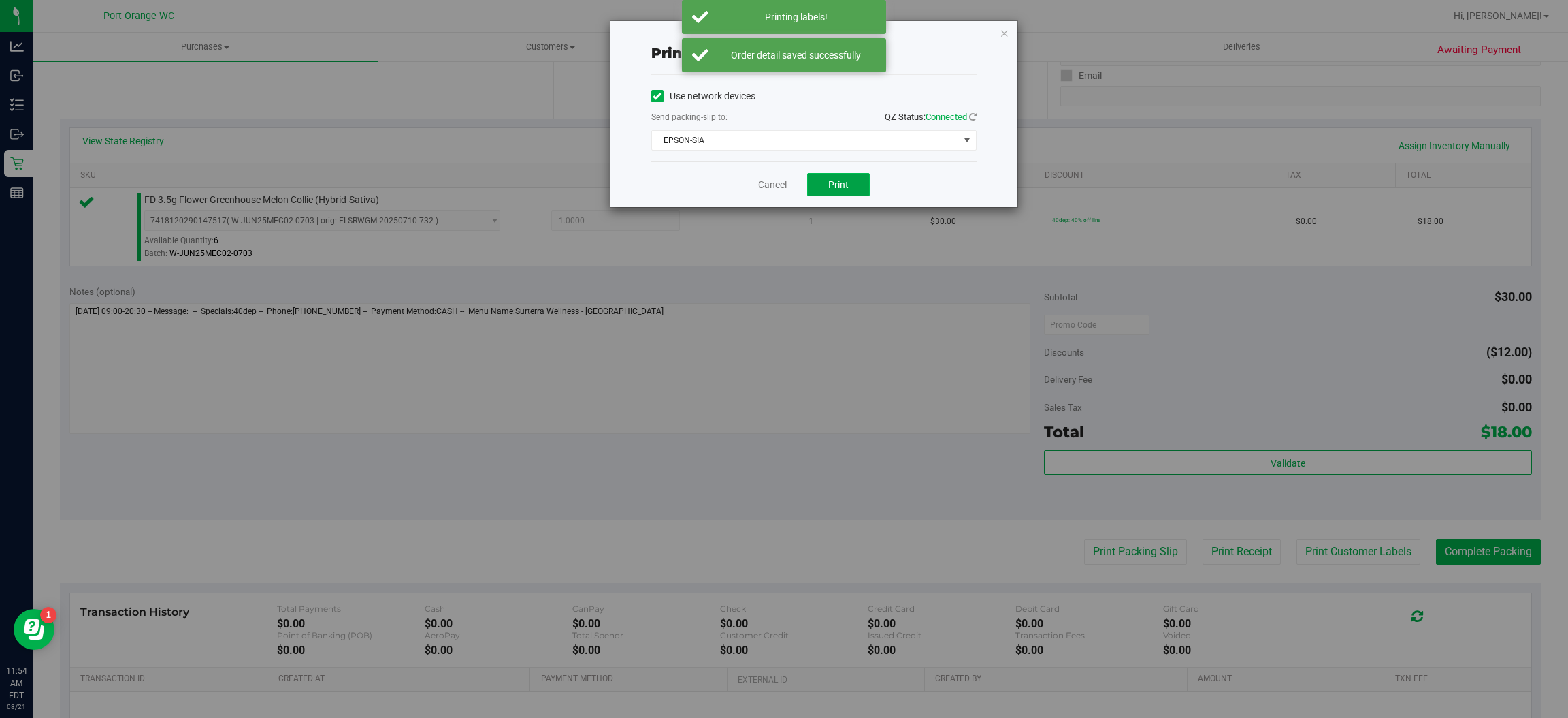
click at [838, 182] on span "Print" at bounding box center [838, 184] width 20 height 11
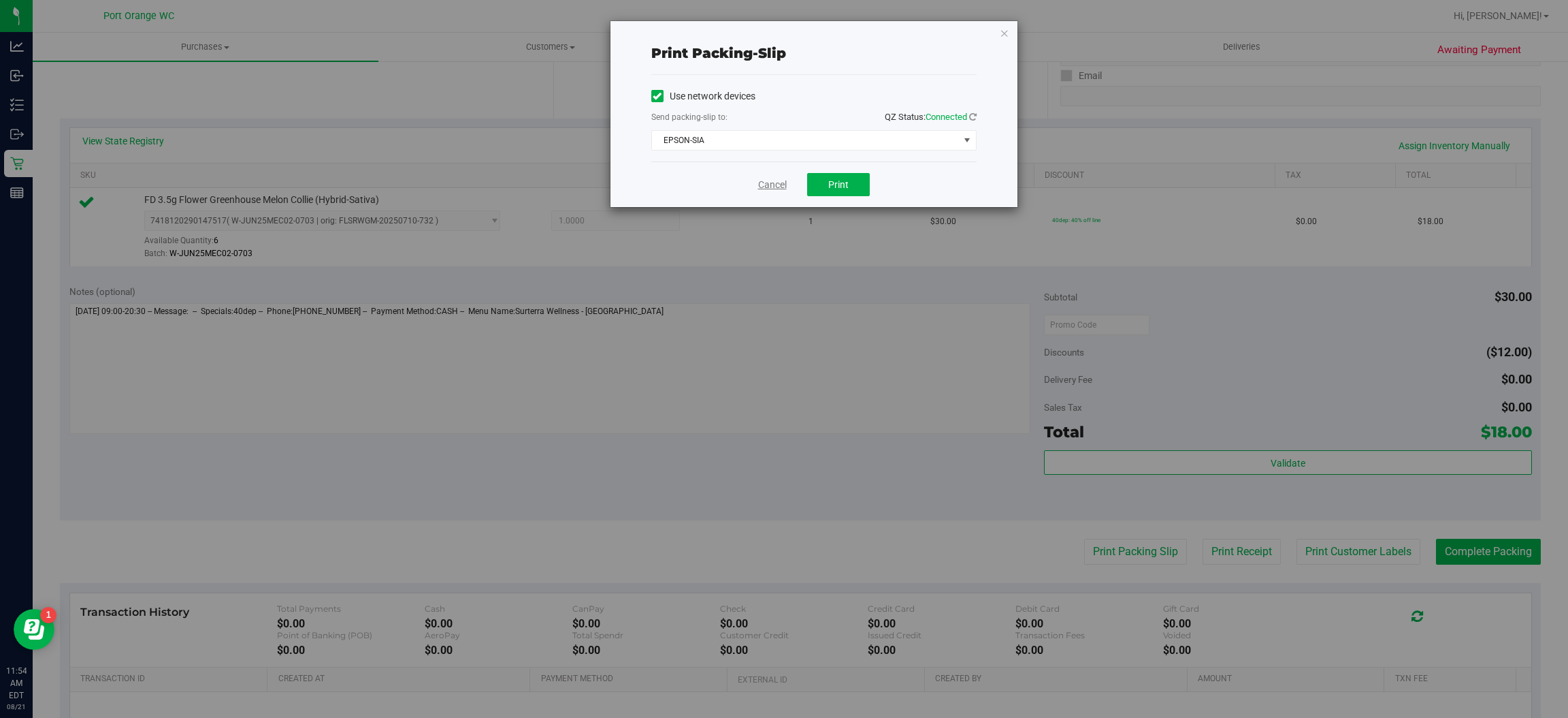
click at [766, 181] on link "Cancel" at bounding box center [772, 184] width 28 height 14
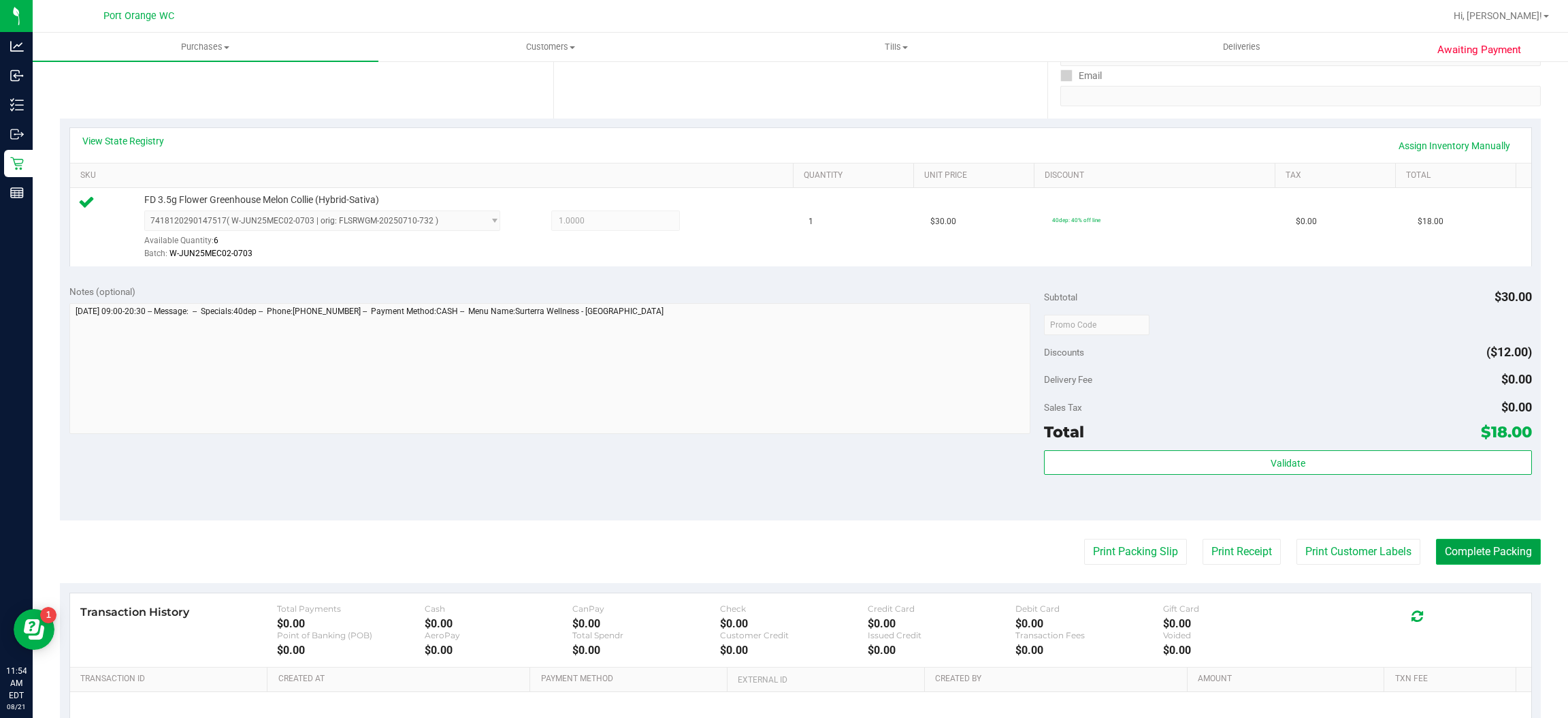
click at [1471, 555] on button "Complete Packing" at bounding box center [1489, 552] width 105 height 26
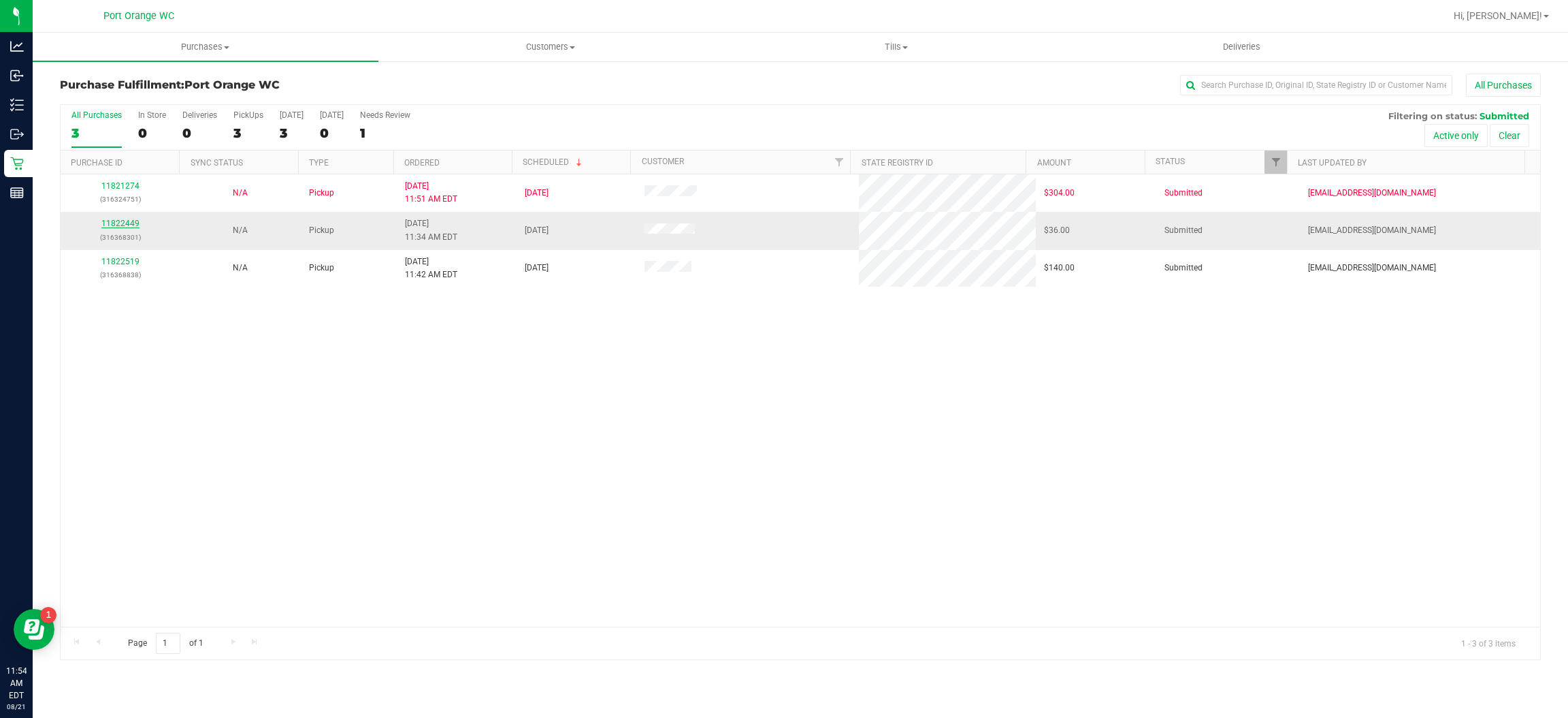
click at [112, 224] on link "11822449" at bounding box center [120, 223] width 38 height 10
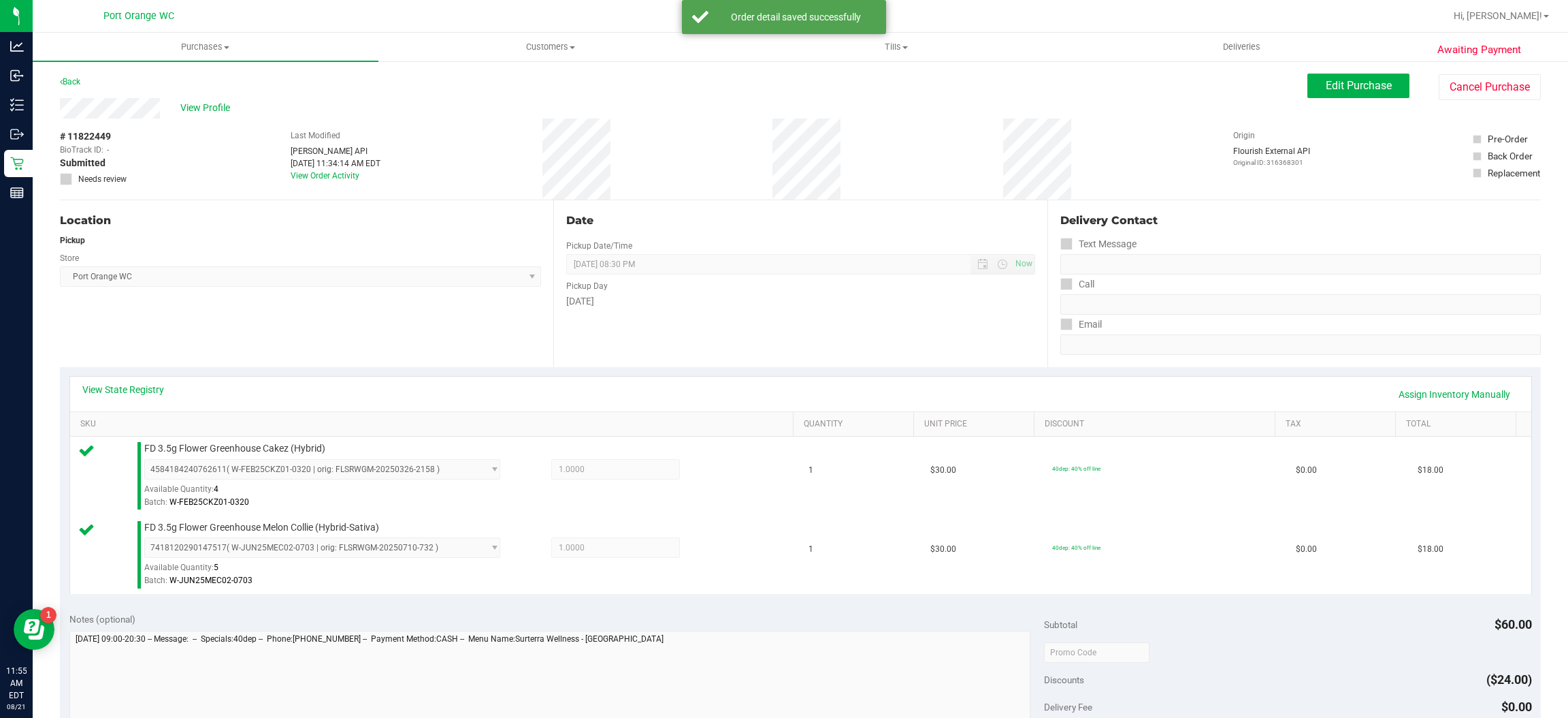
scroll to position [279, 0]
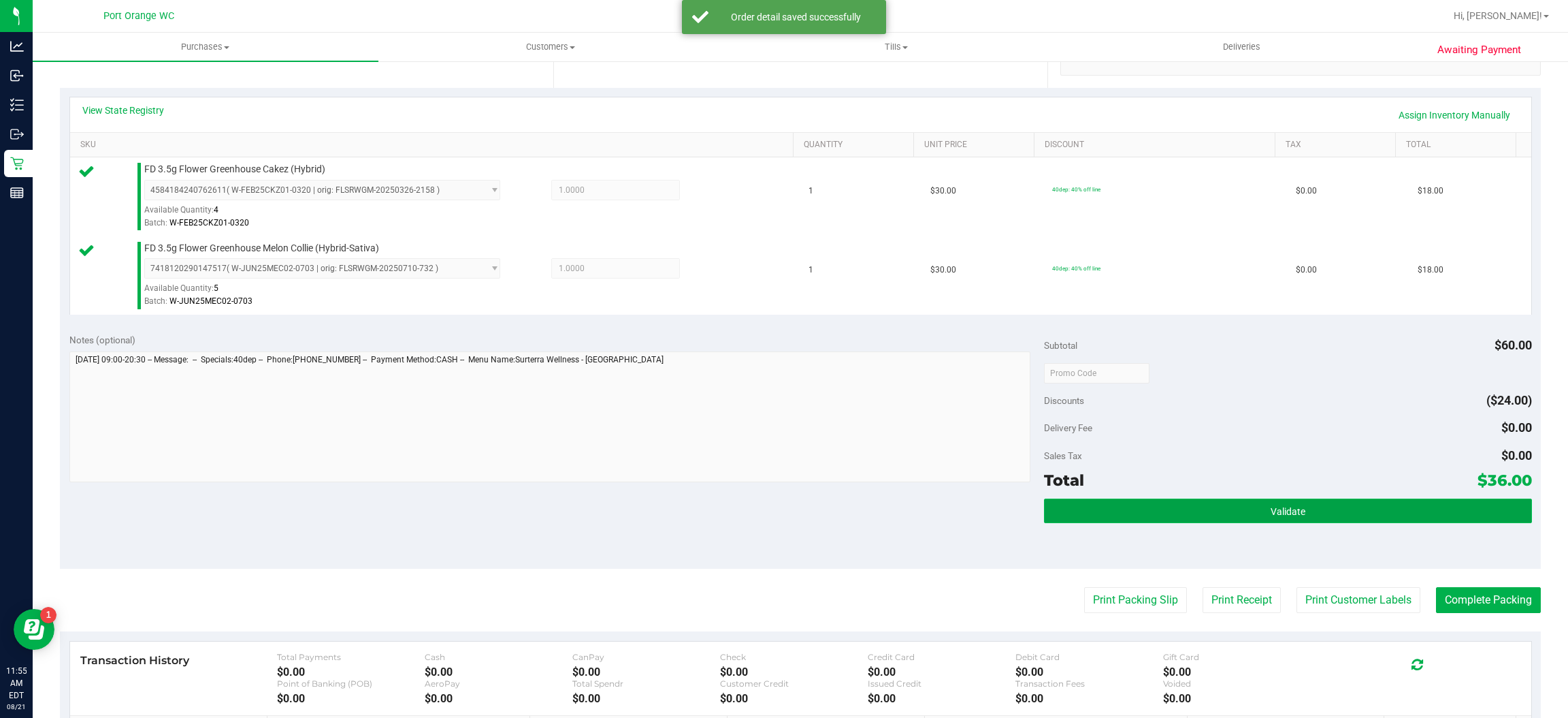
click at [1328, 507] on button "Validate" at bounding box center [1288, 510] width 487 height 25
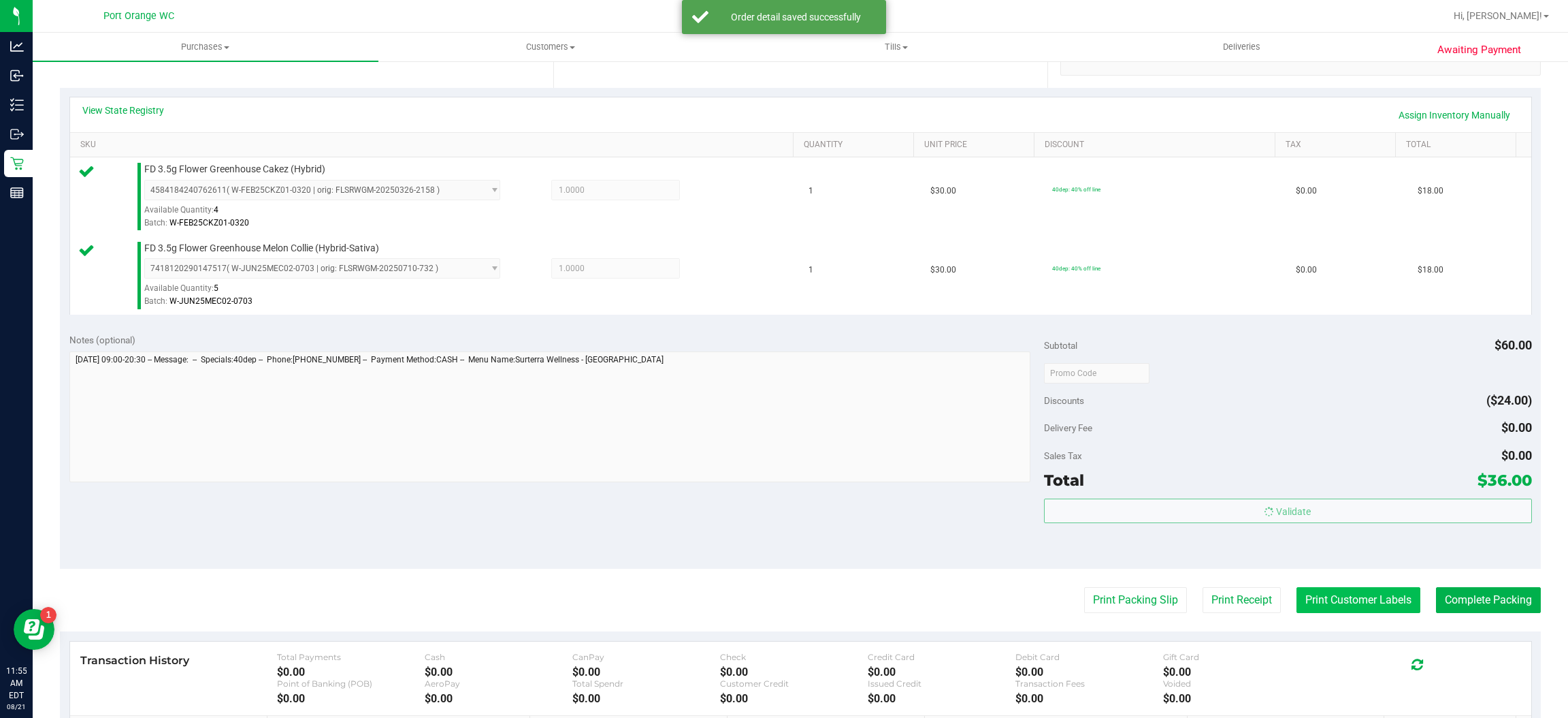
click at [1317, 606] on button "Print Customer Labels" at bounding box center [1358, 600] width 124 height 26
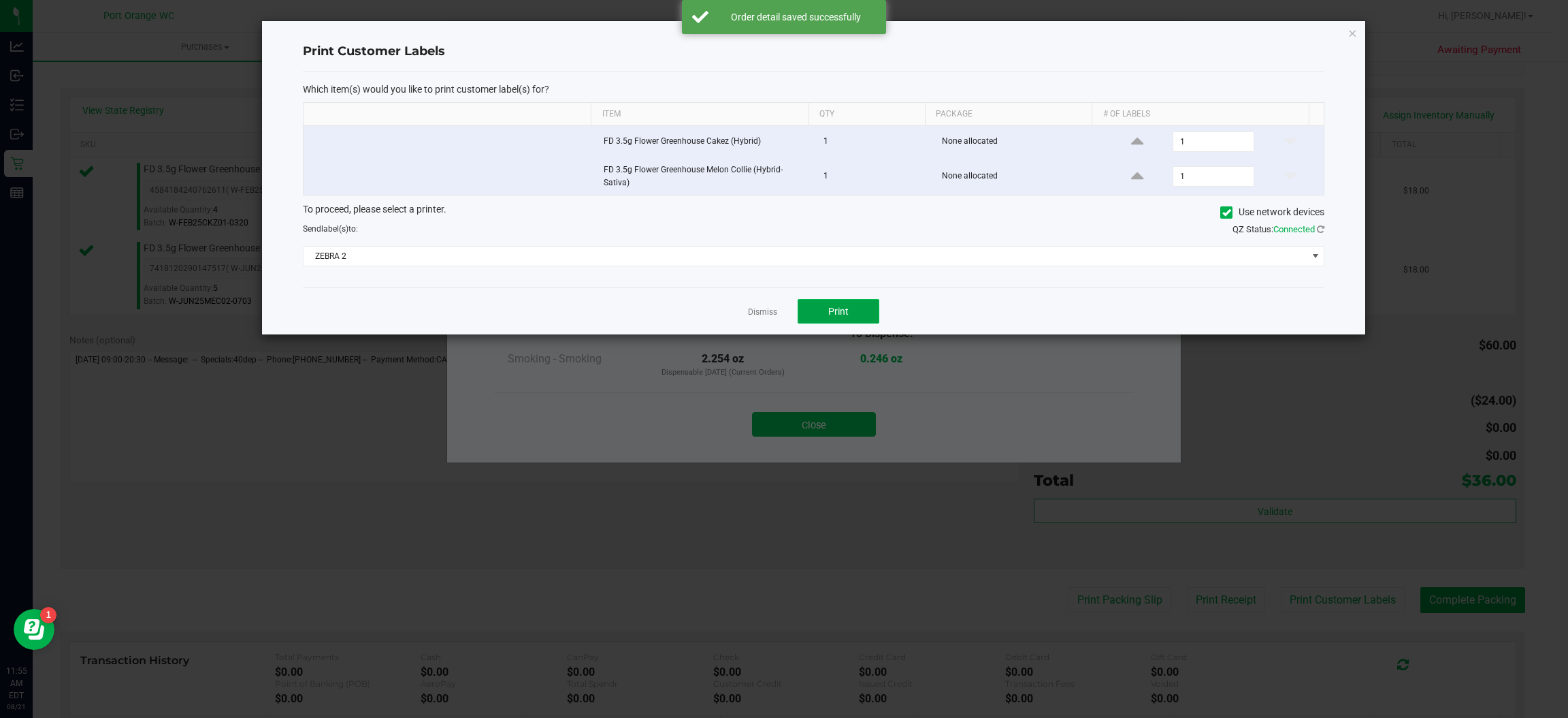
click at [855, 320] on button "Print" at bounding box center [838, 311] width 82 height 25
click at [760, 309] on link "Dismiss" at bounding box center [762, 312] width 29 height 11
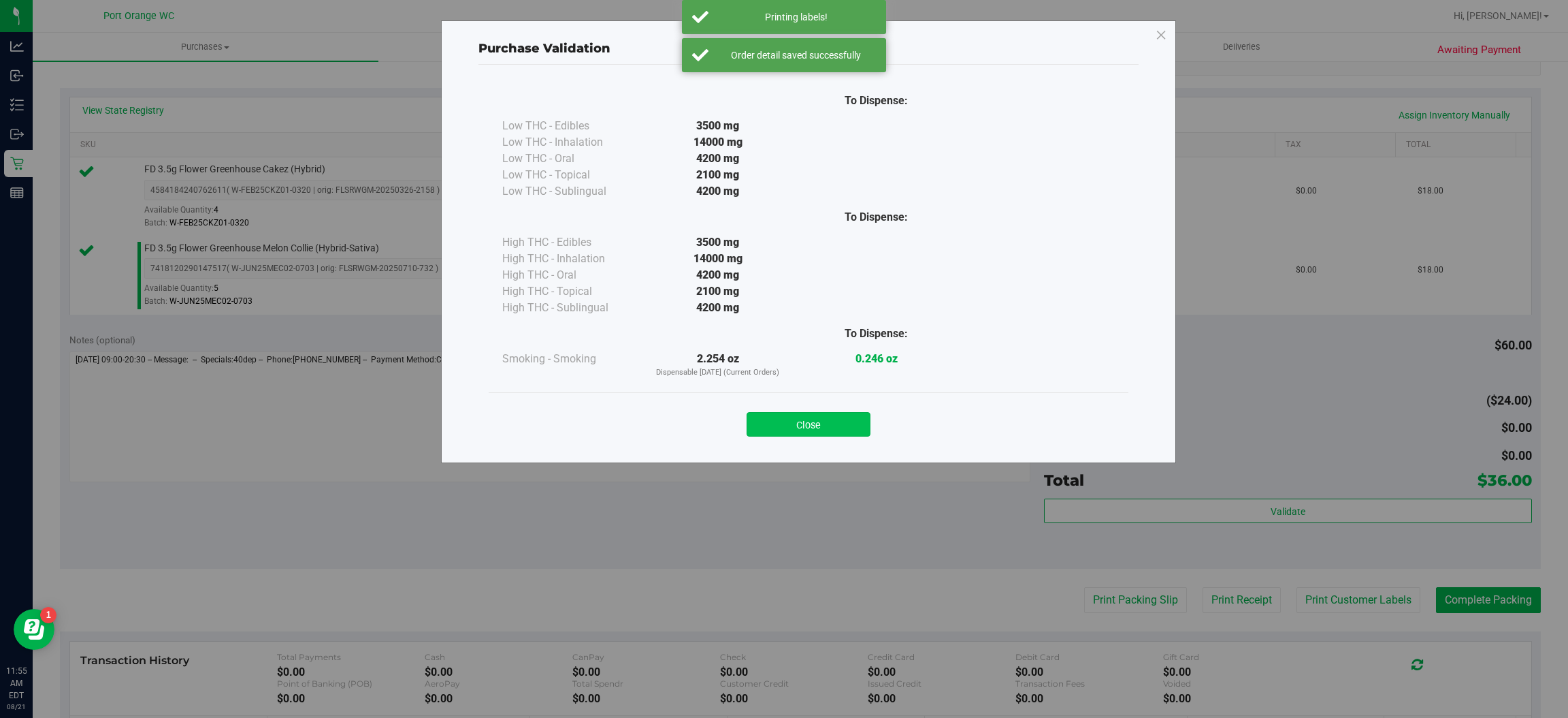
click at [774, 416] on button "Close" at bounding box center [808, 424] width 124 height 25
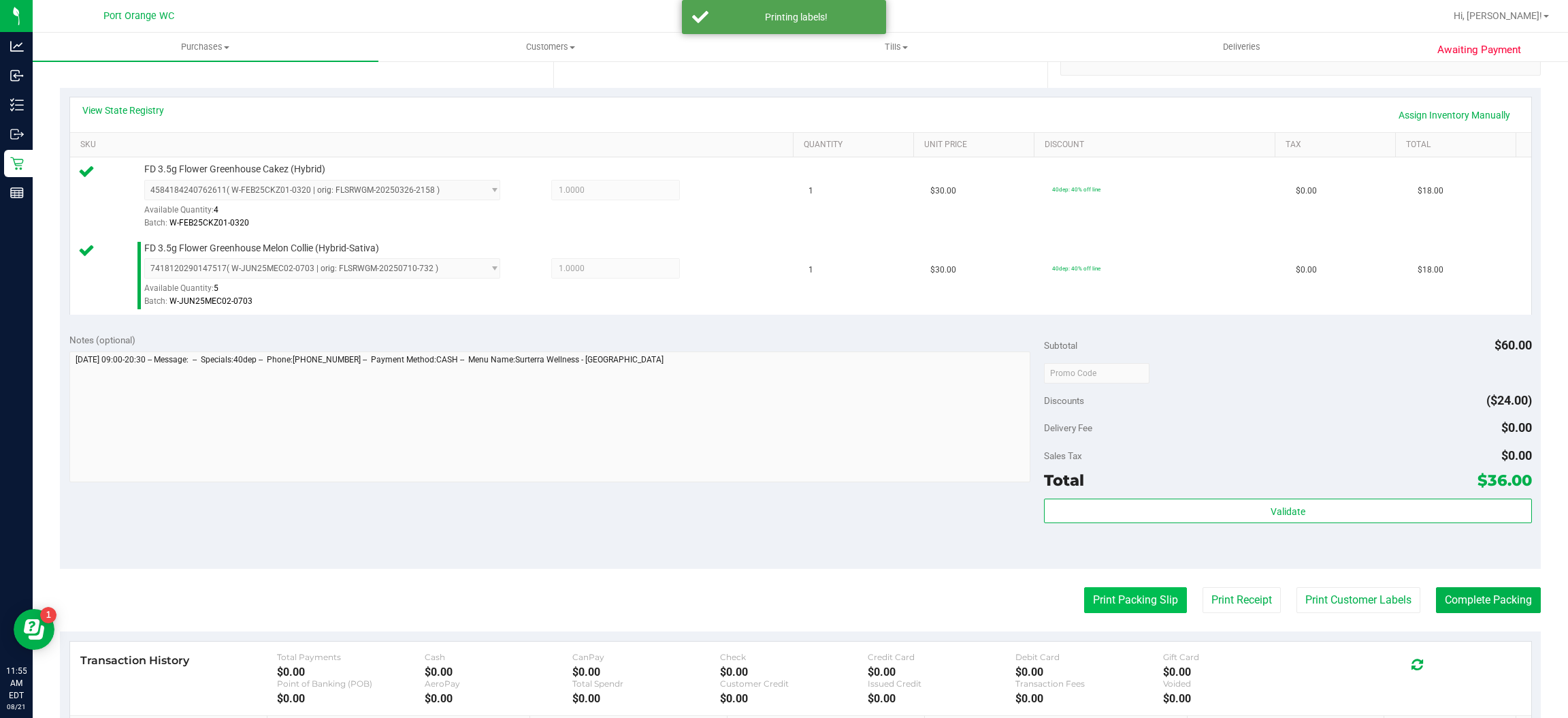
click at [1114, 607] on button "Print Packing Slip" at bounding box center [1135, 600] width 103 height 26
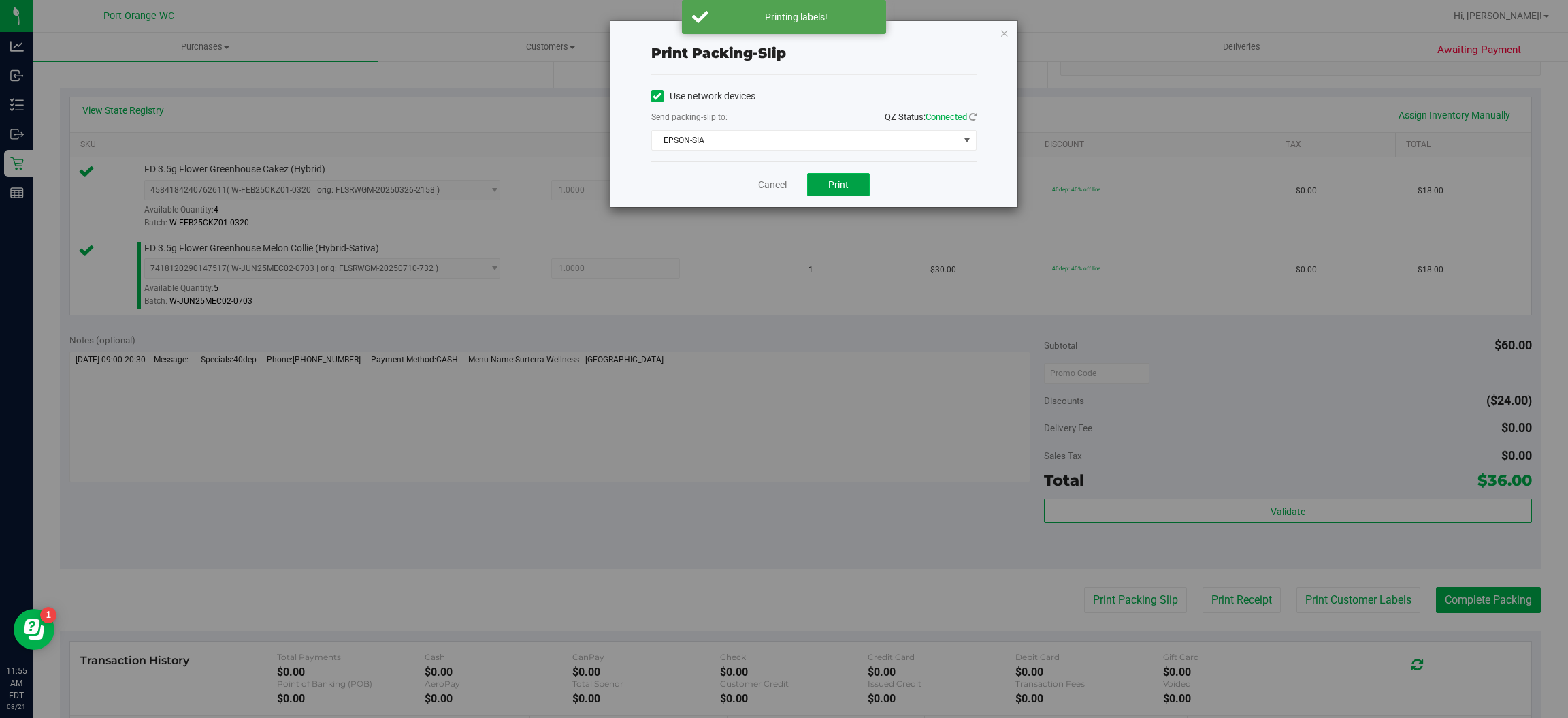
click at [851, 181] on button "Print" at bounding box center [838, 184] width 63 height 23
click at [769, 189] on link "Cancel" at bounding box center [772, 184] width 28 height 14
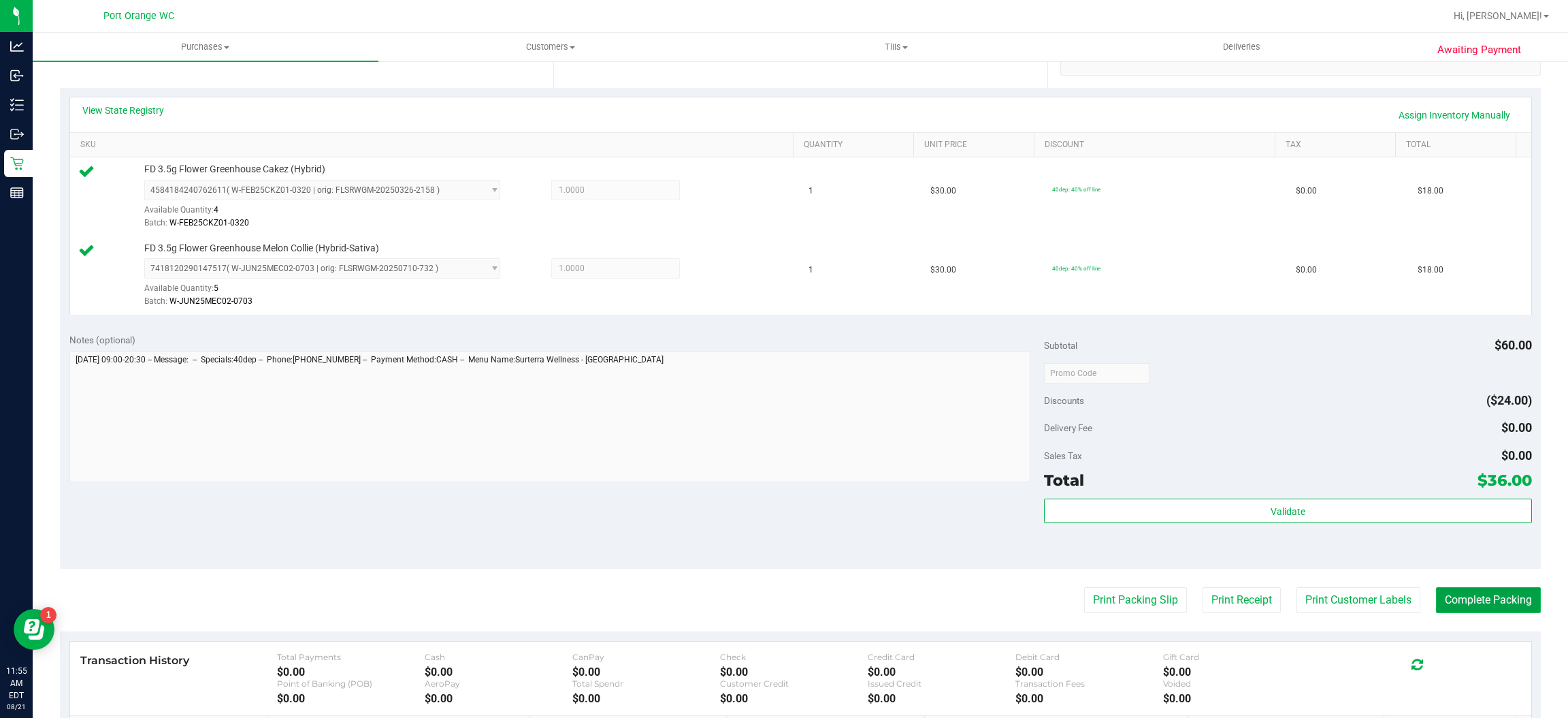
click at [1463, 594] on button "Complete Packing" at bounding box center [1489, 600] width 105 height 26
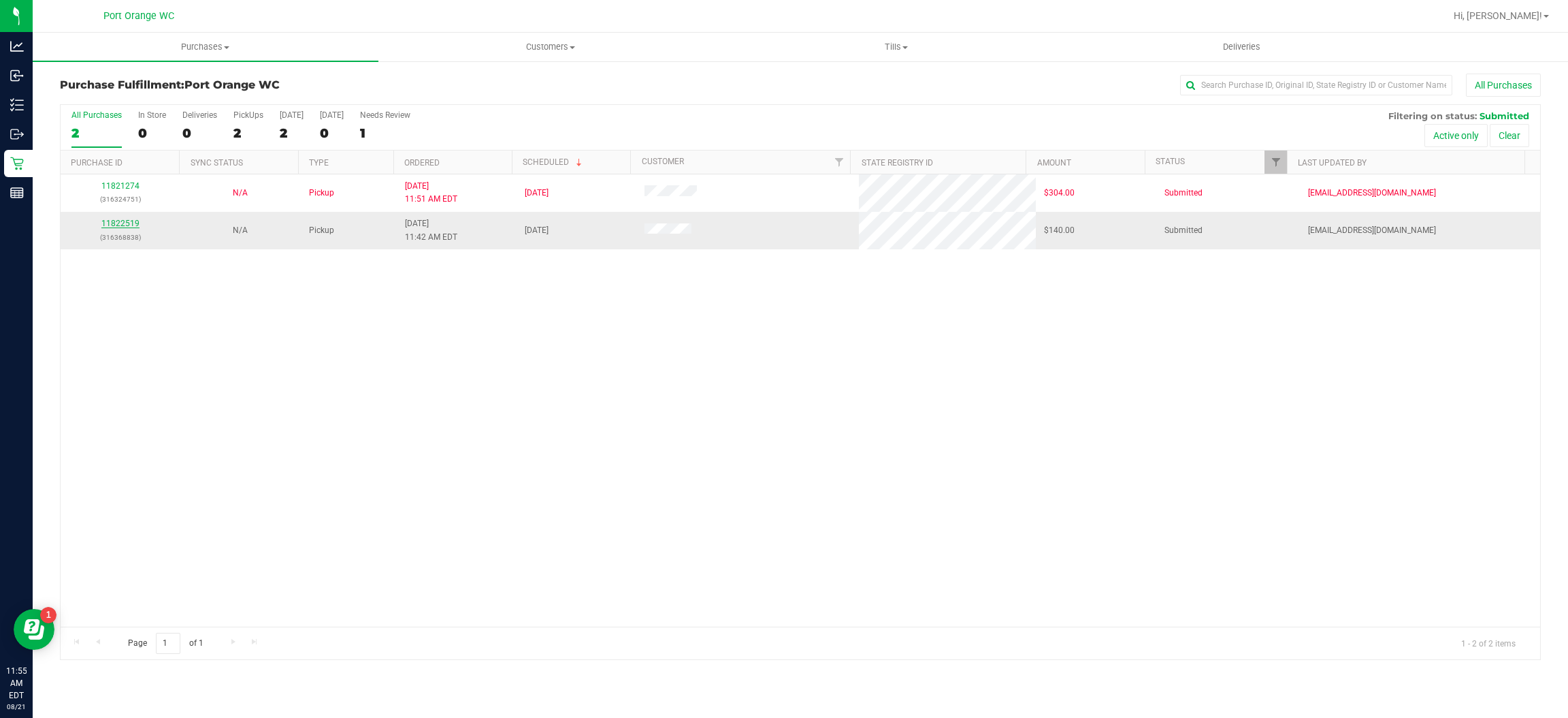
click at [111, 222] on link "11822519" at bounding box center [120, 223] width 38 height 10
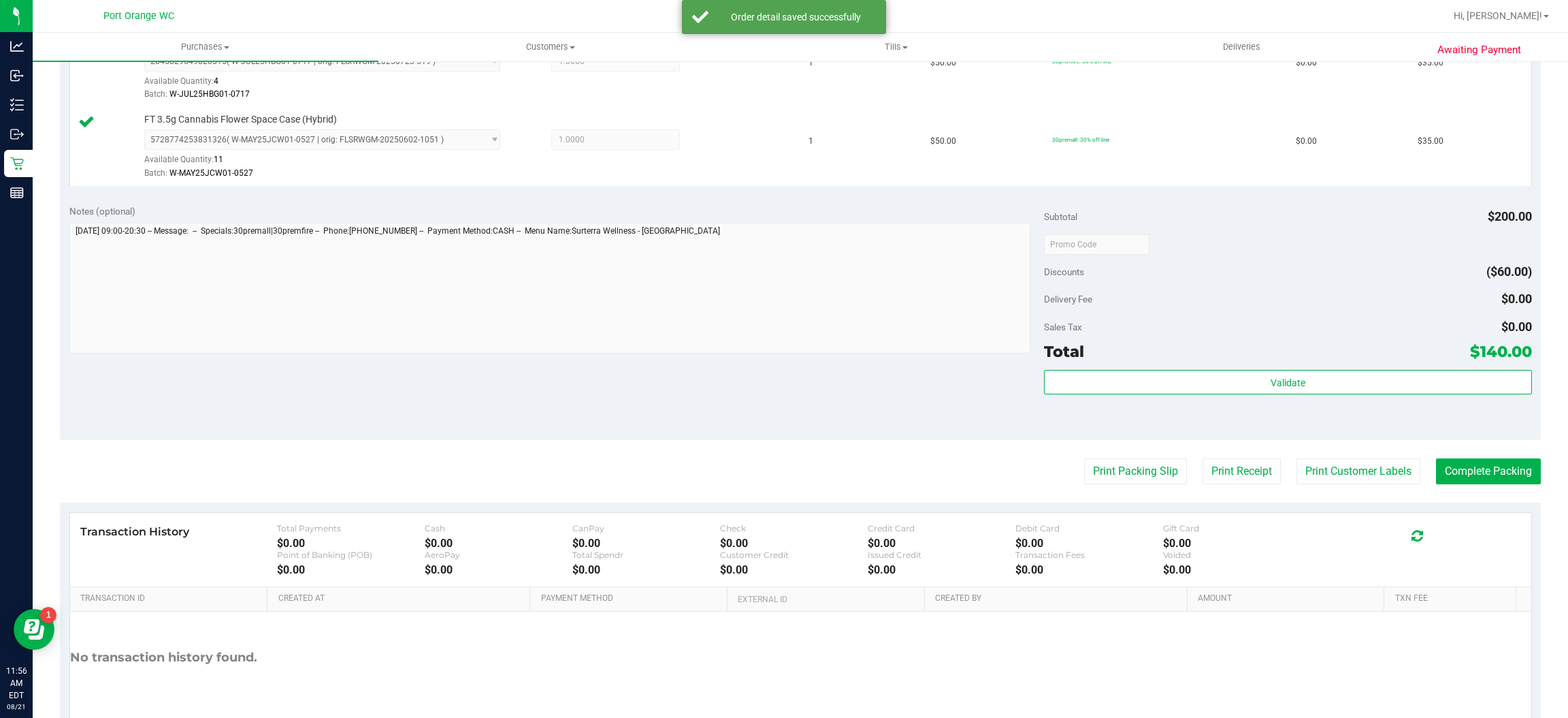
scroll to position [579, 0]
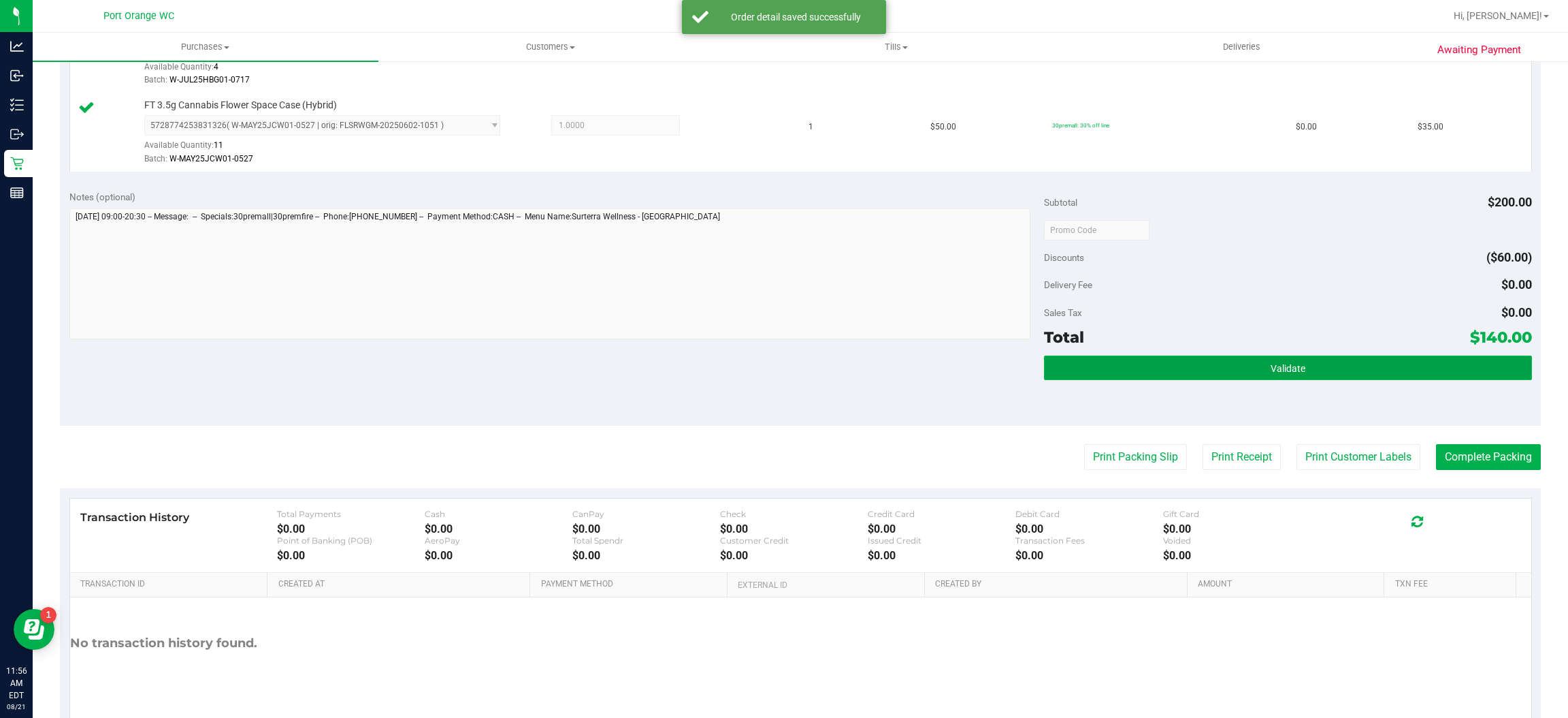
click at [1165, 375] on button "Validate" at bounding box center [1288, 367] width 487 height 25
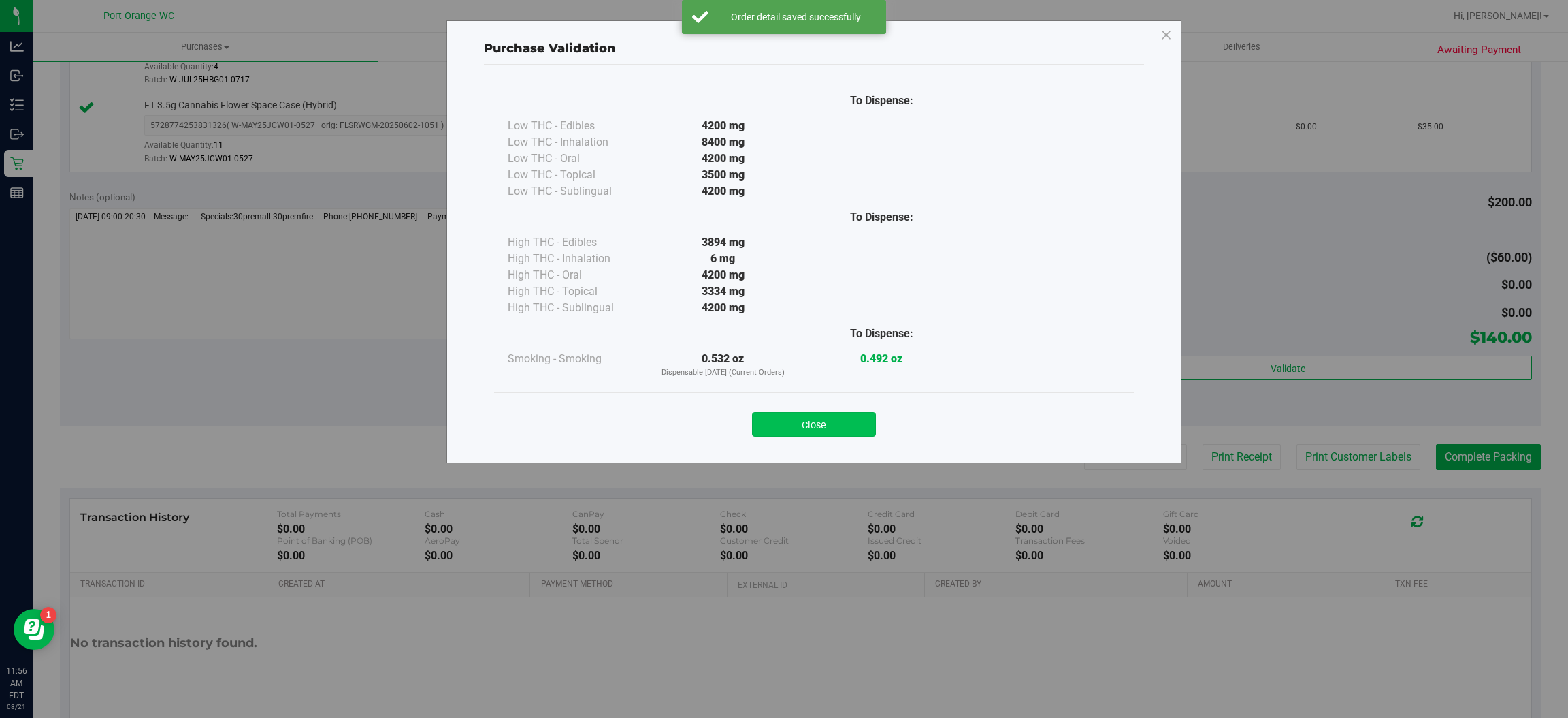
click at [799, 417] on button "Close" at bounding box center [814, 424] width 124 height 25
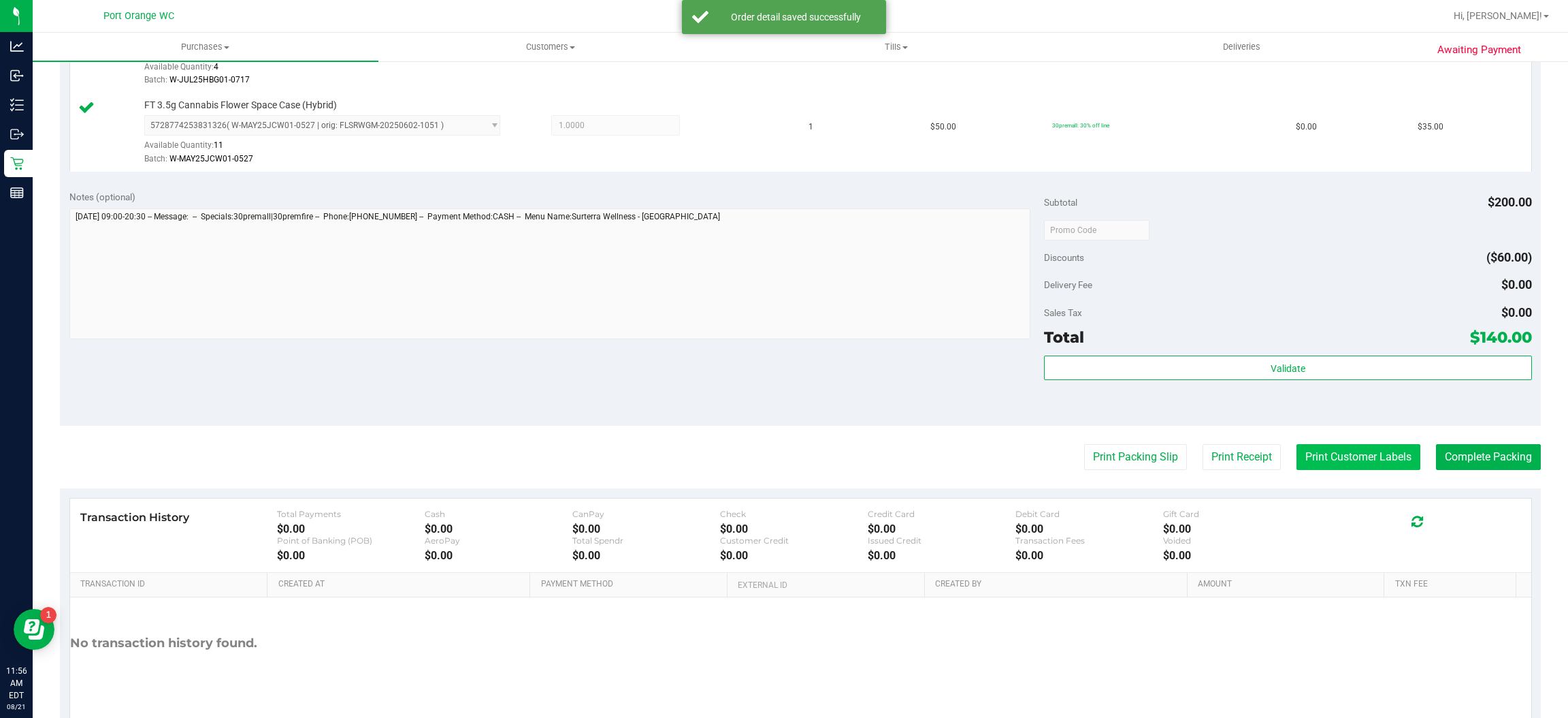
click at [1300, 458] on button "Print Customer Labels" at bounding box center [1358, 456] width 124 height 26
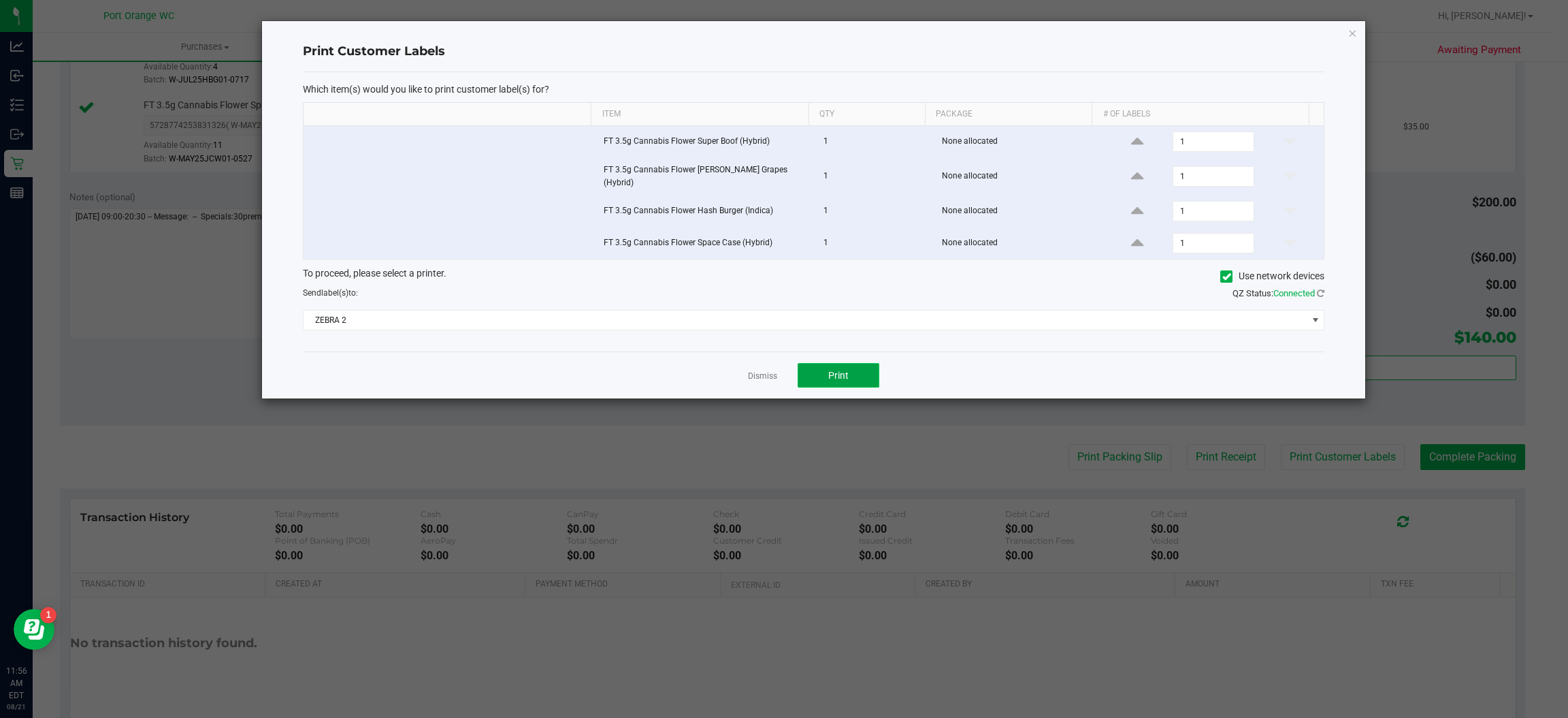
click at [855, 366] on button "Print" at bounding box center [838, 375] width 82 height 25
click at [751, 370] on link "Dismiss" at bounding box center [762, 375] width 29 height 11
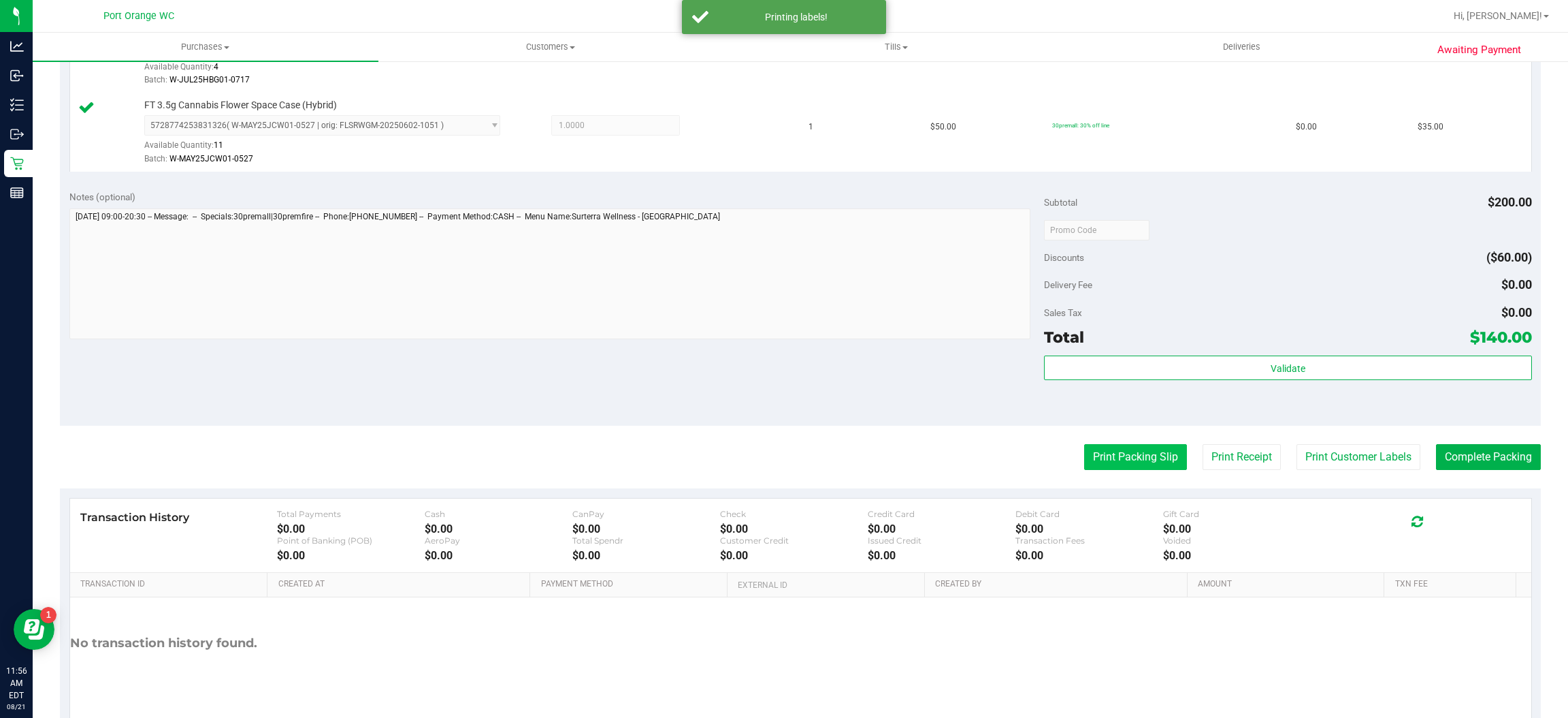
click at [1091, 458] on button "Print Packing Slip" at bounding box center [1135, 456] width 103 height 26
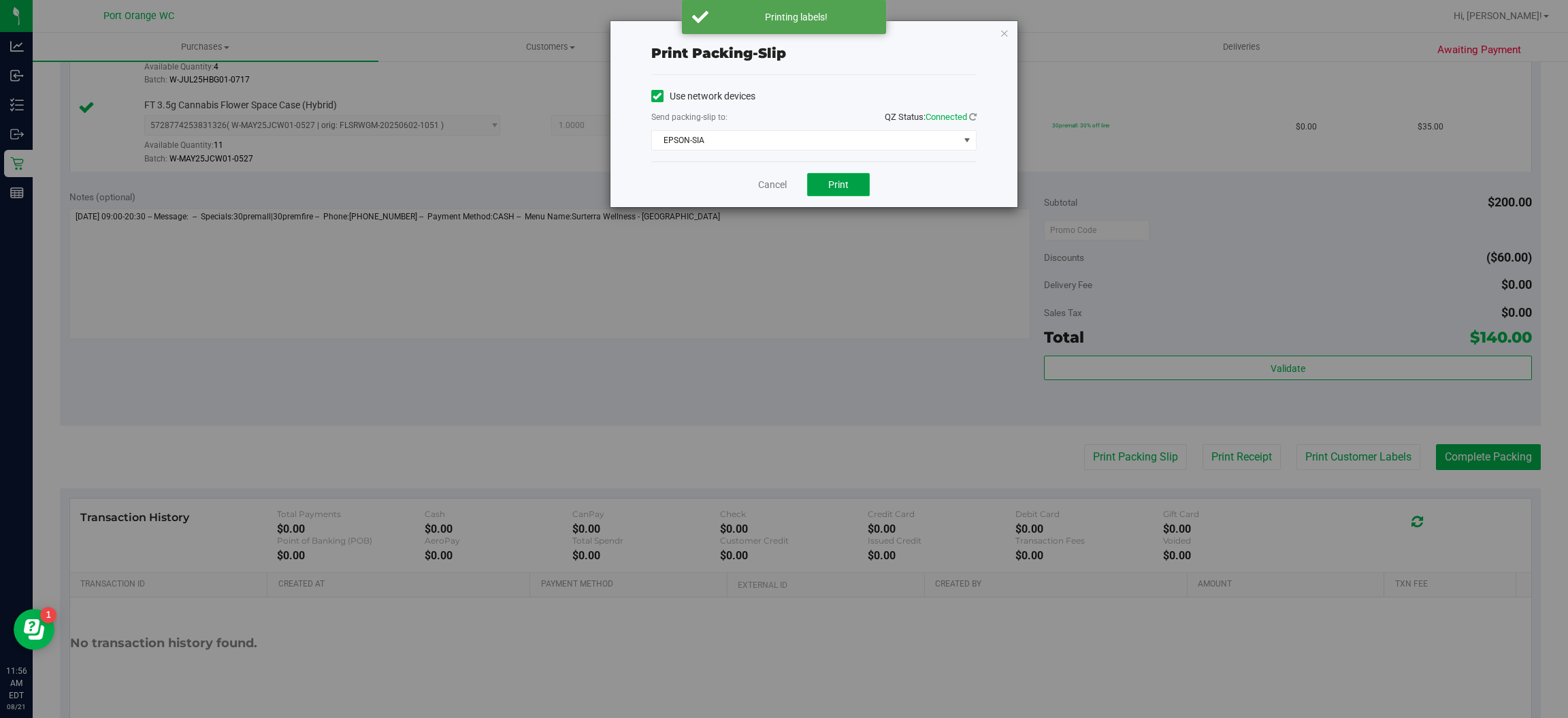
click at [841, 179] on span "Print" at bounding box center [838, 184] width 20 height 11
click at [774, 183] on link "Cancel" at bounding box center [772, 184] width 28 height 14
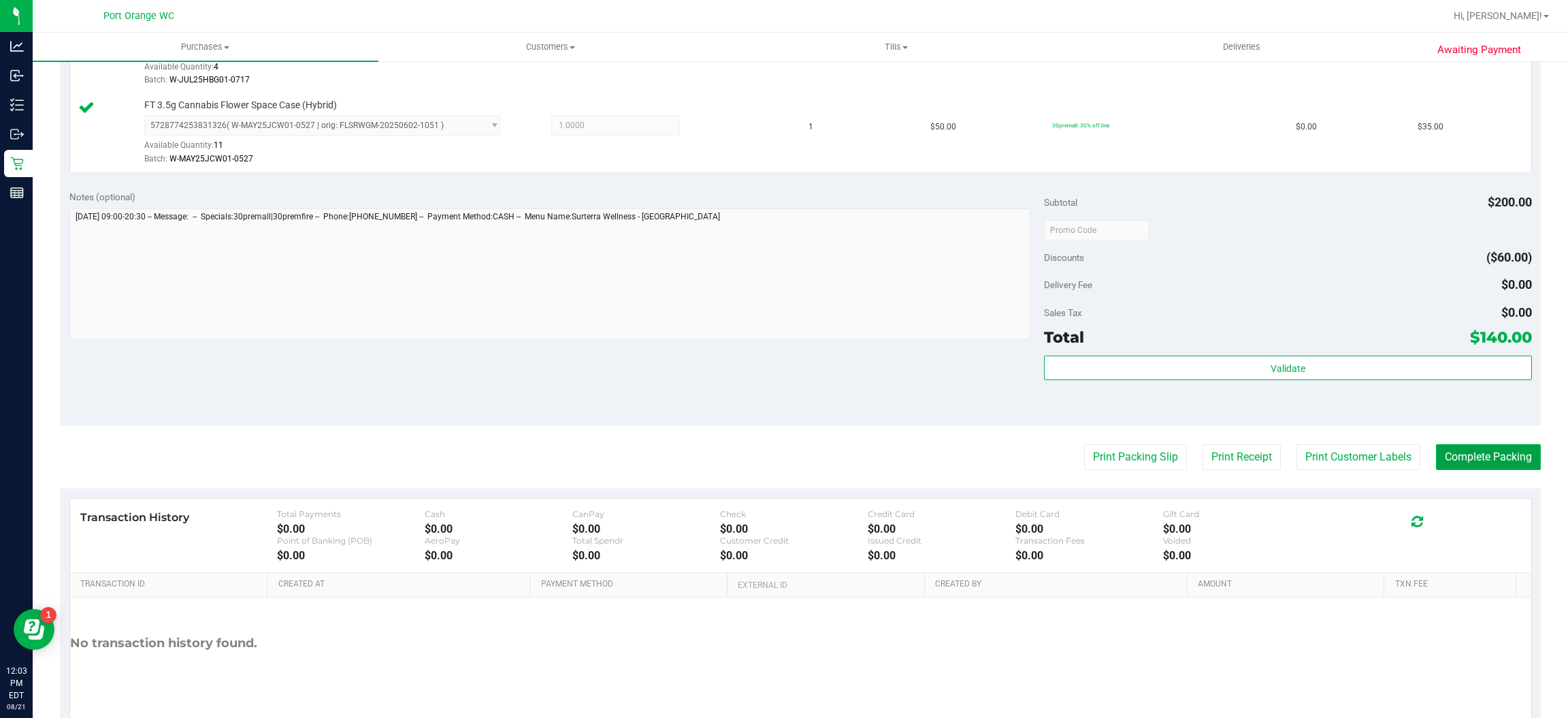
click at [1489, 458] on button "Complete Packing" at bounding box center [1489, 456] width 105 height 26
